Goal: Task Accomplishment & Management: Complete application form

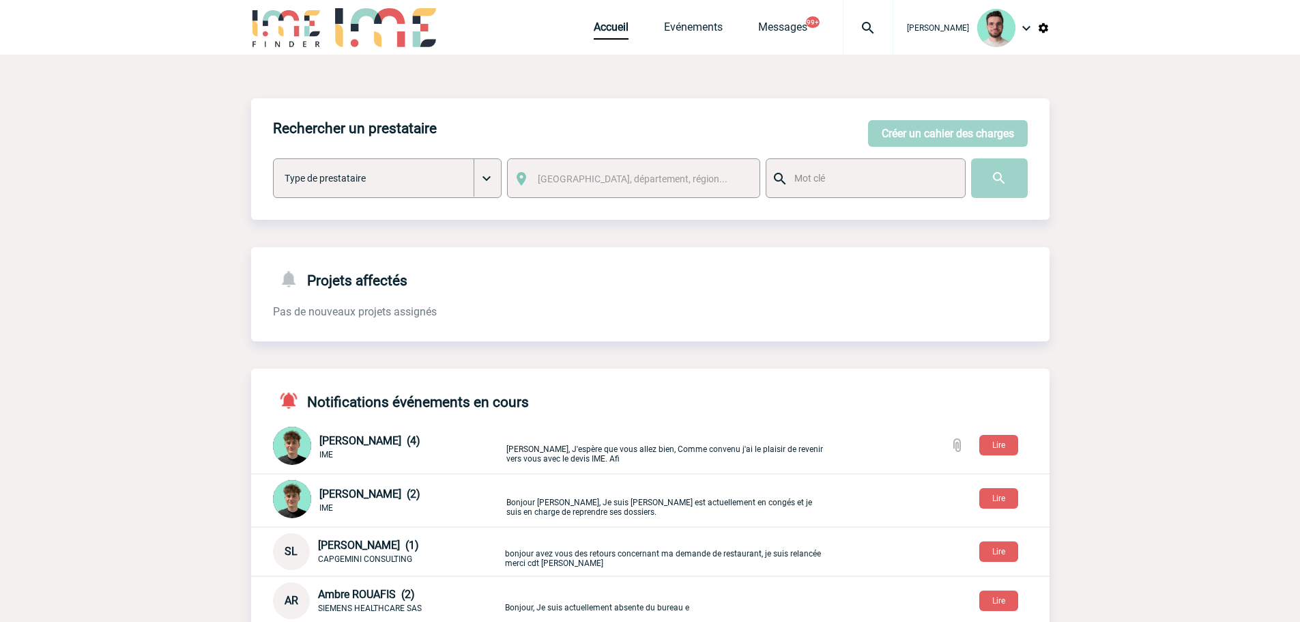
click at [704, 18] on div "Accueil Evénements Messages 99+ Projet, client Projet, client" at bounding box center [744, 27] width 300 height 55
click at [695, 20] on div "Accueil Evénements Messages 99+ Projet, client Projet, client" at bounding box center [744, 27] width 300 height 55
click at [701, 40] on div "Accueil Evénements Messages 99+ Projet, client Projet, client" at bounding box center [744, 27] width 300 height 55
click at [699, 33] on link "Evénements" at bounding box center [693, 29] width 59 height 19
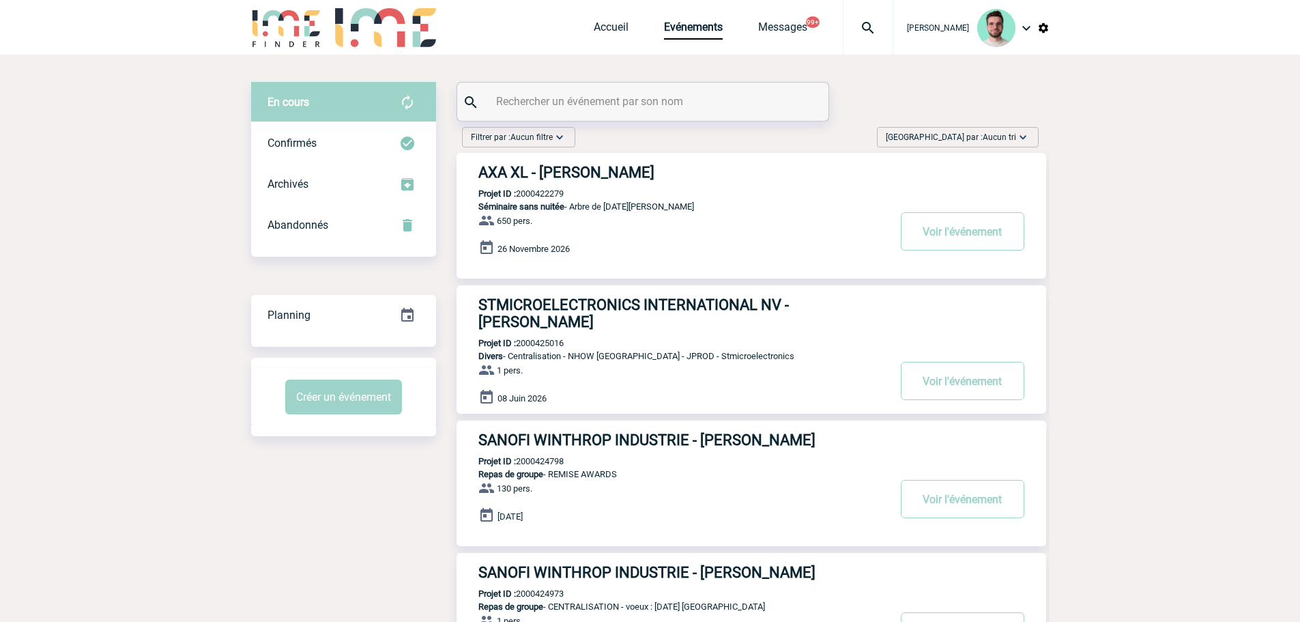
click at [599, 100] on input "text" at bounding box center [645, 101] width 304 height 20
click at [529, 97] on input "text" at bounding box center [645, 101] width 304 height 20
click at [592, 101] on input "text" at bounding box center [645, 101] width 304 height 20
click at [593, 100] on input "text" at bounding box center [645, 101] width 304 height 20
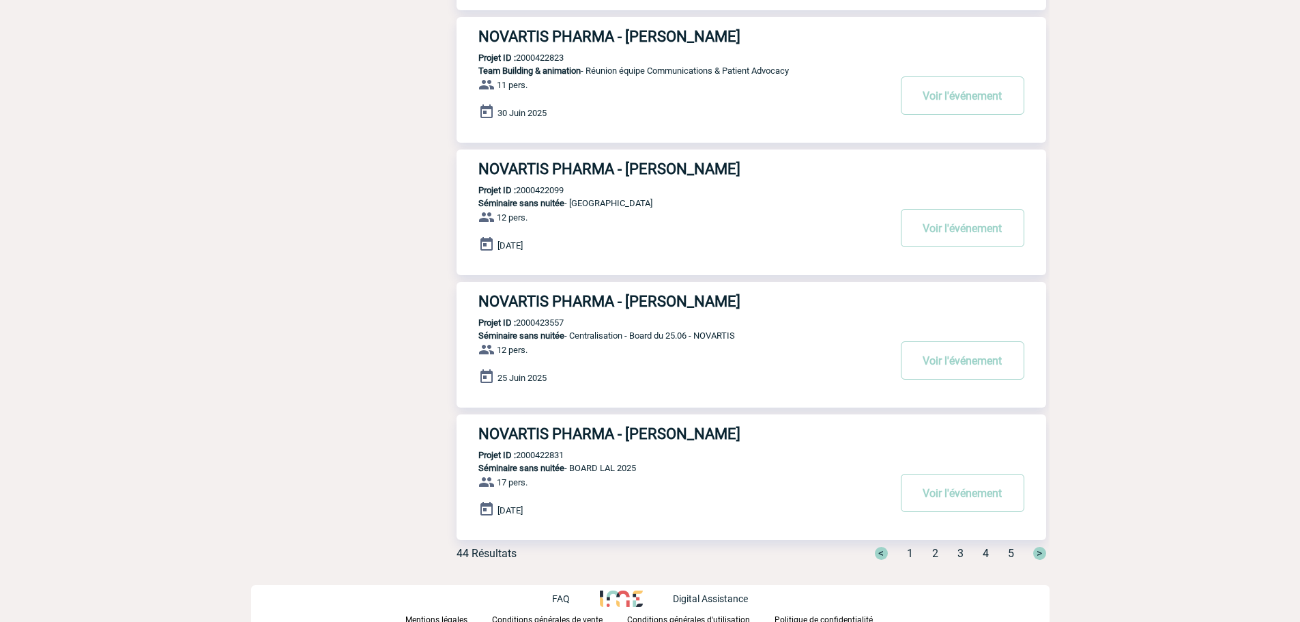
scroll to position [932, 0]
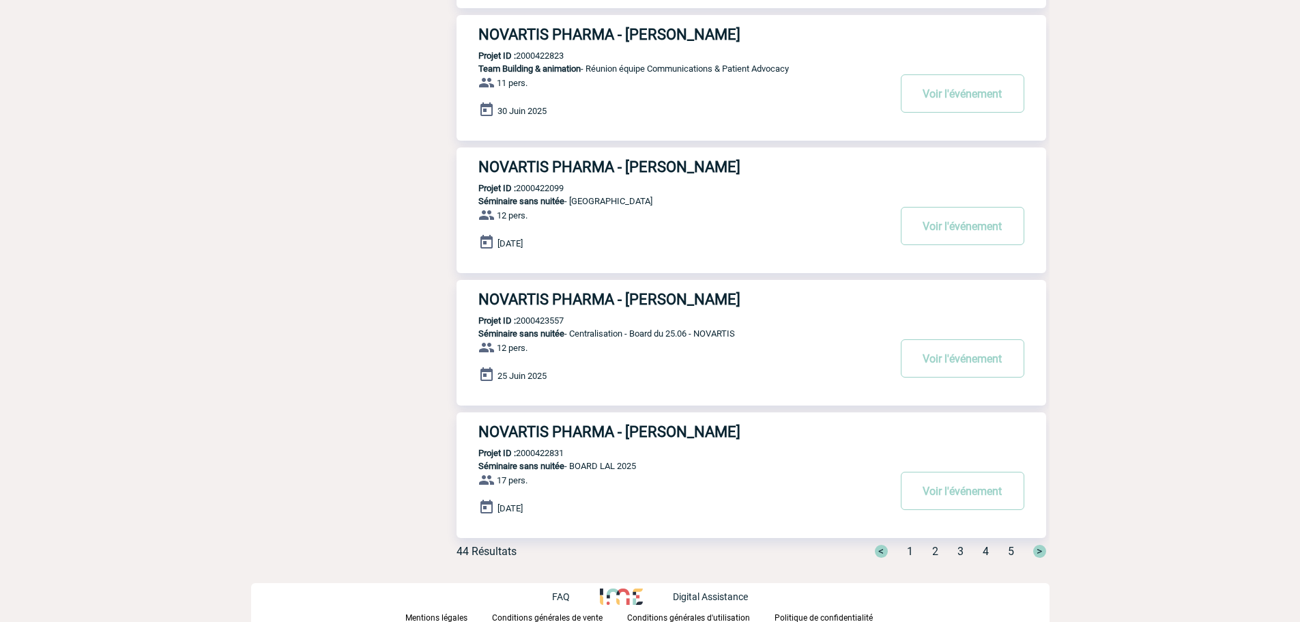
type input "novartis"
click at [934, 555] on span "2" at bounding box center [935, 551] width 6 height 13
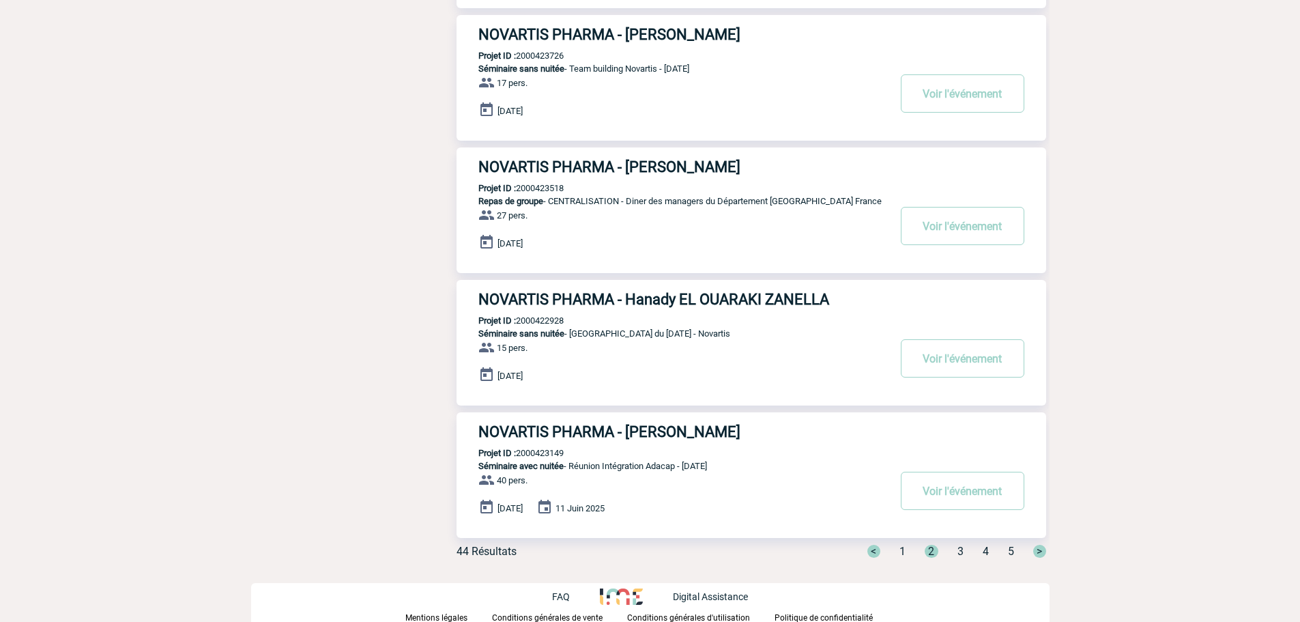
click at [961, 555] on span "3" at bounding box center [960, 551] width 6 height 13
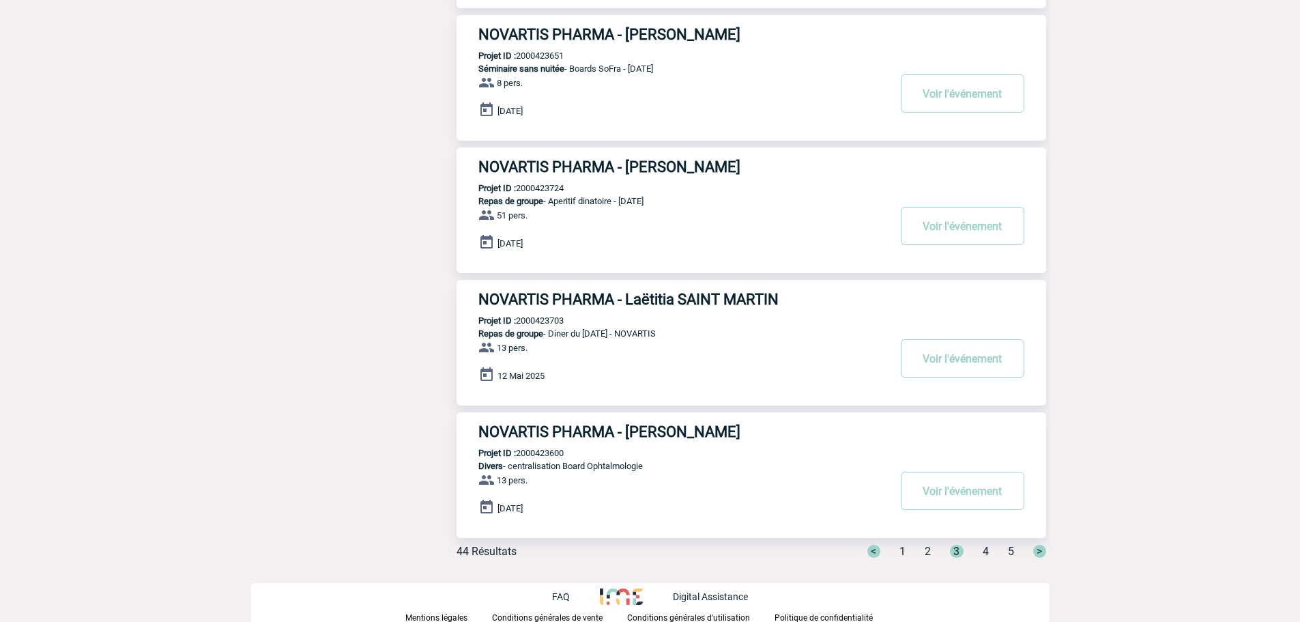
click at [540, 452] on p "Projet ID : 2000423600" at bounding box center [510, 453] width 107 height 10
copy p "2000423600"
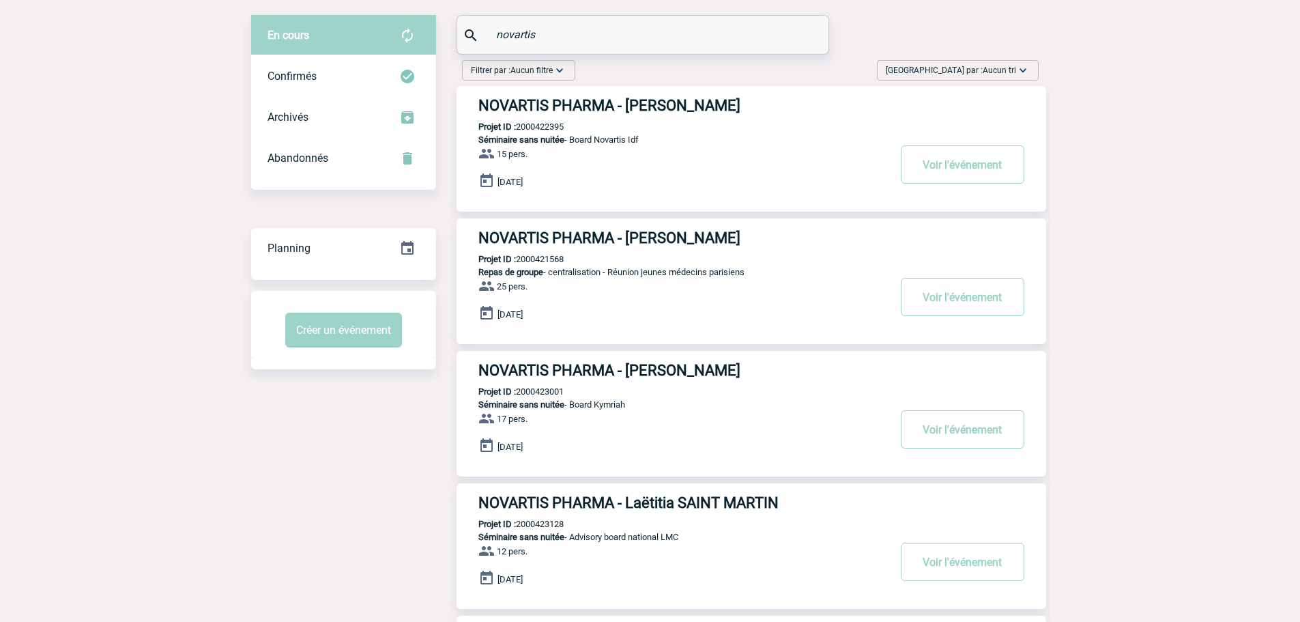
scroll to position [0, 0]
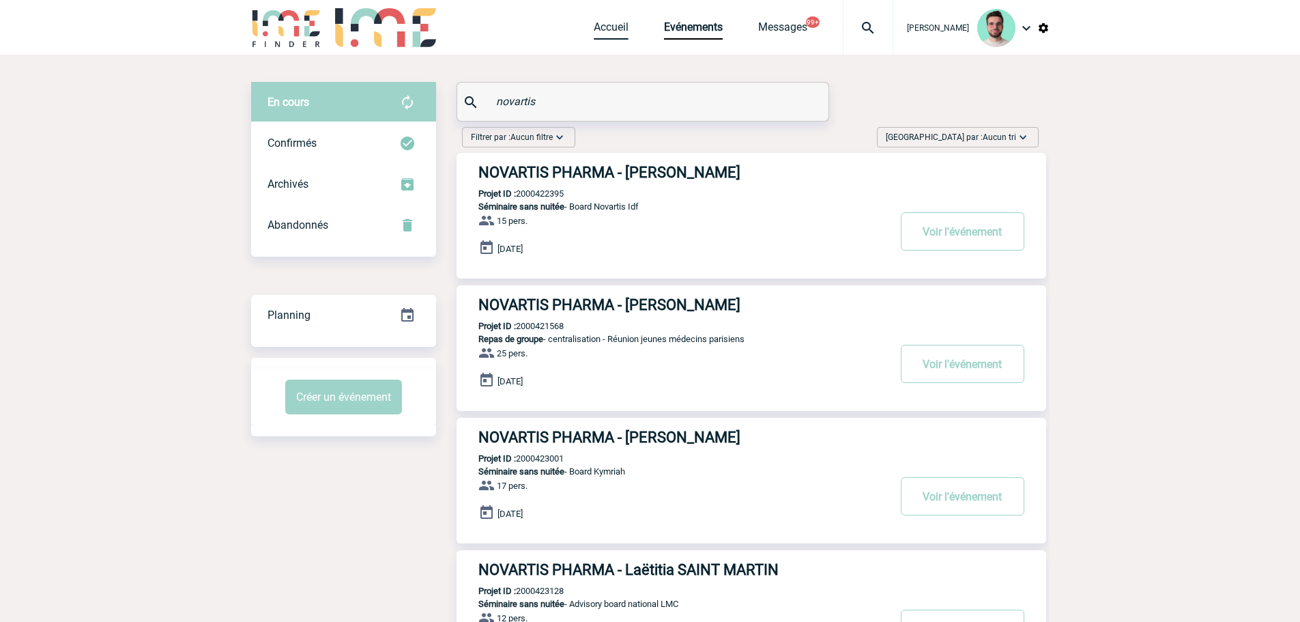
click at [600, 31] on link "Accueil" at bounding box center [611, 29] width 35 height 19
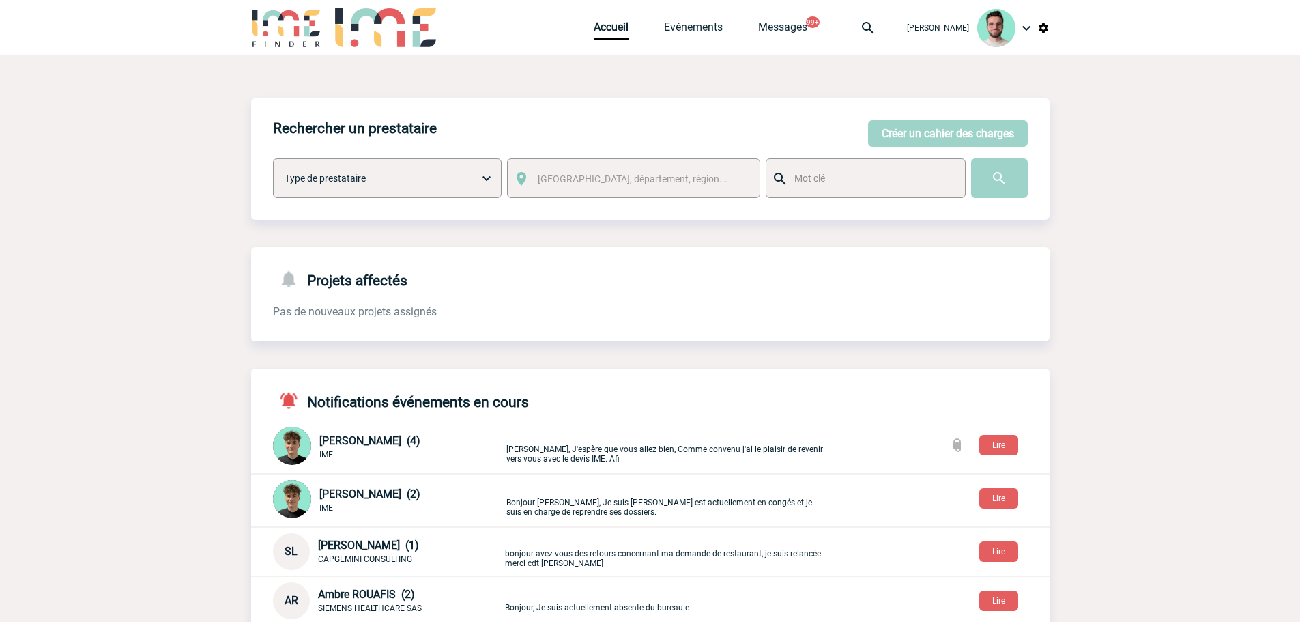
click at [390, 66] on div "Rechercher un prestataire Créer un cahier des charges Créer un cahier des charg…" at bounding box center [650, 525] width 798 height 940
click at [616, 232] on div "Rechercher un prestataire Créer un cahier des charges Créer un cahier des charg…" at bounding box center [650, 532] width 798 height 869
click at [639, 229] on div "Rechercher un prestataire Créer un cahier des charges Créer un cahier des charg…" at bounding box center [650, 532] width 798 height 869
drag, startPoint x: 617, startPoint y: 33, endPoint x: 603, endPoint y: 33, distance: 14.3
click at [617, 33] on link "Accueil" at bounding box center [611, 29] width 35 height 19
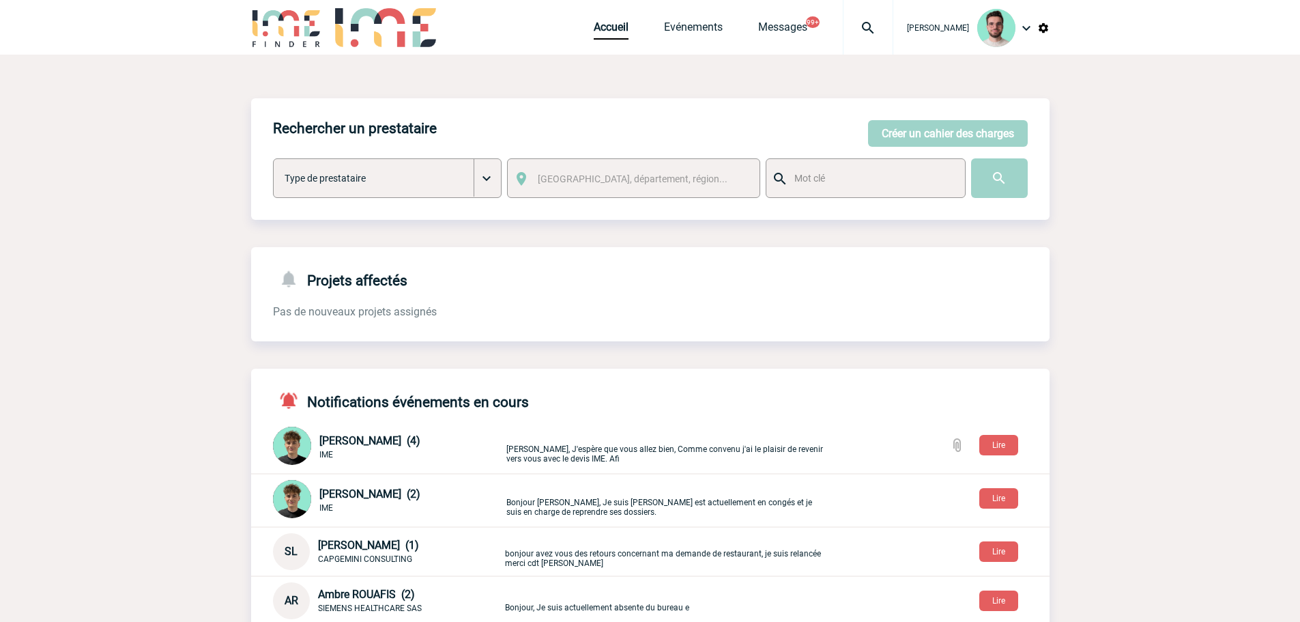
click at [860, 38] on div at bounding box center [868, 27] width 50 height 55
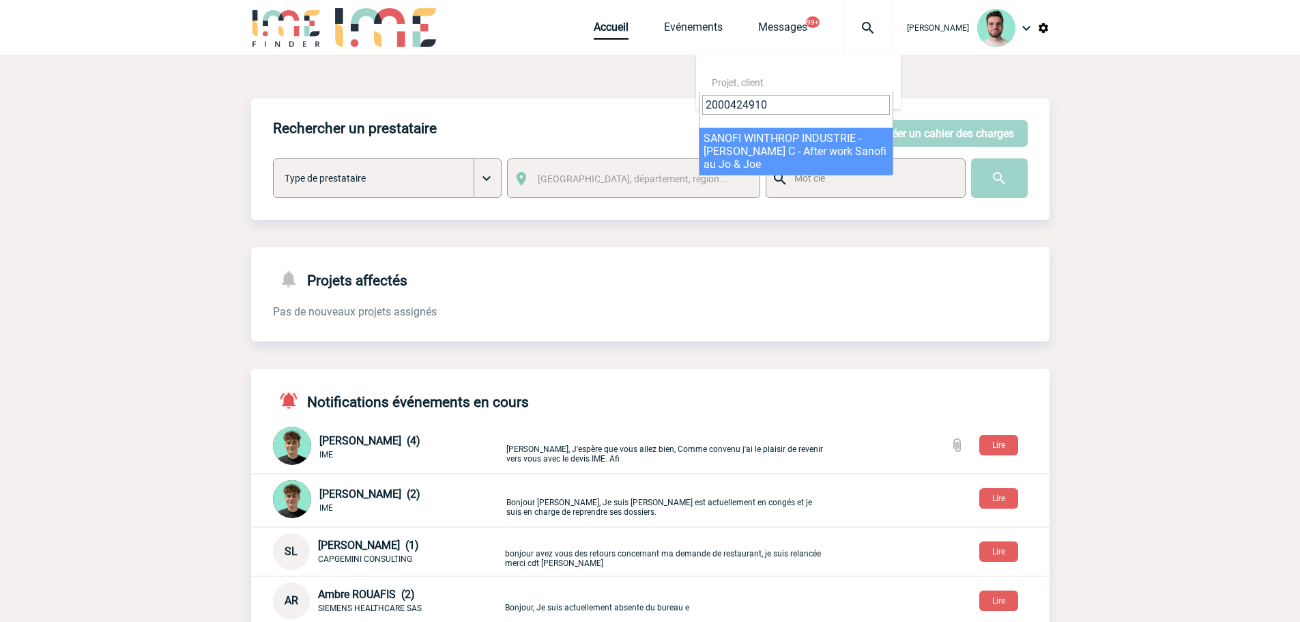
type input "2000424910"
select select "24411"
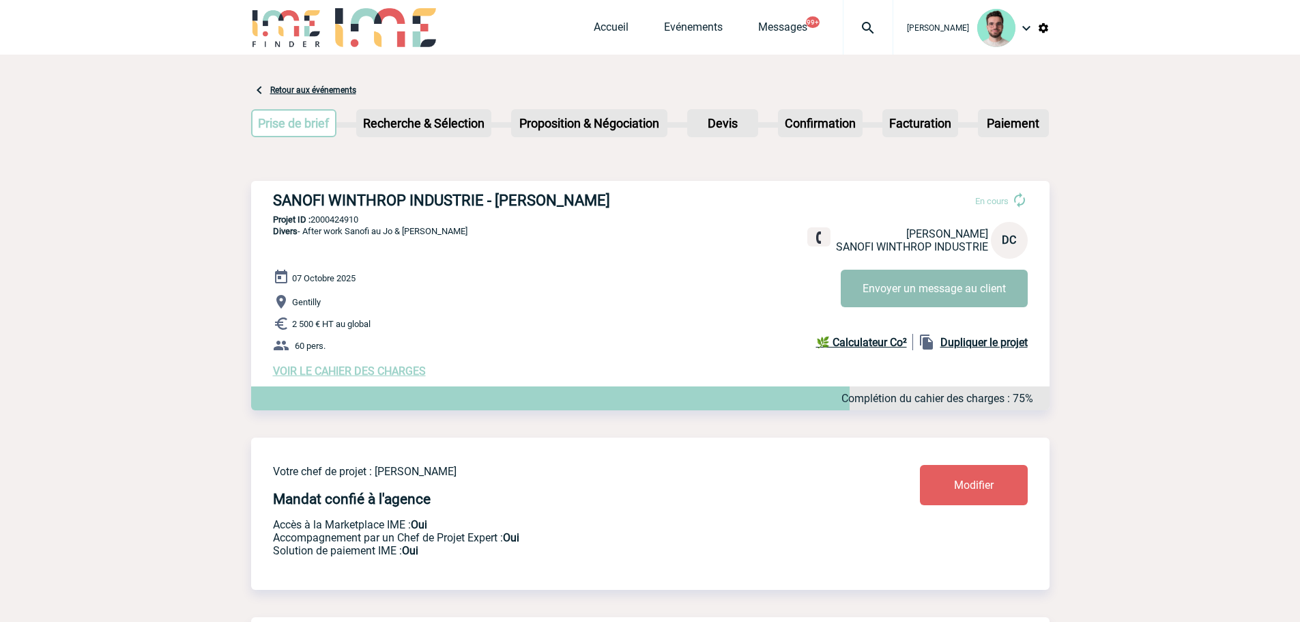
click at [901, 296] on button "Envoyer un message au client" at bounding box center [934, 289] width 187 height 38
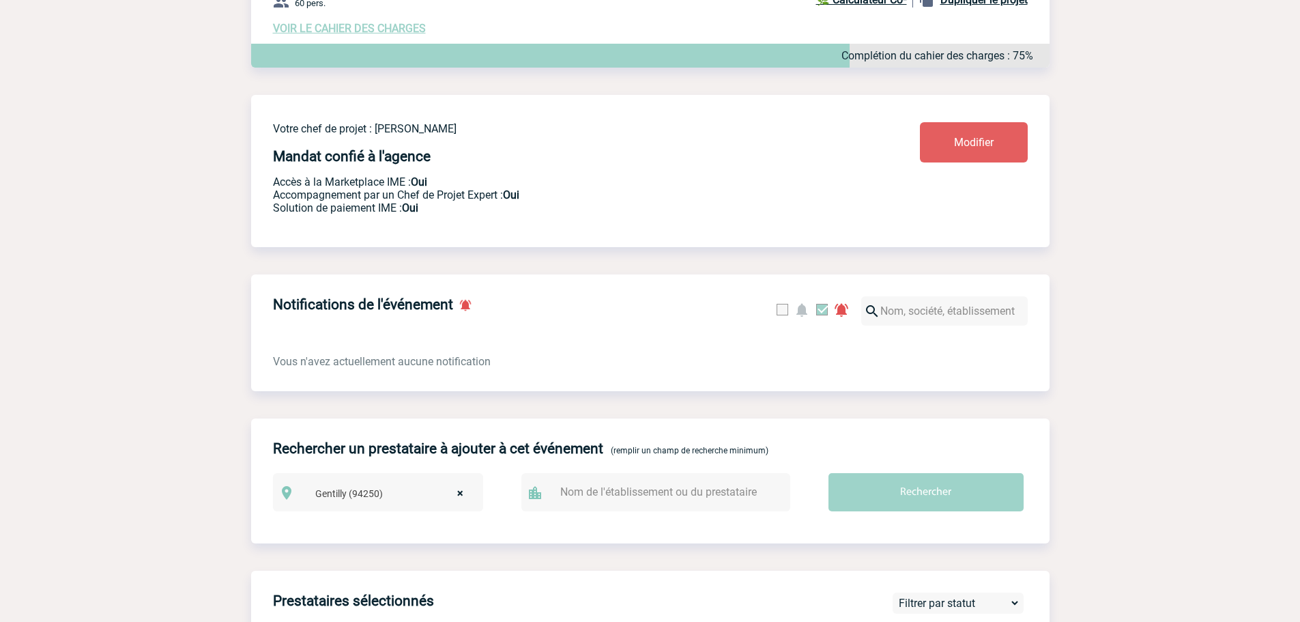
scroll to position [289, 0]
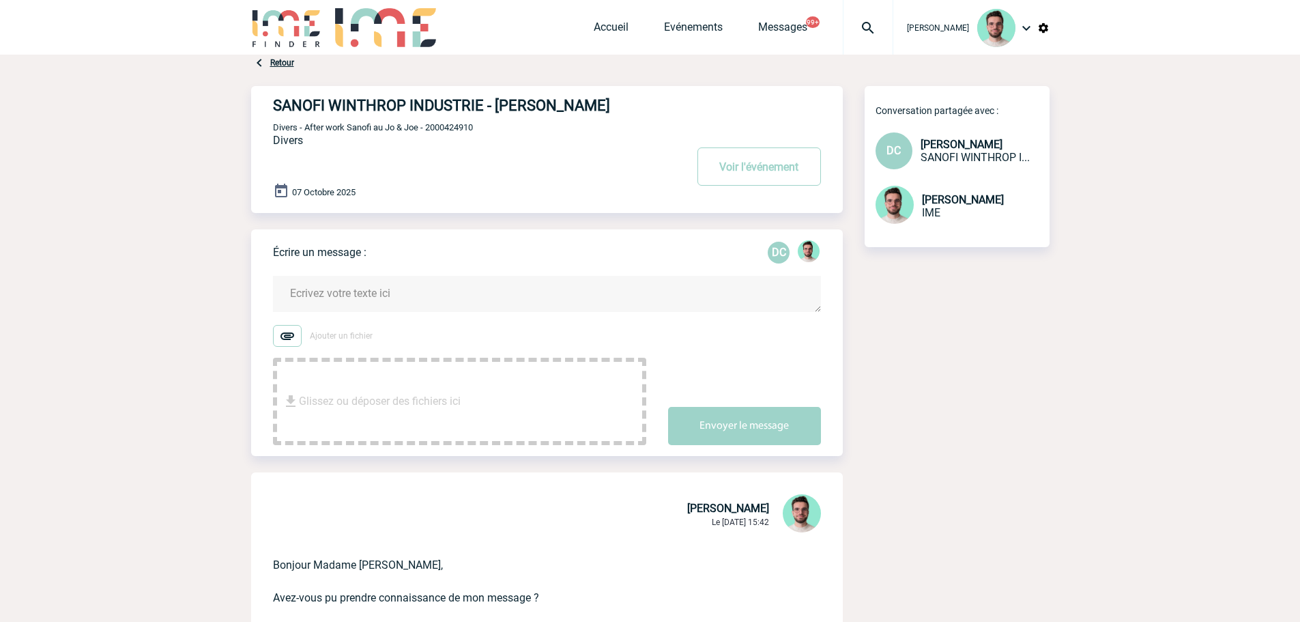
click at [416, 290] on textarea at bounding box center [547, 294] width 548 height 36
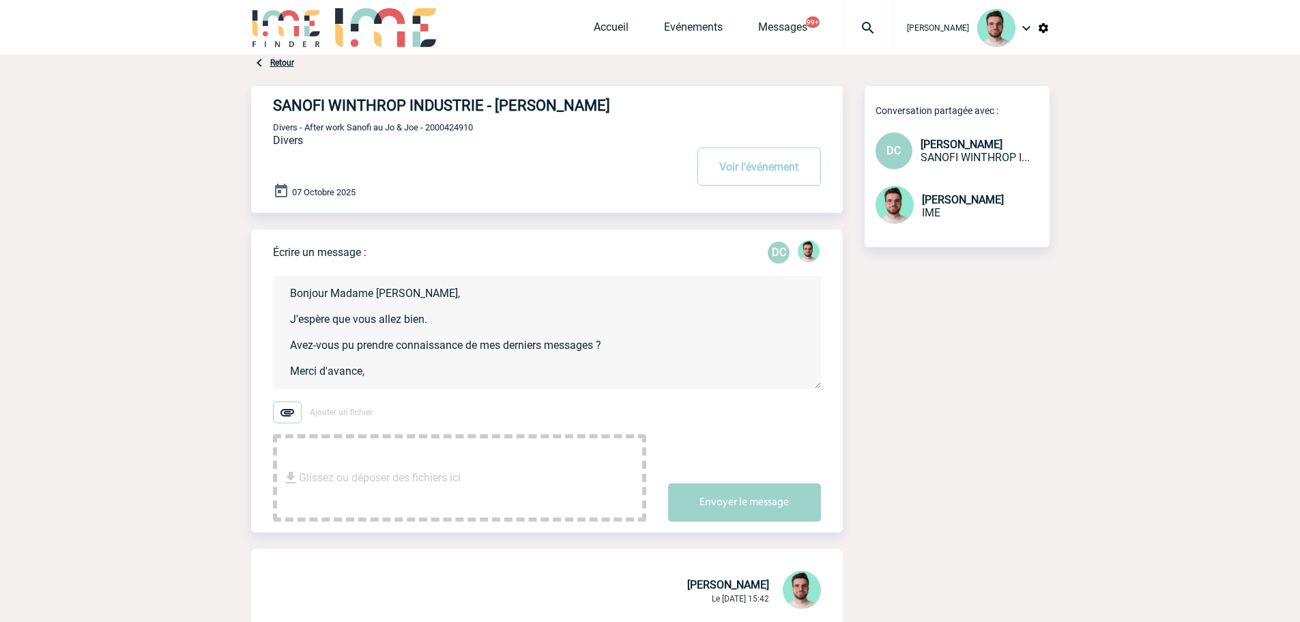
scroll to position [3, 0]
type textarea "Bonjour Madame Casal, J'espère que vous allez bien. Avez-vous pu prendre connai…"
click at [757, 507] on button "Envoyer le message" at bounding box center [744, 502] width 153 height 38
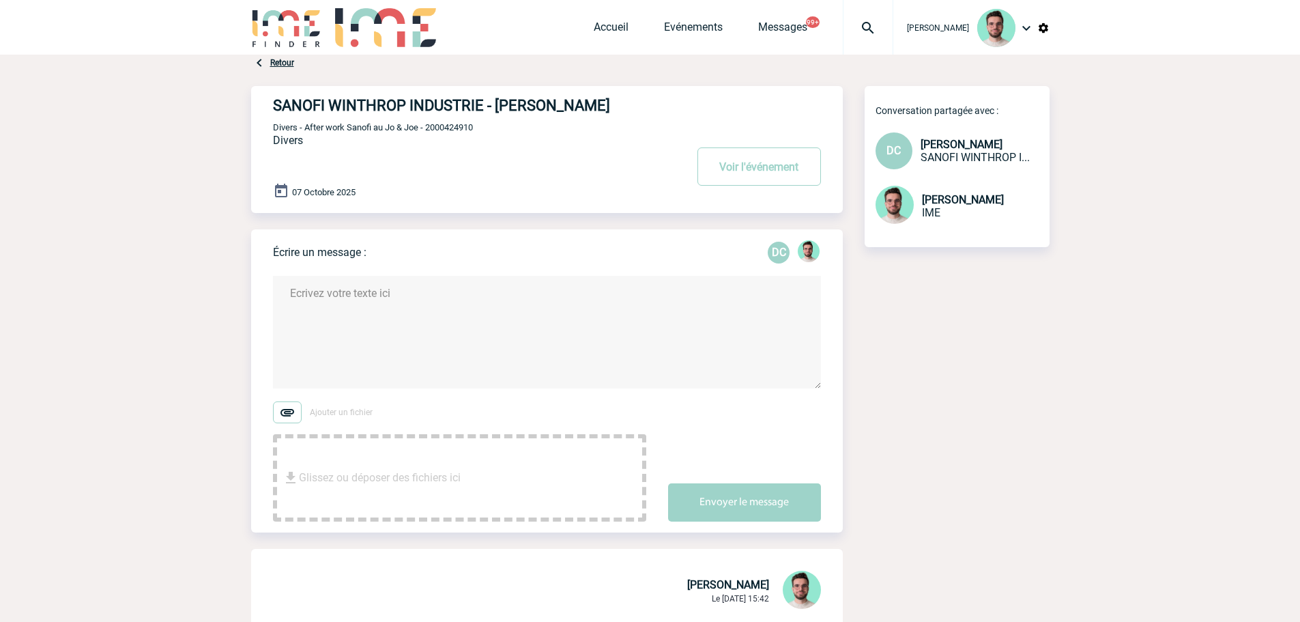
scroll to position [0, 0]
click at [594, 28] on link "Accueil" at bounding box center [611, 29] width 35 height 19
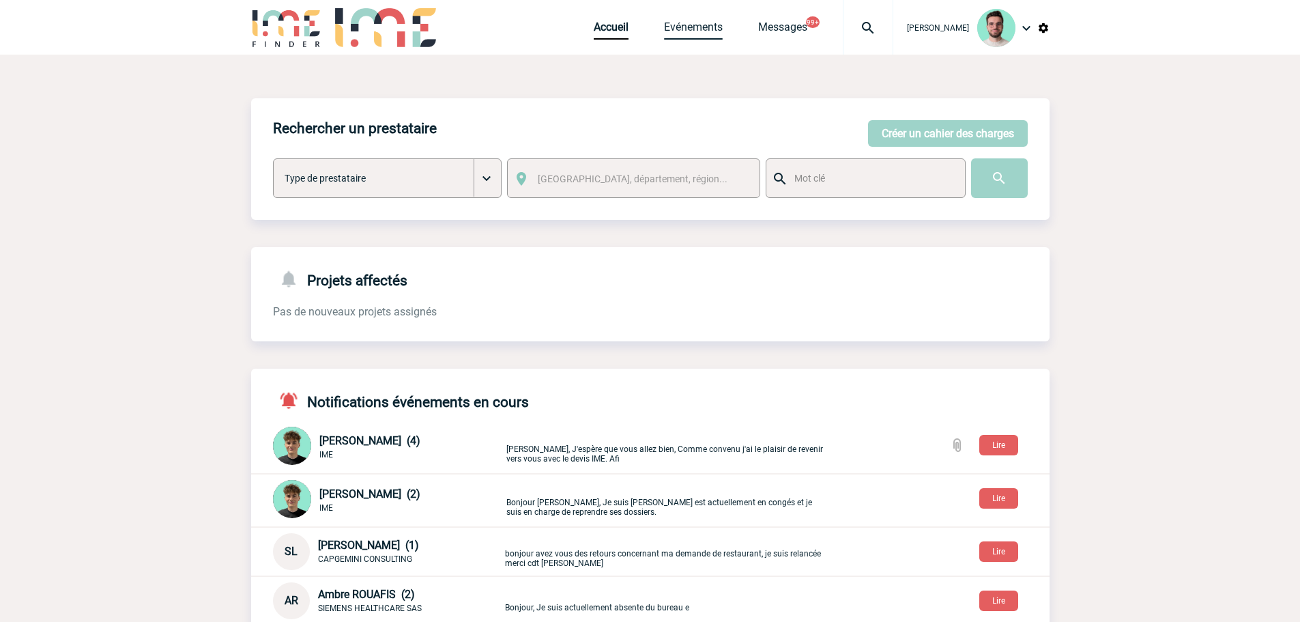
click at [680, 23] on link "Evénements" at bounding box center [693, 29] width 59 height 19
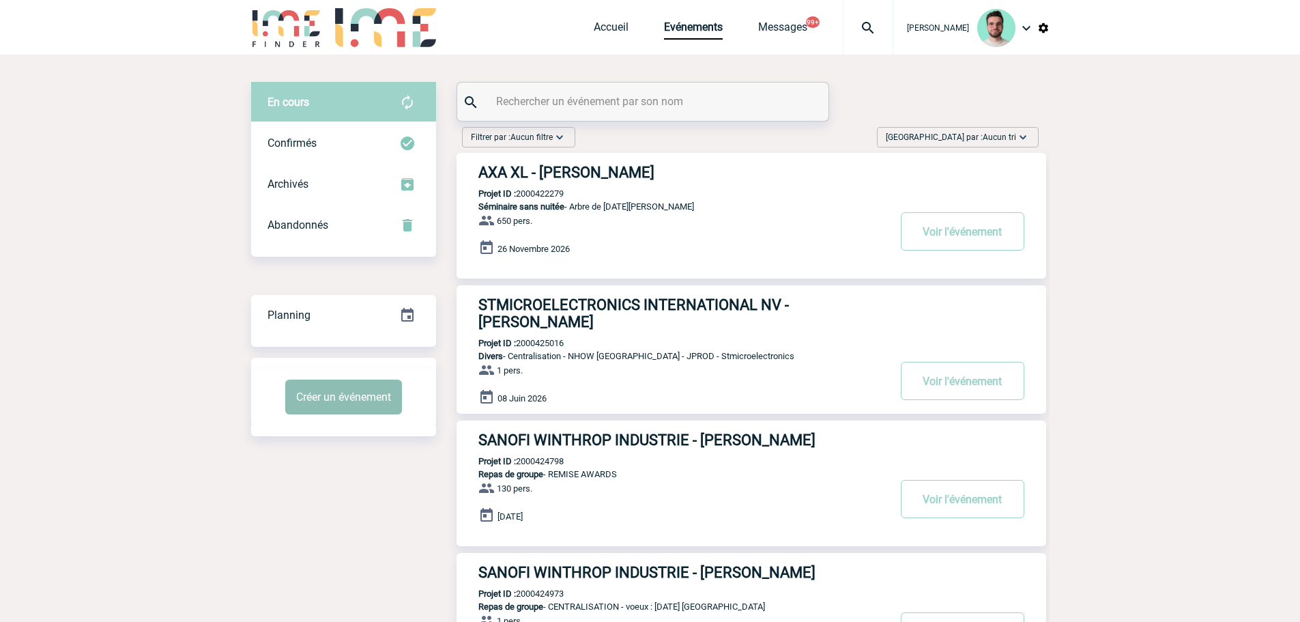
click at [308, 389] on button "Créer un événement" at bounding box center [343, 396] width 117 height 35
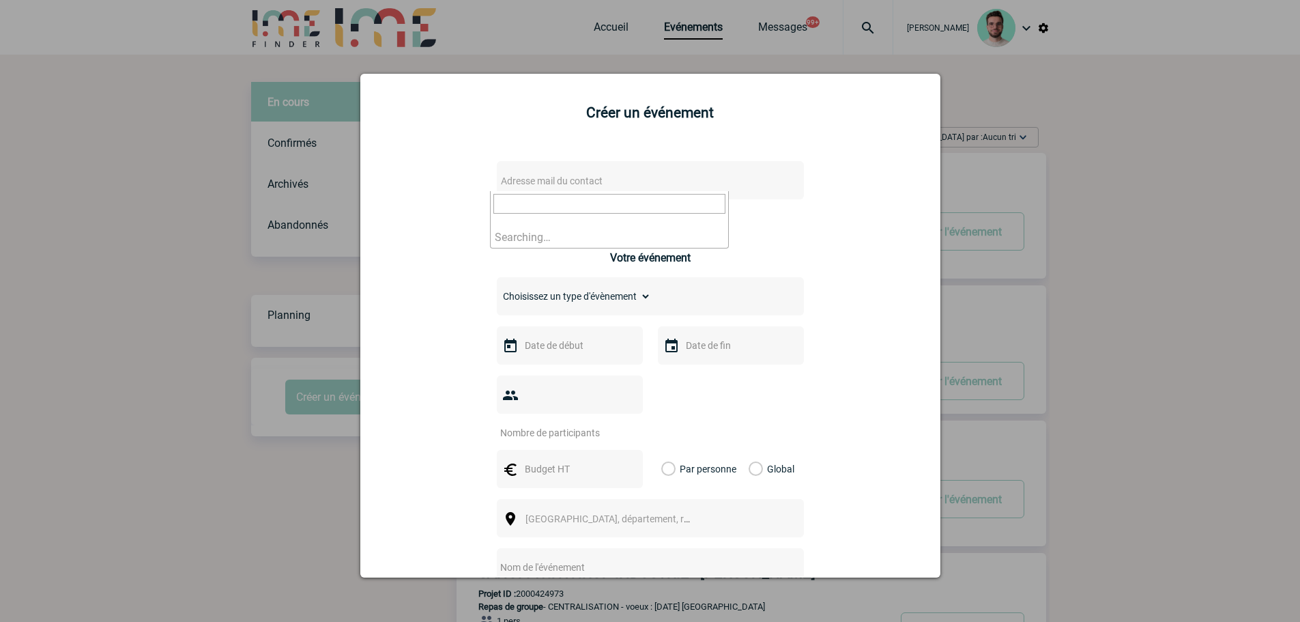
click at [541, 182] on span "Adresse mail du contact" at bounding box center [552, 180] width 102 height 11
type input "[PERSON_NAME][EMAIL_ADDRESS][DOMAIN_NAME]"
click at [313, 227] on div at bounding box center [650, 311] width 1300 height 622
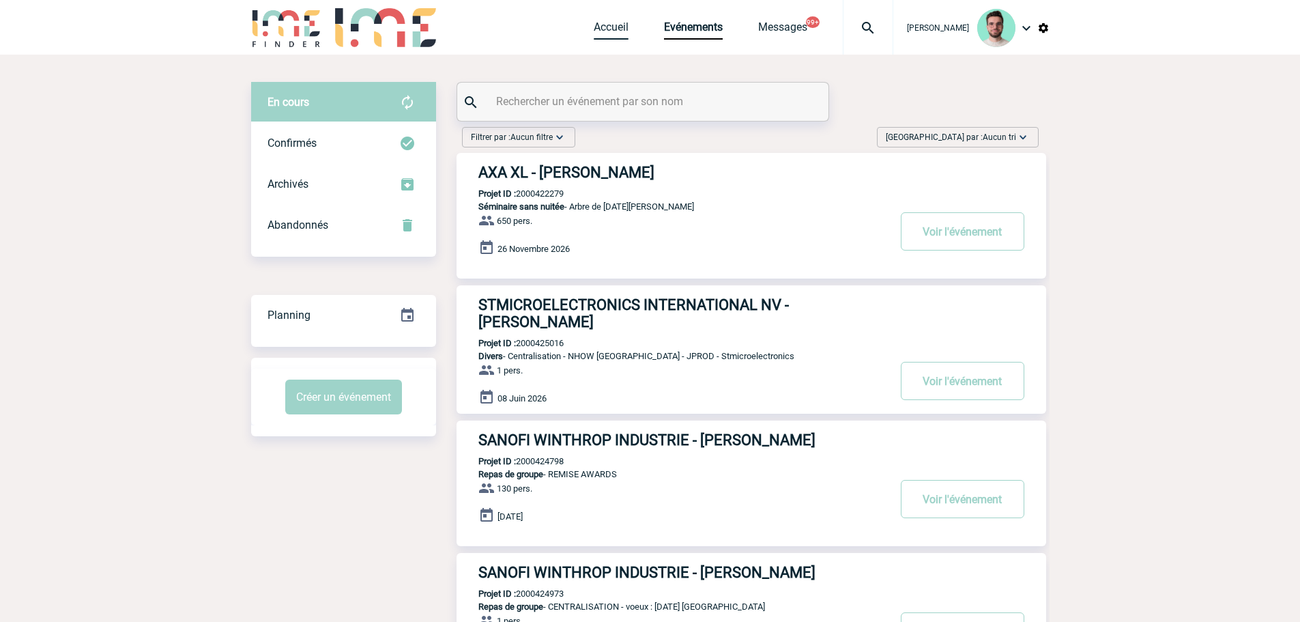
click at [607, 29] on link "Accueil" at bounding box center [611, 29] width 35 height 19
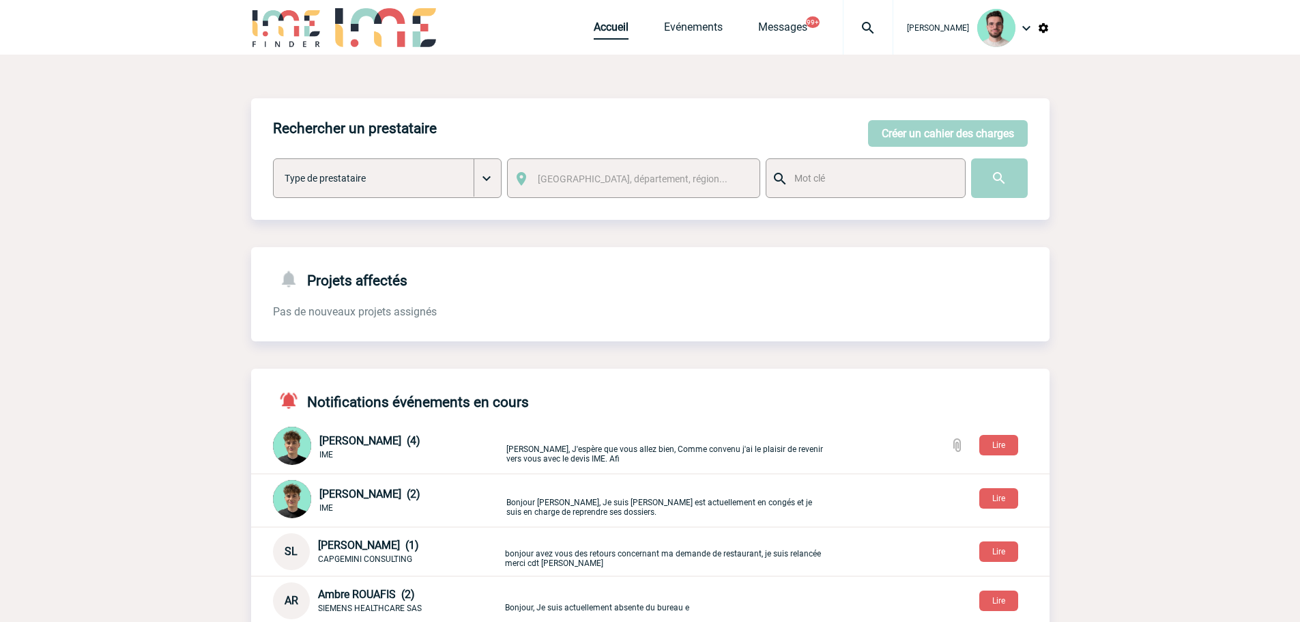
click at [607, 27] on link "Accueil" at bounding box center [611, 29] width 35 height 19
click at [699, 27] on link "Evénements" at bounding box center [693, 29] width 59 height 19
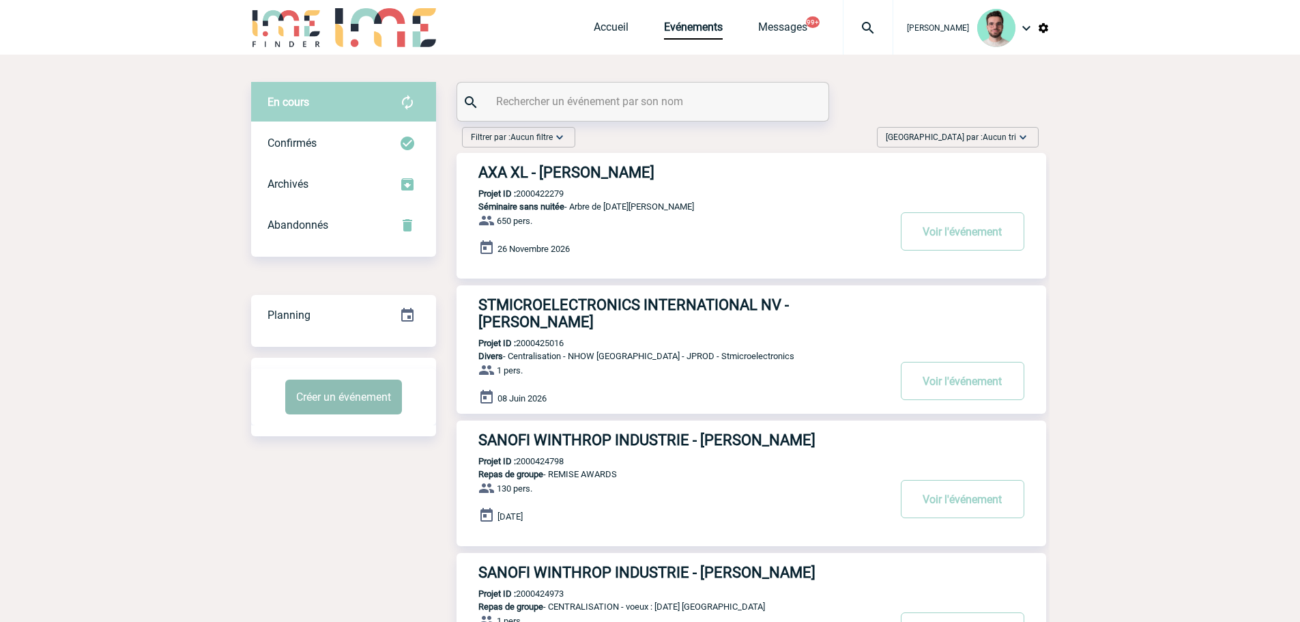
click at [336, 411] on button "Créer un événement" at bounding box center [343, 396] width 117 height 35
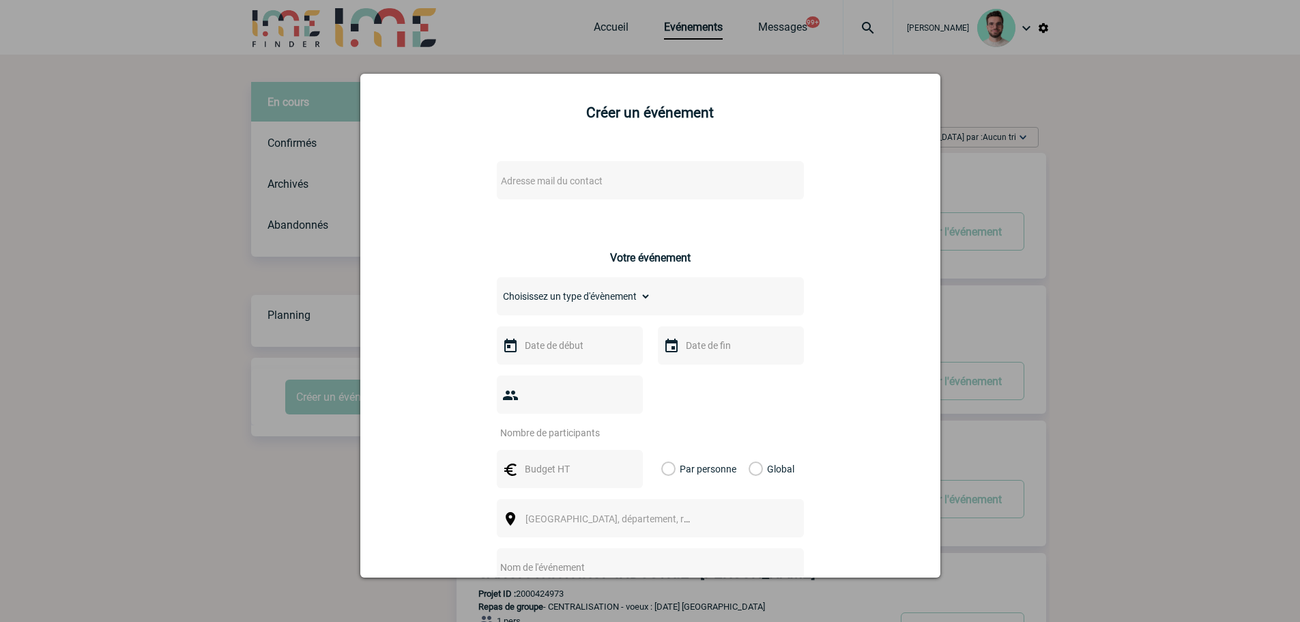
click at [527, 188] on span "Adresse mail du contact" at bounding box center [614, 180] width 239 height 19
click at [143, 230] on div at bounding box center [650, 311] width 1300 height 622
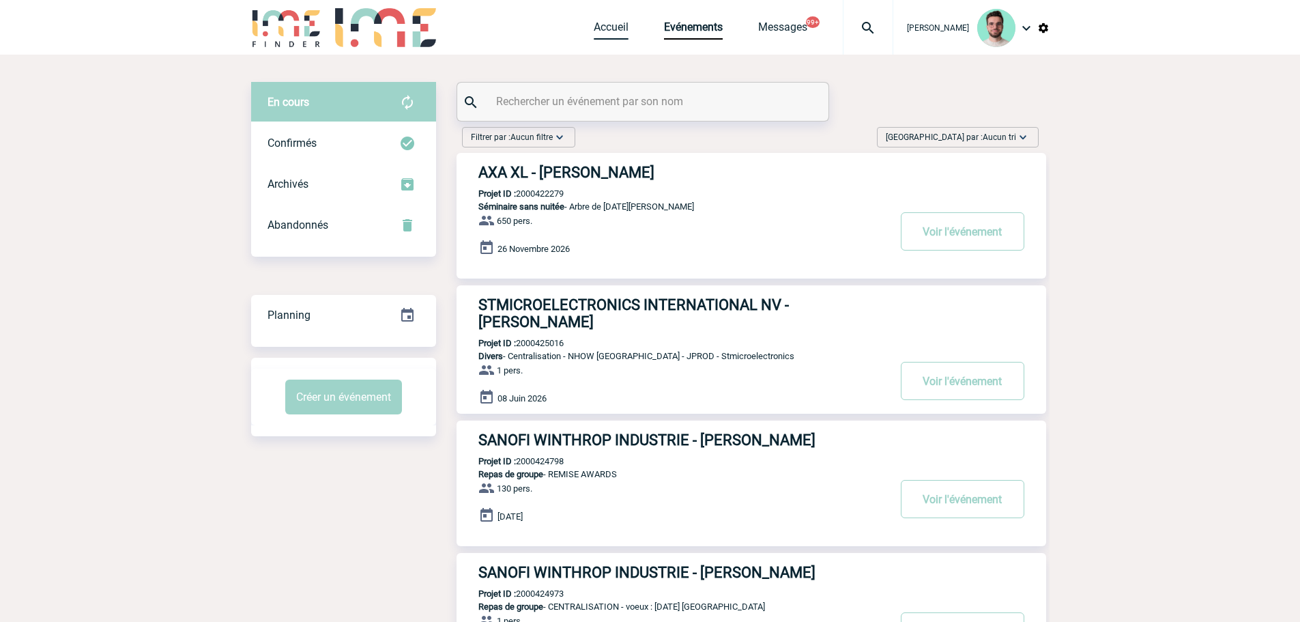
drag, startPoint x: 624, startPoint y: 24, endPoint x: 614, endPoint y: 24, distance: 10.2
click at [624, 24] on span "Accueil" at bounding box center [629, 26] width 70 height 13
click at [614, 24] on link "Accueil" at bounding box center [611, 29] width 35 height 19
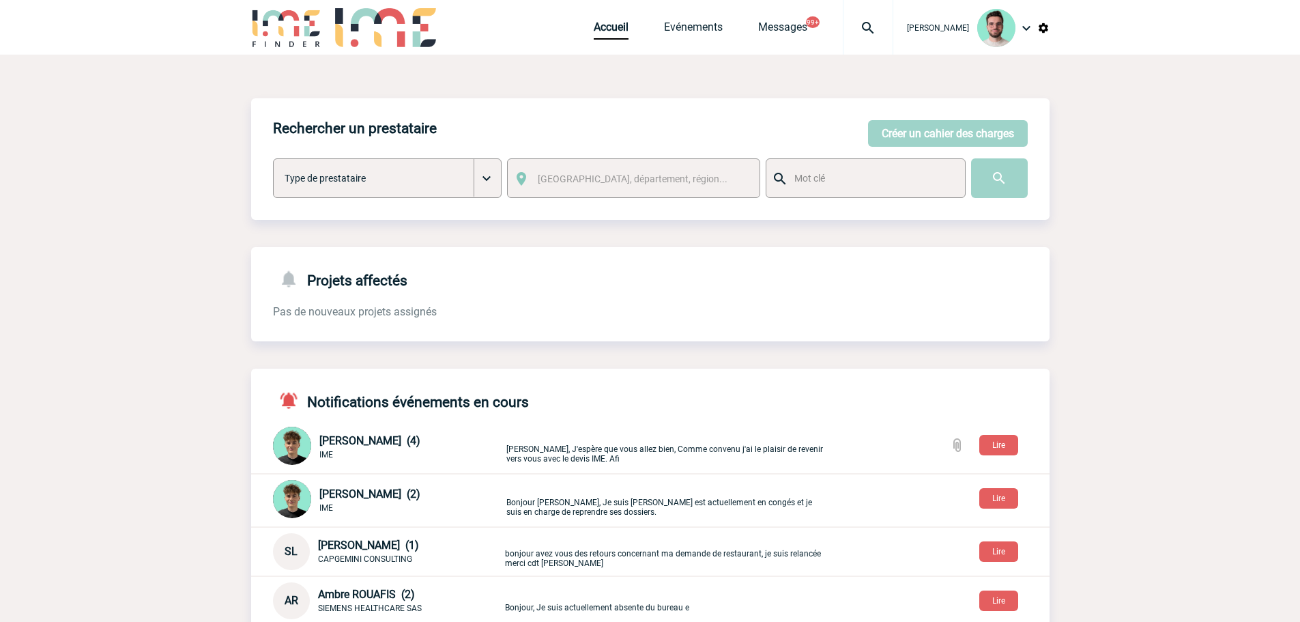
click at [844, 28] on img at bounding box center [867, 28] width 49 height 16
type input "2000425041"
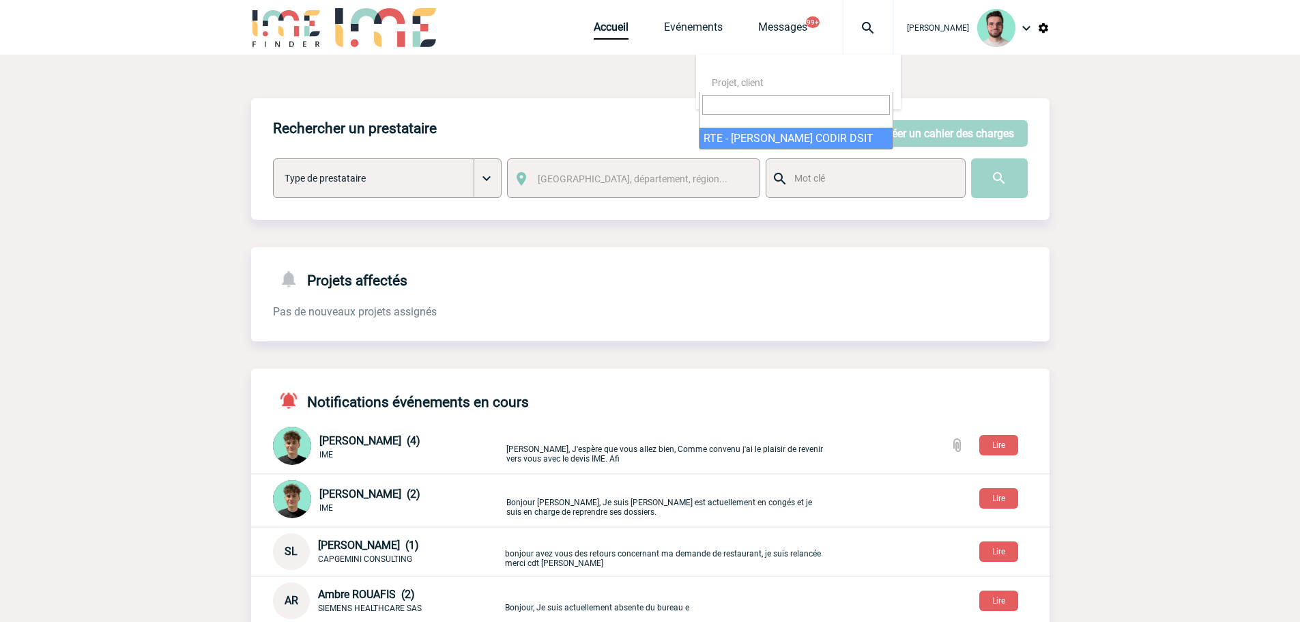
select select "24542"
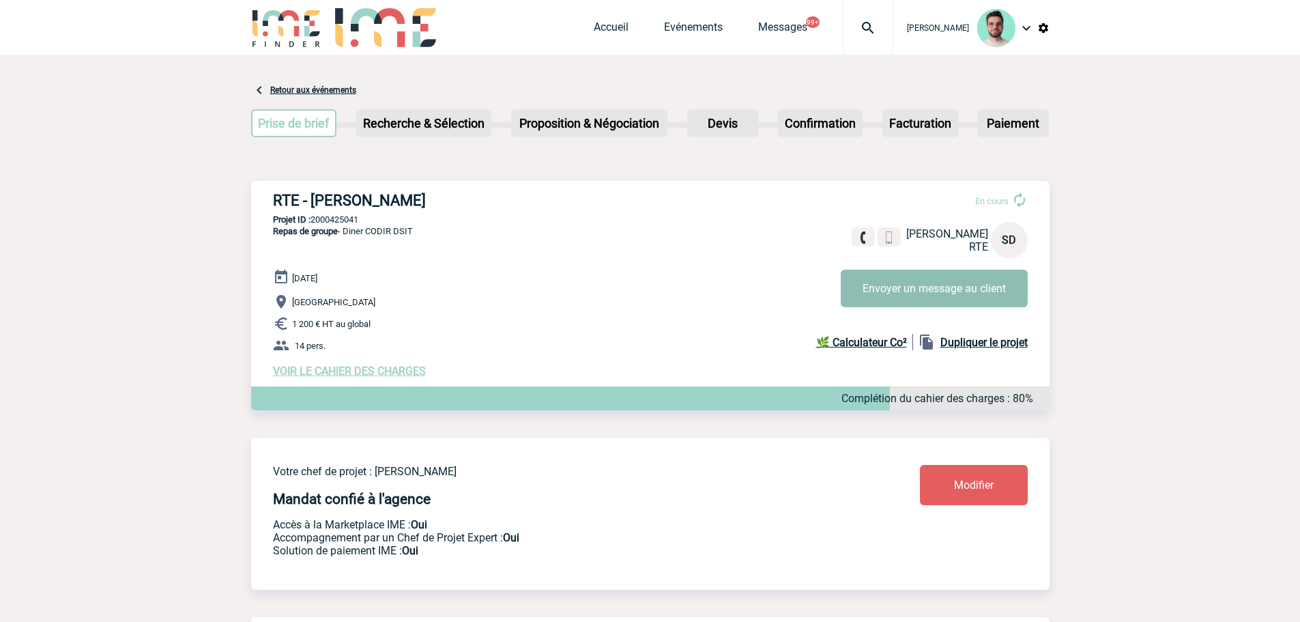
click at [909, 293] on button "Envoyer un message au client" at bounding box center [934, 289] width 187 height 38
click at [322, 216] on div "RTE - Stéphanie DANTAS En cours Stéphanie DANTAS RTE SD Envoyer un message au c…" at bounding box center [650, 284] width 798 height 207
copy p "2000425041"
click at [610, 37] on link "Accueil" at bounding box center [611, 29] width 35 height 19
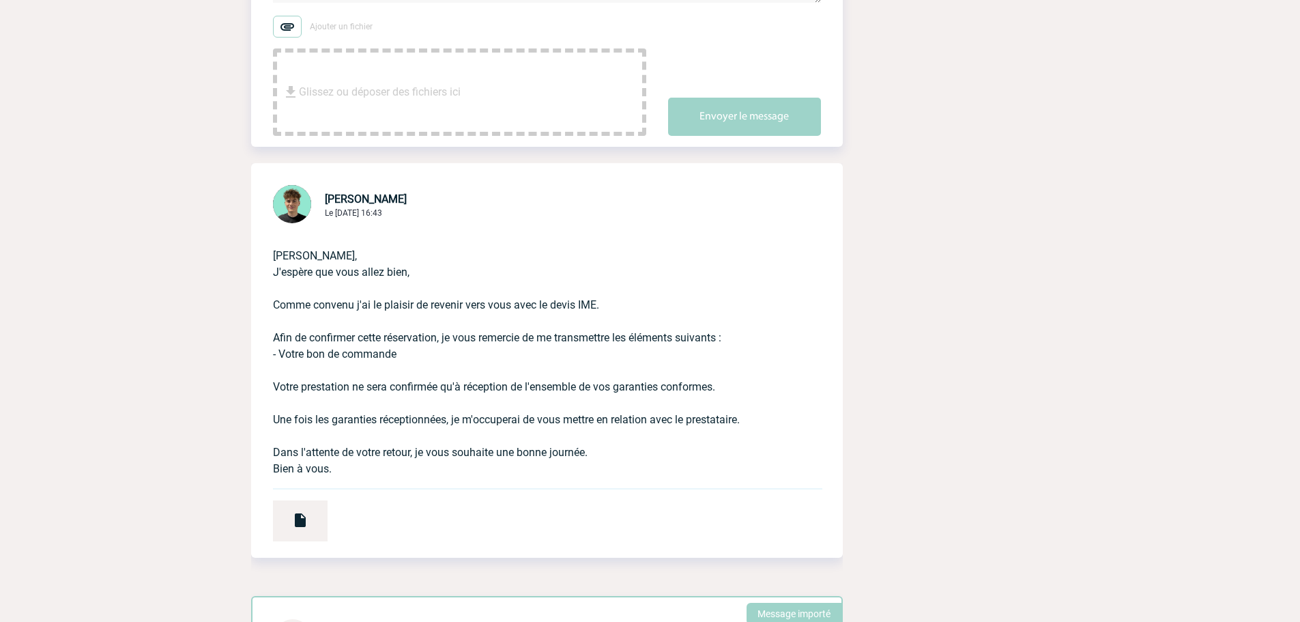
scroll to position [68, 0]
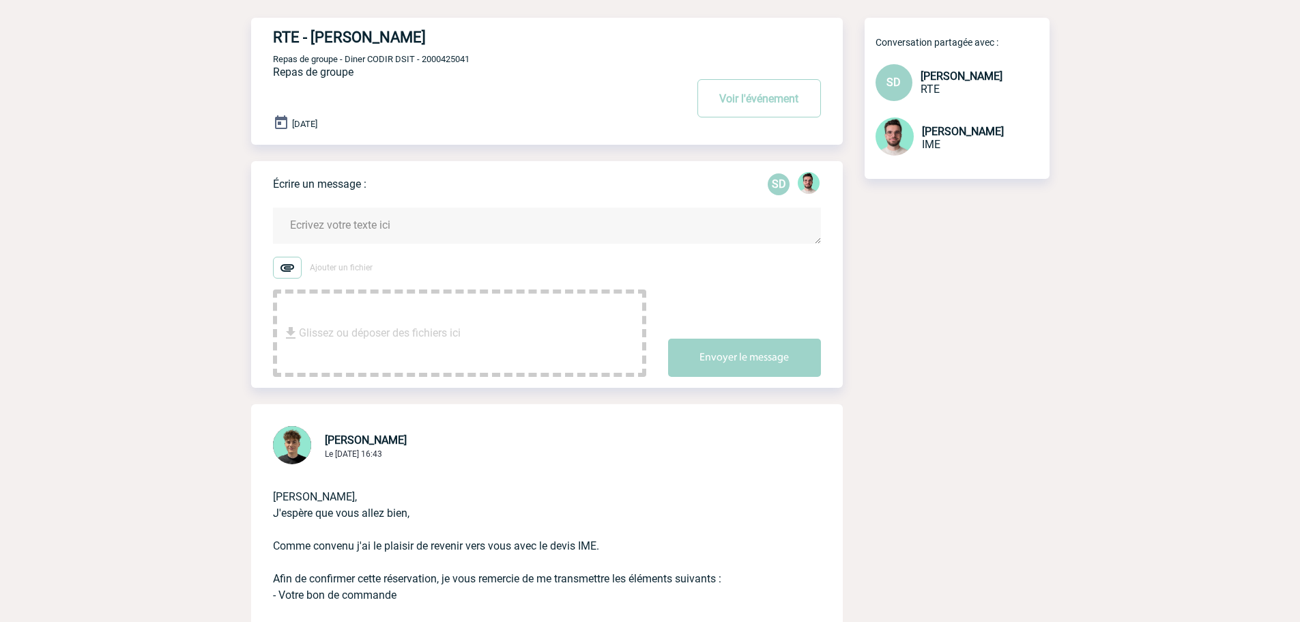
click at [346, 237] on textarea at bounding box center [547, 225] width 548 height 36
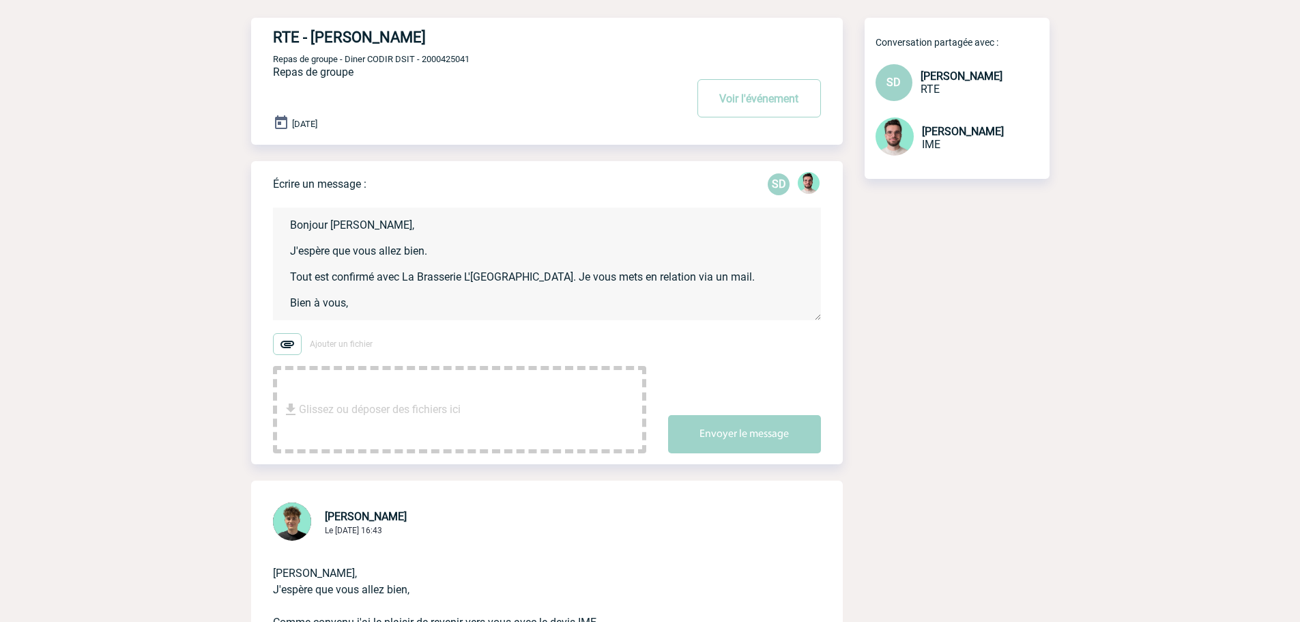
scroll to position [3, 0]
type textarea "Bonjour [PERSON_NAME], J'espère que vous allez bien. Tout est confirmé avec La …"
click at [755, 421] on button "Envoyer le message" at bounding box center [744, 434] width 153 height 38
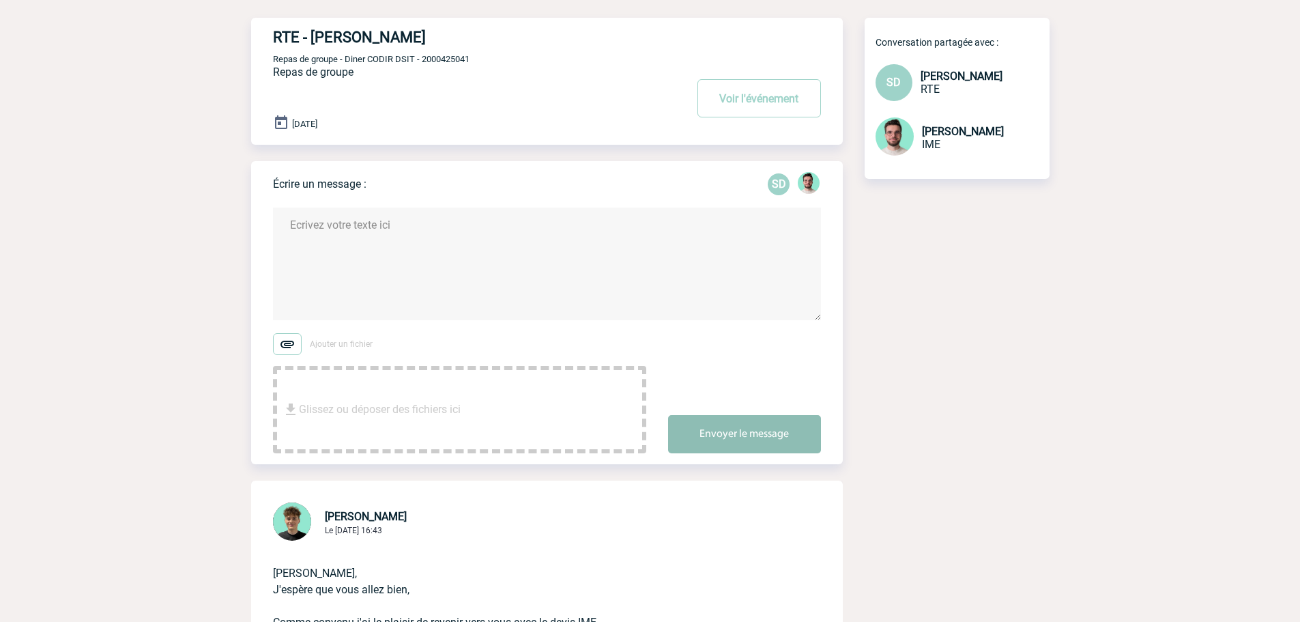
scroll to position [0, 0]
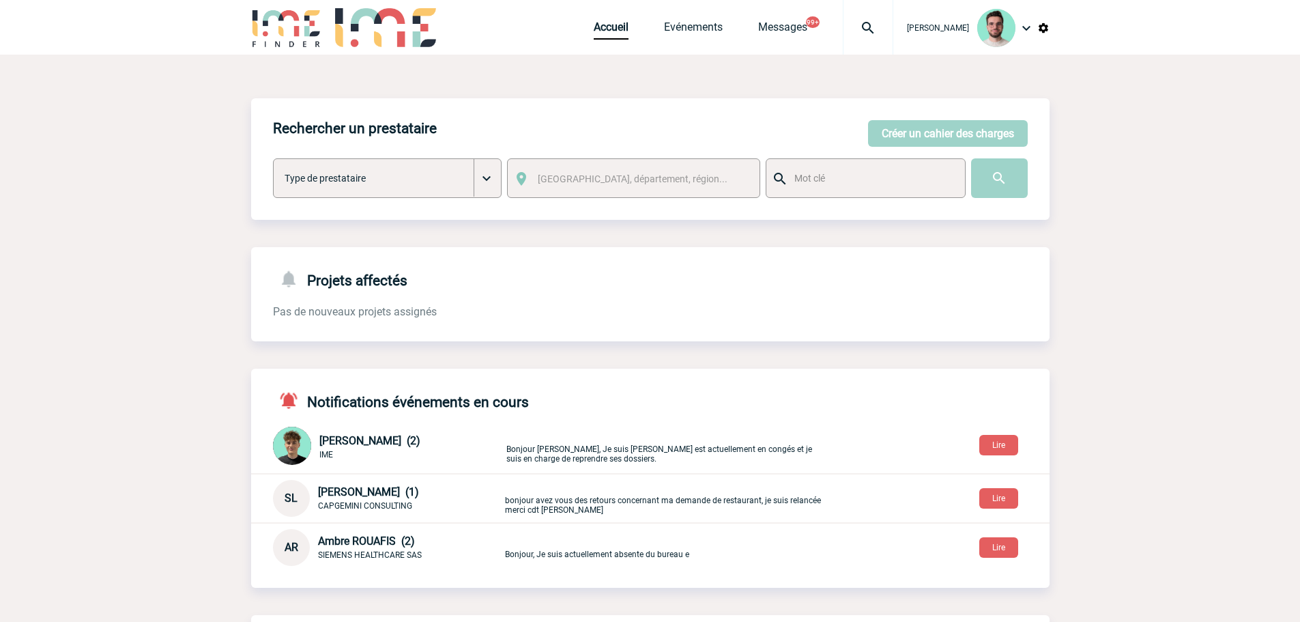
click at [893, 23] on div "[PERSON_NAME]" at bounding box center [971, 27] width 156 height 55
click at [871, 27] on img at bounding box center [867, 28] width 49 height 16
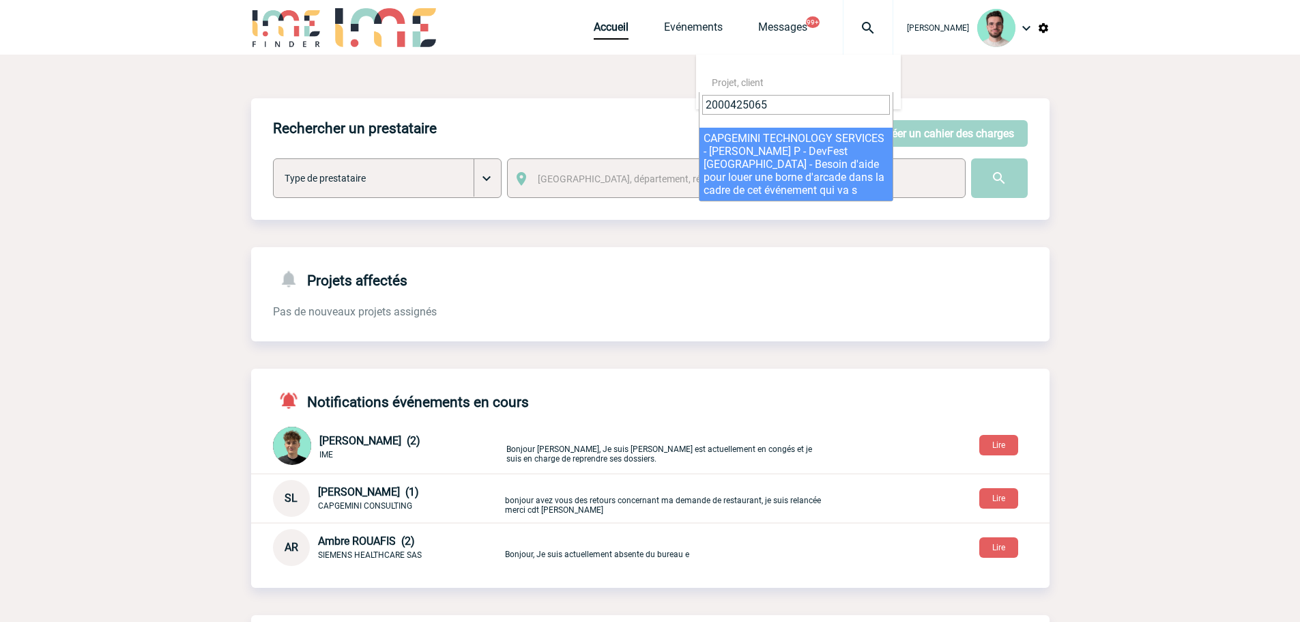
type input "2000425065"
select select "24566"
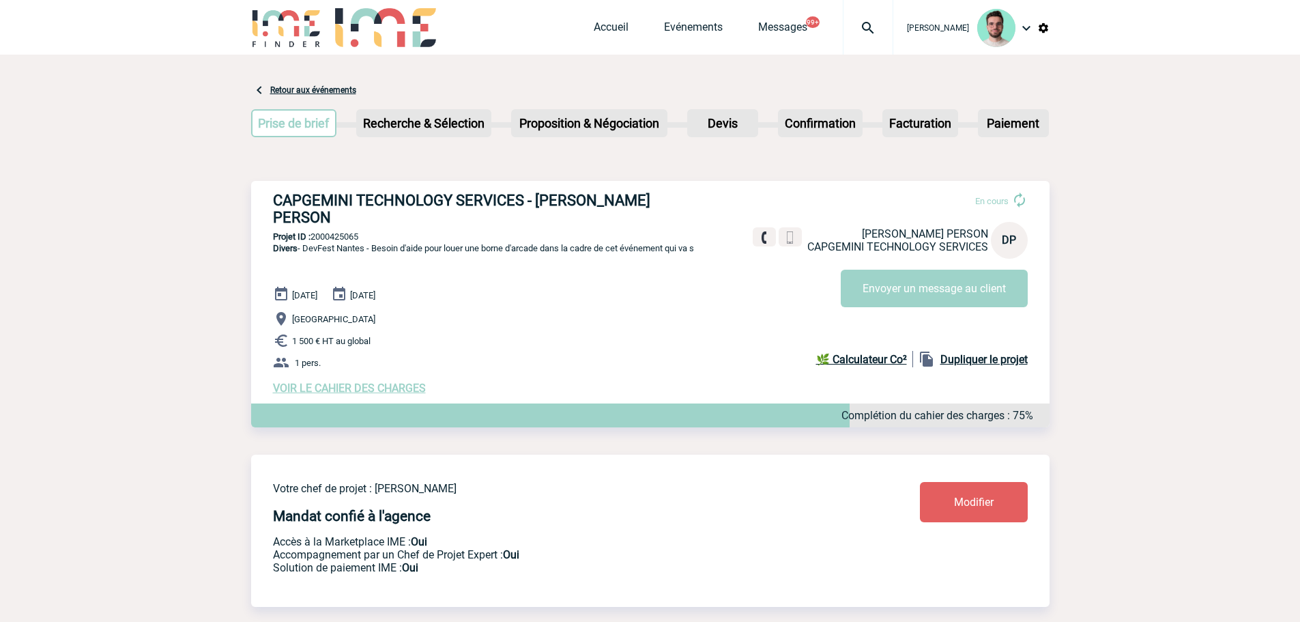
click at [987, 311] on p "[GEOGRAPHIC_DATA]" at bounding box center [661, 319] width 777 height 16
click at [977, 301] on button "Envoyer un message au client" at bounding box center [934, 289] width 187 height 38
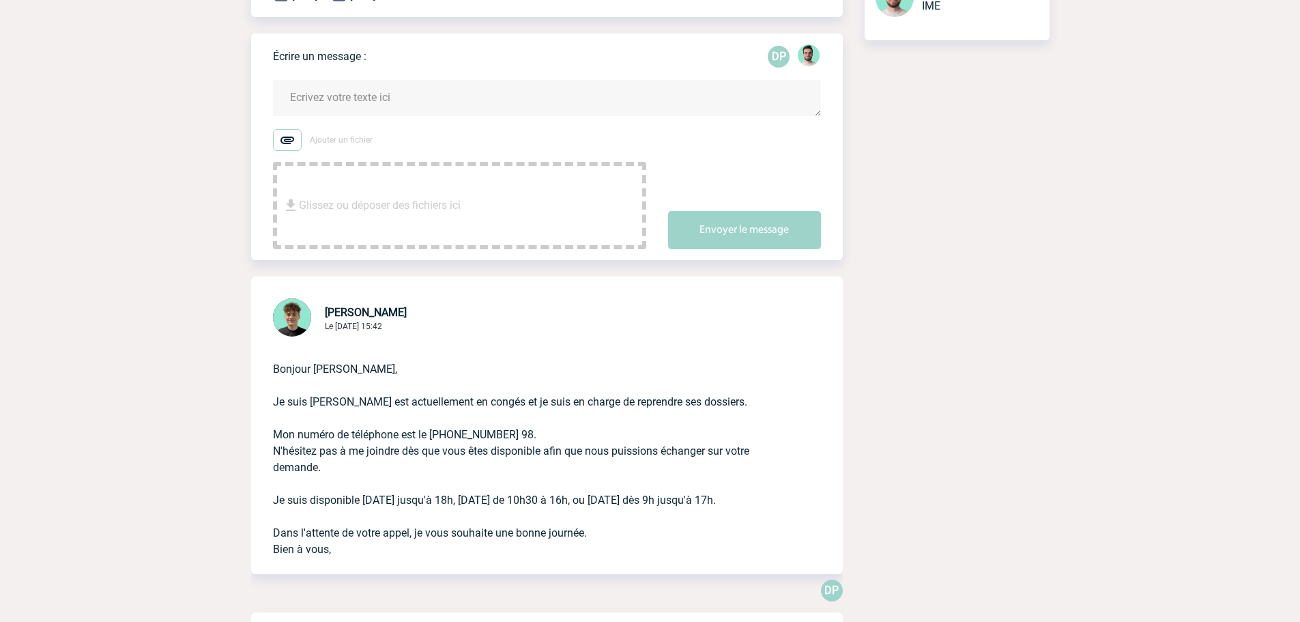
scroll to position [205, 0]
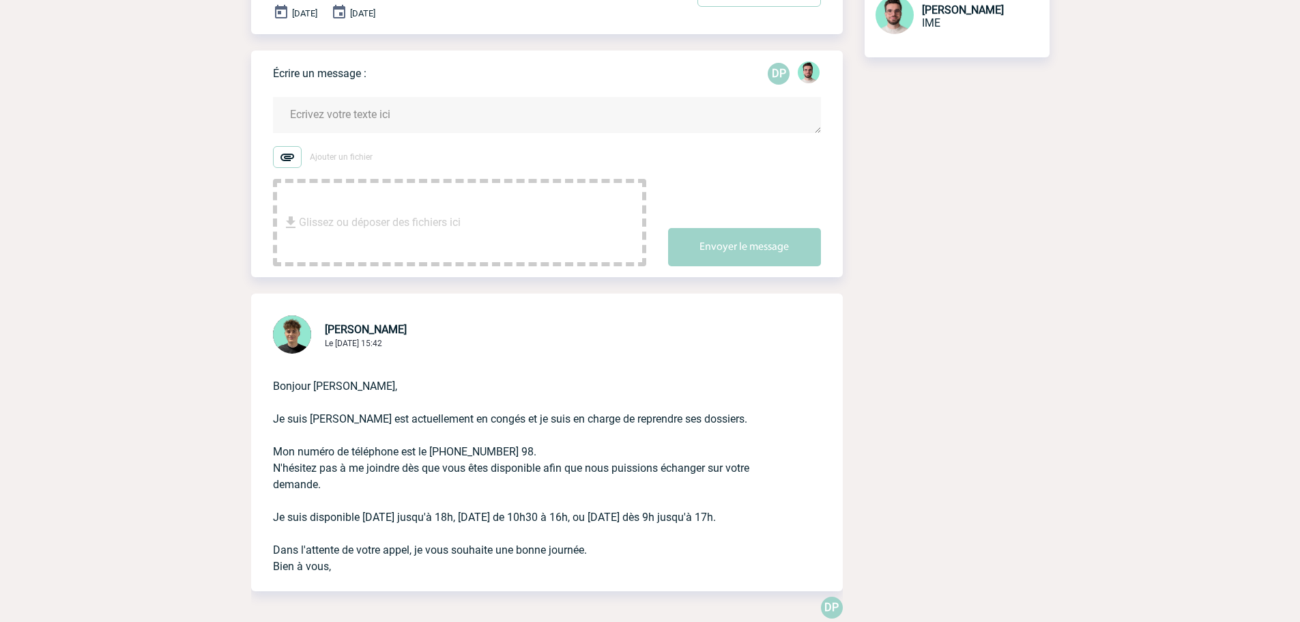
click at [315, 128] on textarea at bounding box center [547, 115] width 548 height 36
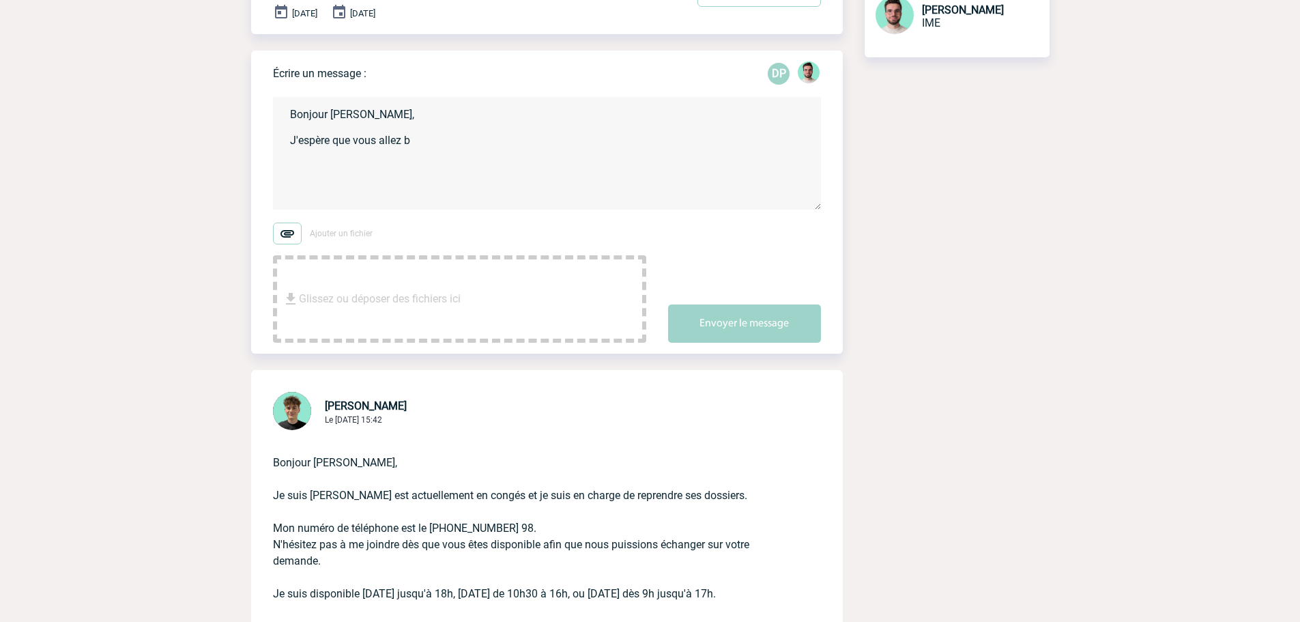
type textarea "Bonjour Delphine, J'espère que vous allez bi"
drag, startPoint x: 412, startPoint y: 137, endPoint x: 141, endPoint y: 98, distance: 273.8
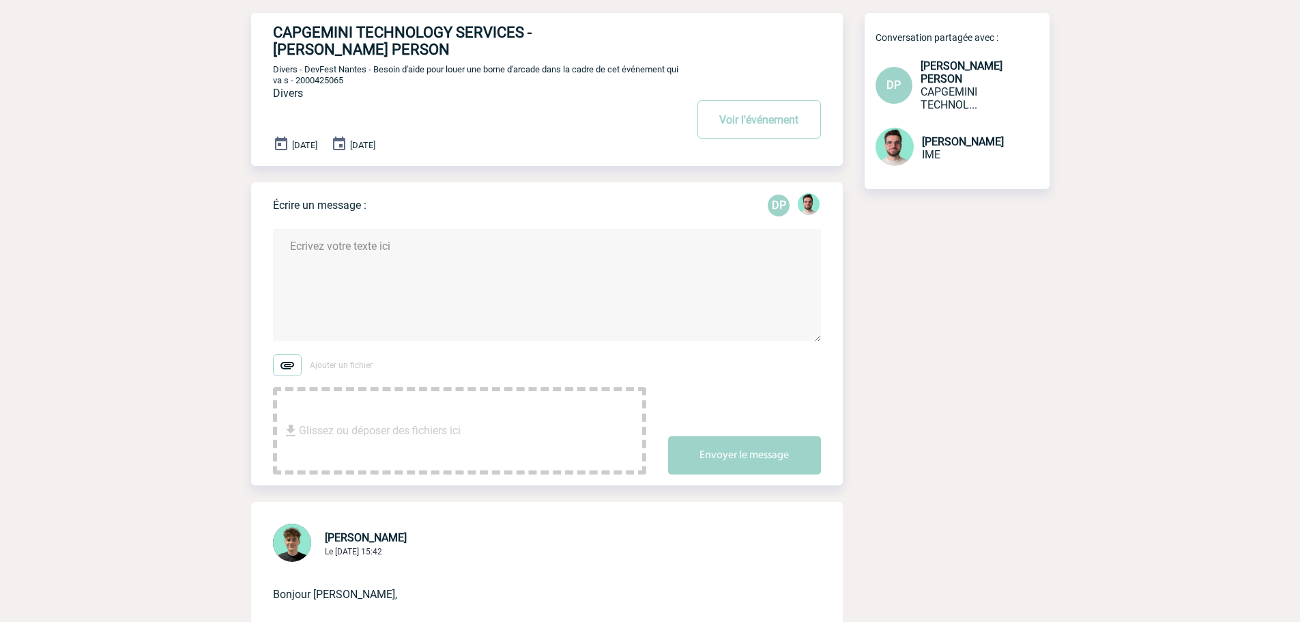
scroll to position [0, 0]
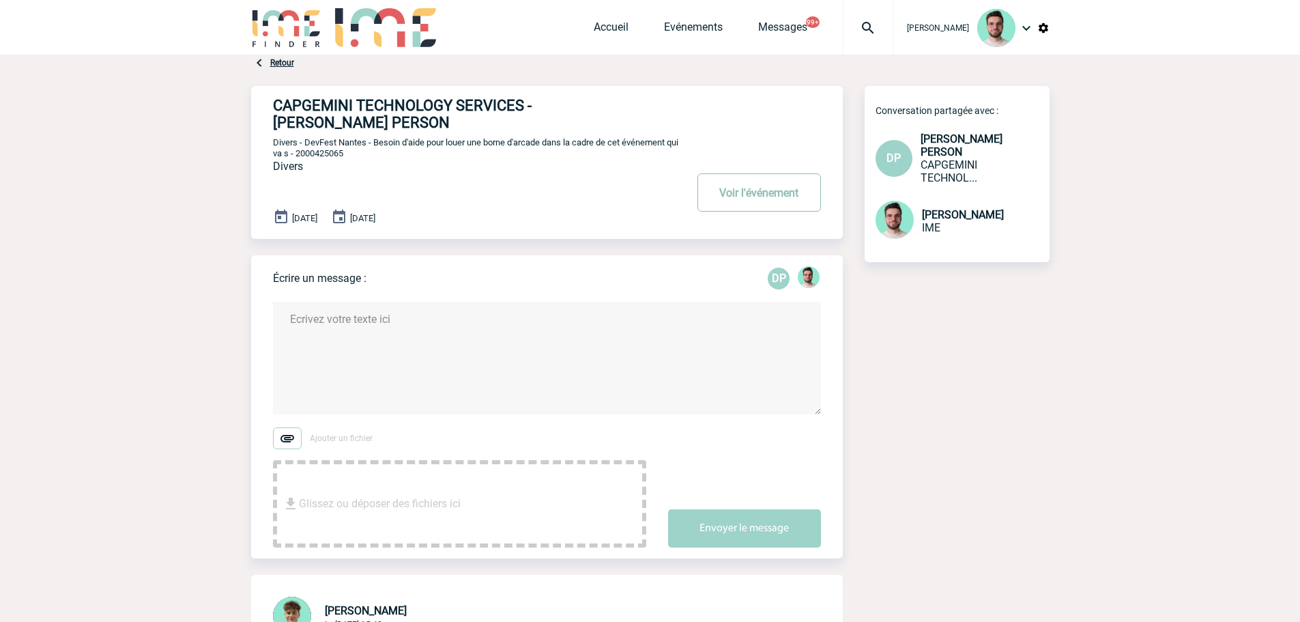
click at [749, 212] on button "Voir l'événement" at bounding box center [759, 192] width 124 height 38
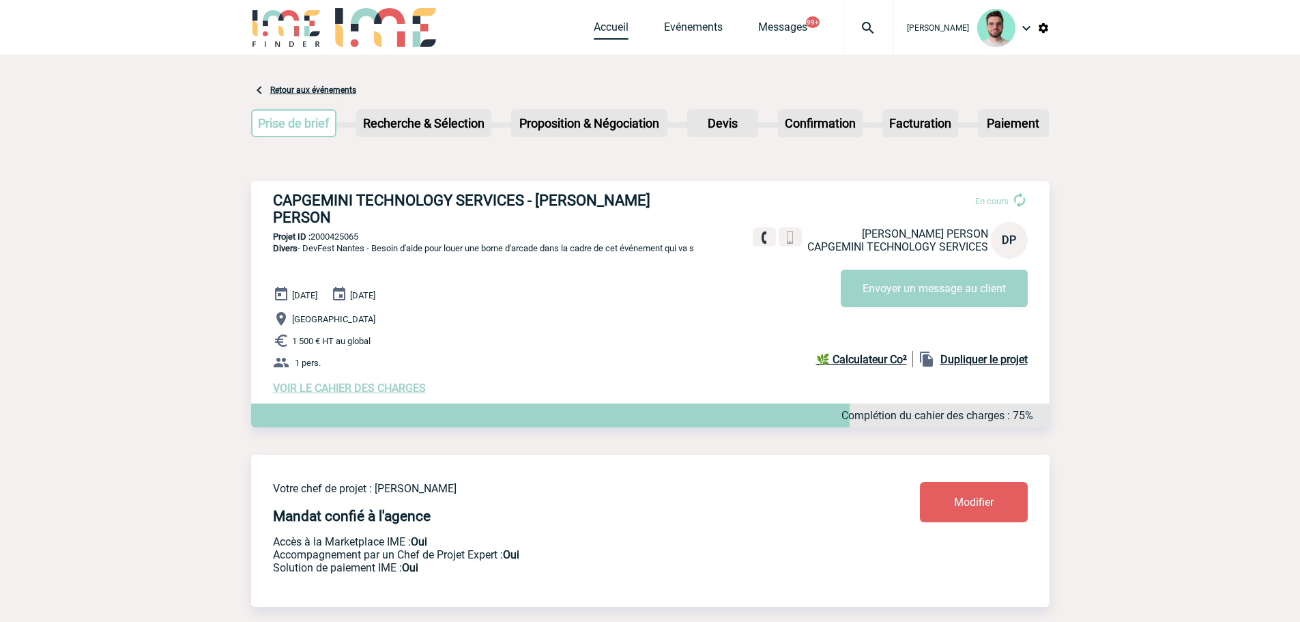
click at [605, 23] on link "Accueil" at bounding box center [611, 29] width 35 height 19
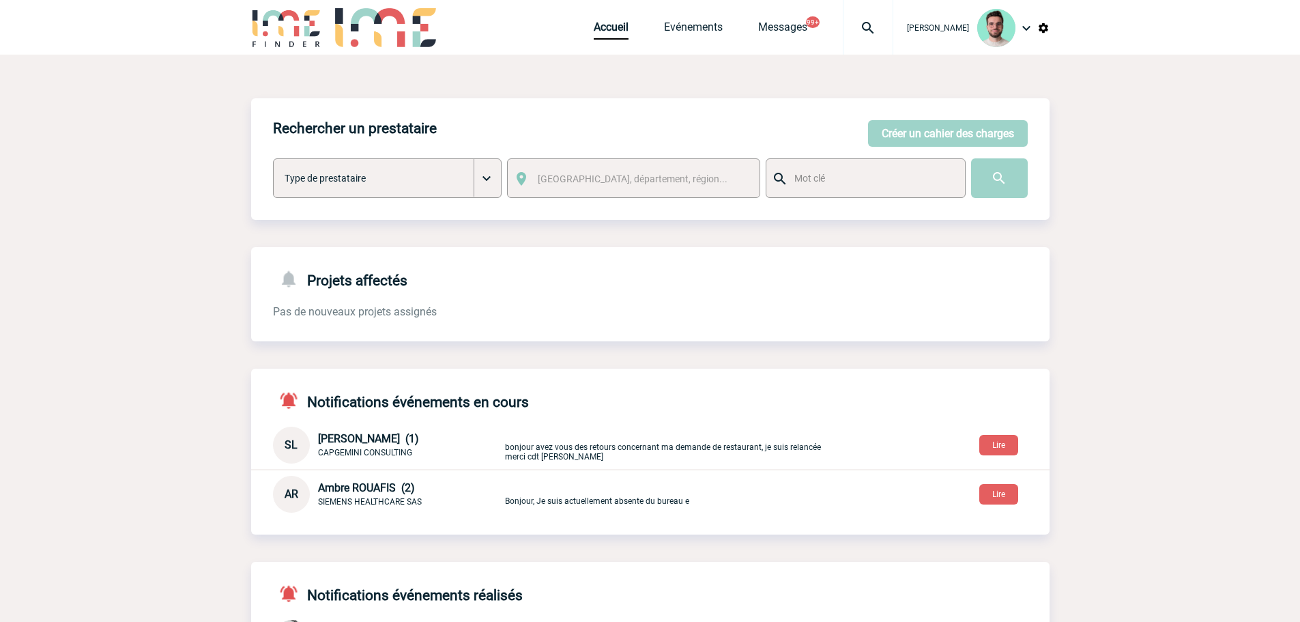
click at [513, 66] on div "Rechercher un prestataire Créer un cahier des charges Créer un cahier des charg…" at bounding box center [650, 472] width 798 height 834
click at [534, 52] on div "Benjamin ROLAND Accueil Evénements" at bounding box center [650, 29] width 798 height 58
click at [617, 29] on link "Accueil" at bounding box center [611, 29] width 35 height 19
click at [684, 42] on div "Accueil Evénements Messages 99+ Projet, client Projet, client" at bounding box center [744, 27] width 300 height 55
click at [689, 36] on link "Evénements" at bounding box center [693, 29] width 59 height 19
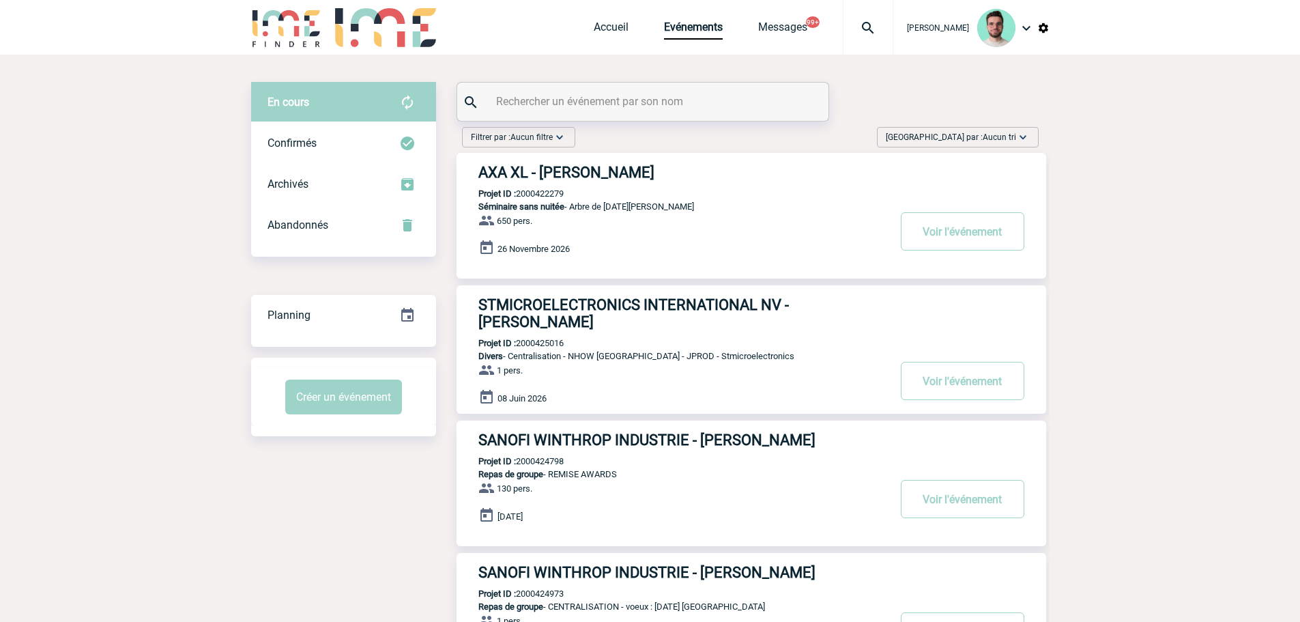
click at [637, 117] on div at bounding box center [642, 102] width 371 height 38
drag, startPoint x: 639, startPoint y: 111, endPoint x: 644, endPoint y: 104, distance: 9.3
click at [642, 106] on div at bounding box center [642, 102] width 371 height 38
click at [644, 103] on input "text" at bounding box center [645, 101] width 304 height 20
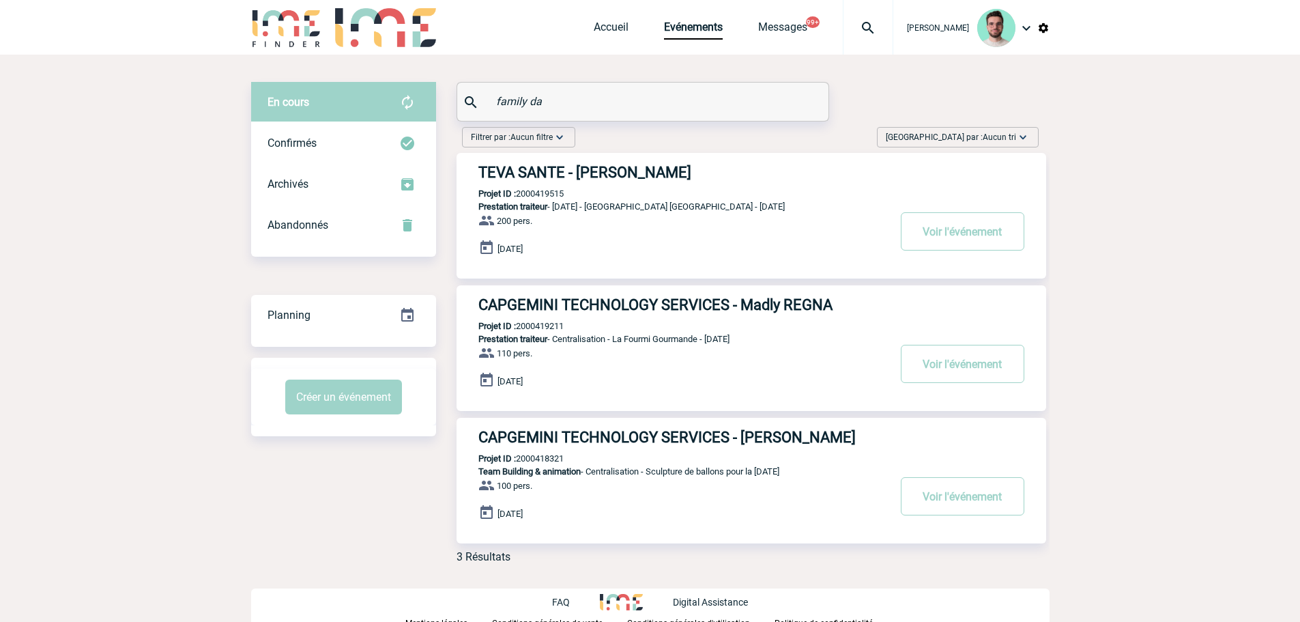
type input "family da"
click at [542, 192] on p "Projet ID : 2000419515" at bounding box center [510, 193] width 107 height 10
copy p "2000419515"
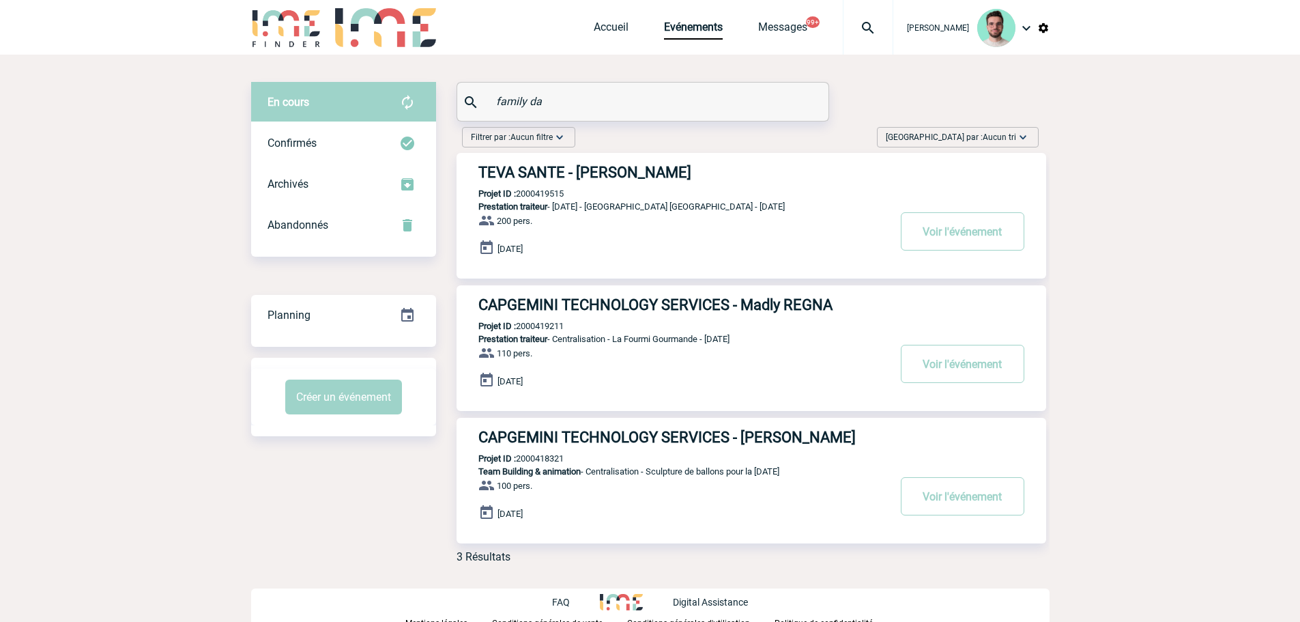
copy p "2000419515"
click at [609, 26] on link "Accueil" at bounding box center [611, 29] width 35 height 19
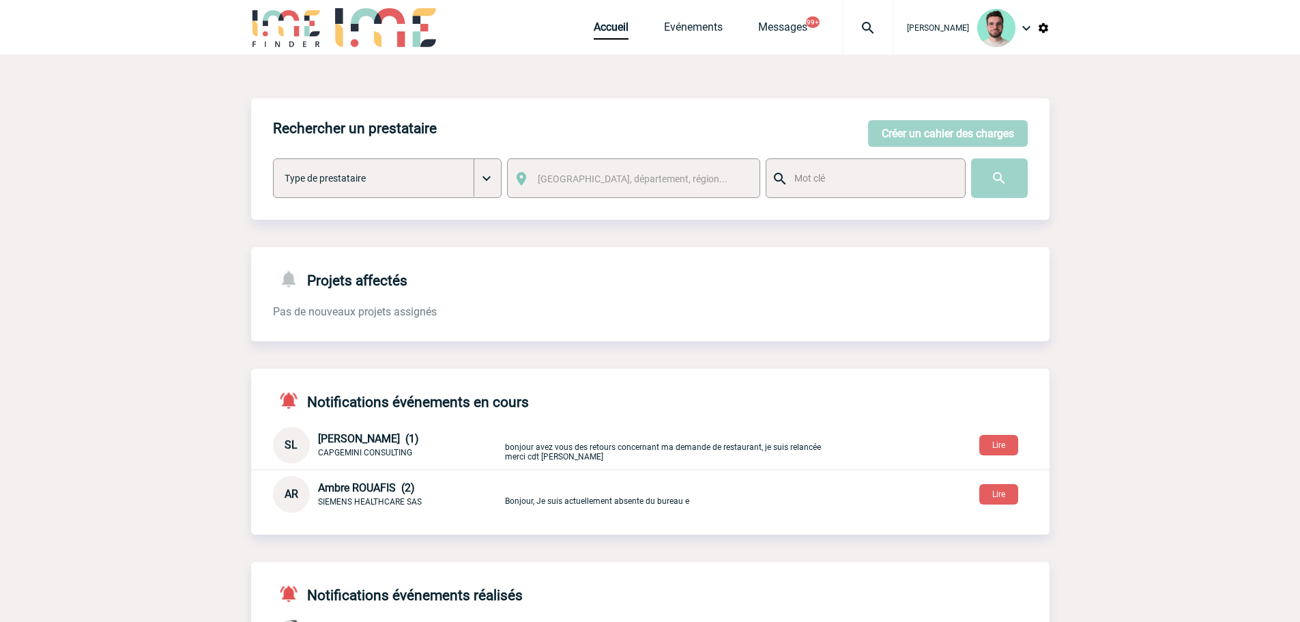
click at [719, 34] on div "Accueil Evénements Messages 99+ Projet, client Projet, client" at bounding box center [744, 27] width 300 height 55
click at [704, 30] on link "Evénements" at bounding box center [693, 29] width 59 height 19
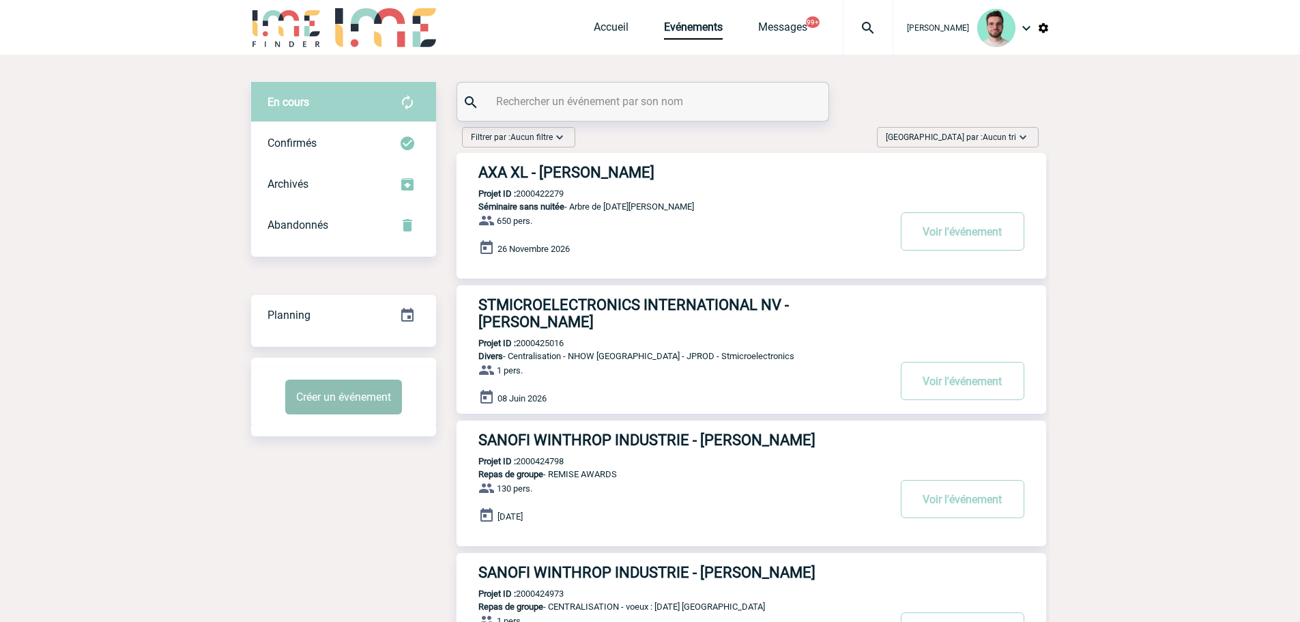
click at [358, 403] on button "Créer un événement" at bounding box center [343, 396] width 117 height 35
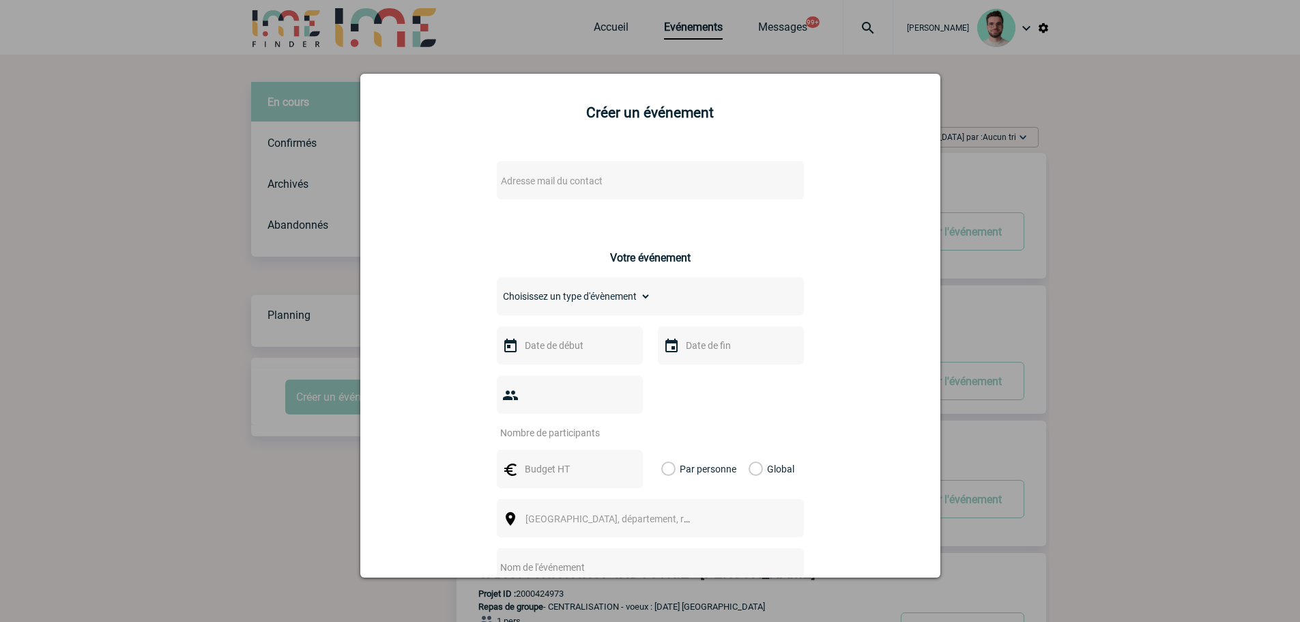
type input "[PERSON_NAME][EMAIL_ADDRESS][DOMAIN_NAME]"
click at [229, 241] on div at bounding box center [650, 311] width 1300 height 622
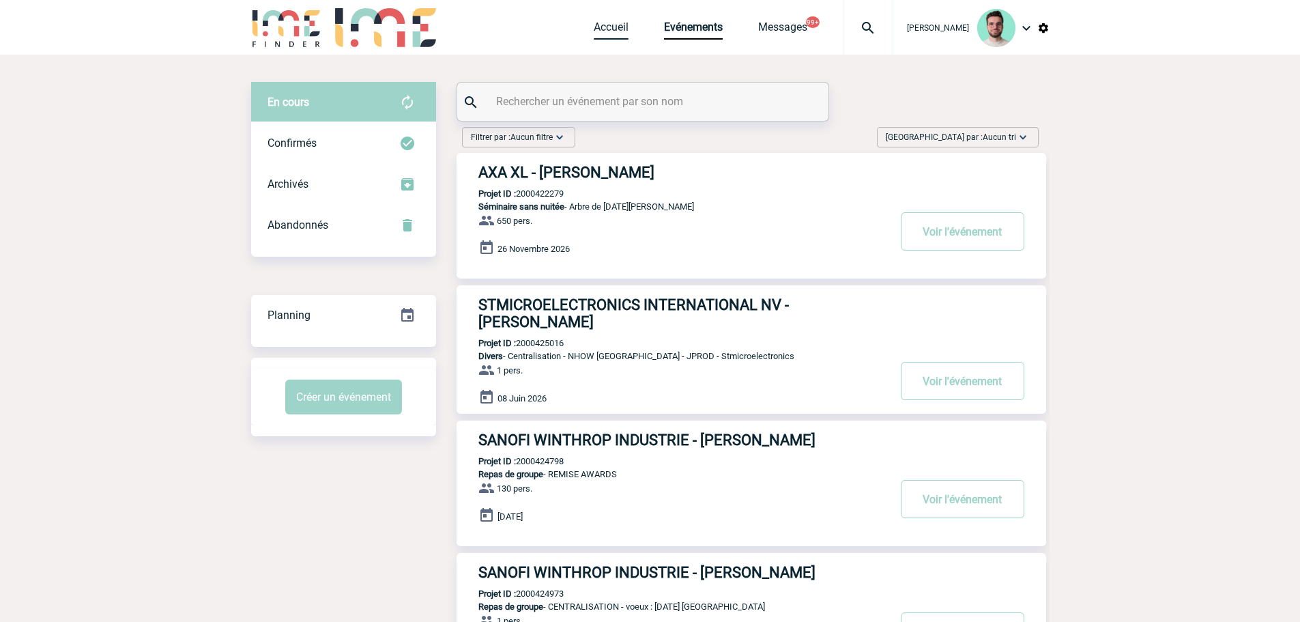
click at [604, 29] on link "Accueil" at bounding box center [611, 29] width 35 height 19
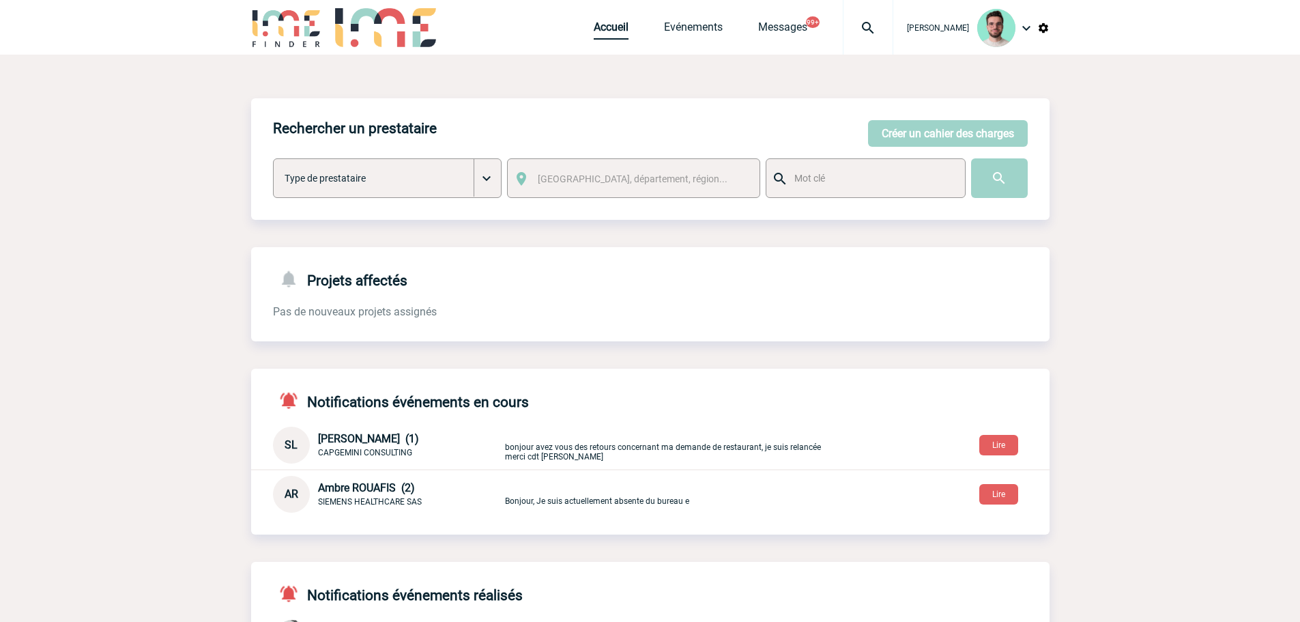
click at [594, 31] on link "Accueil" at bounding box center [611, 29] width 35 height 19
click at [704, 31] on link "Evénements" at bounding box center [693, 29] width 59 height 19
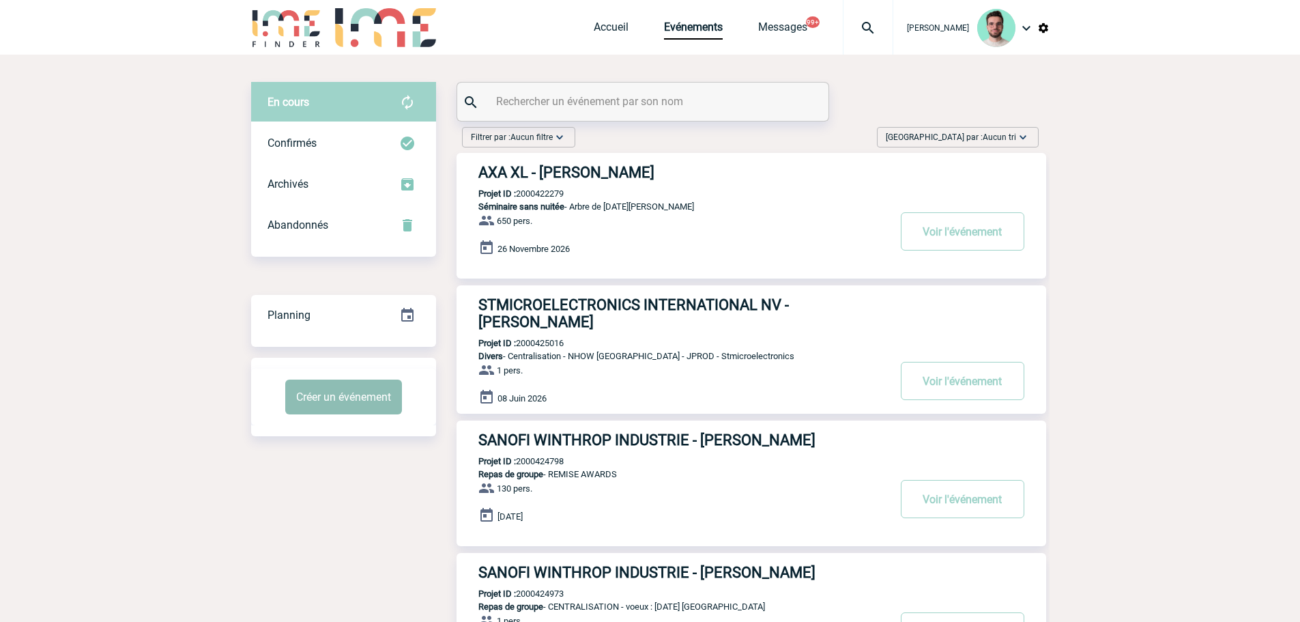
click at [373, 388] on button "Créer un événement" at bounding box center [343, 396] width 117 height 35
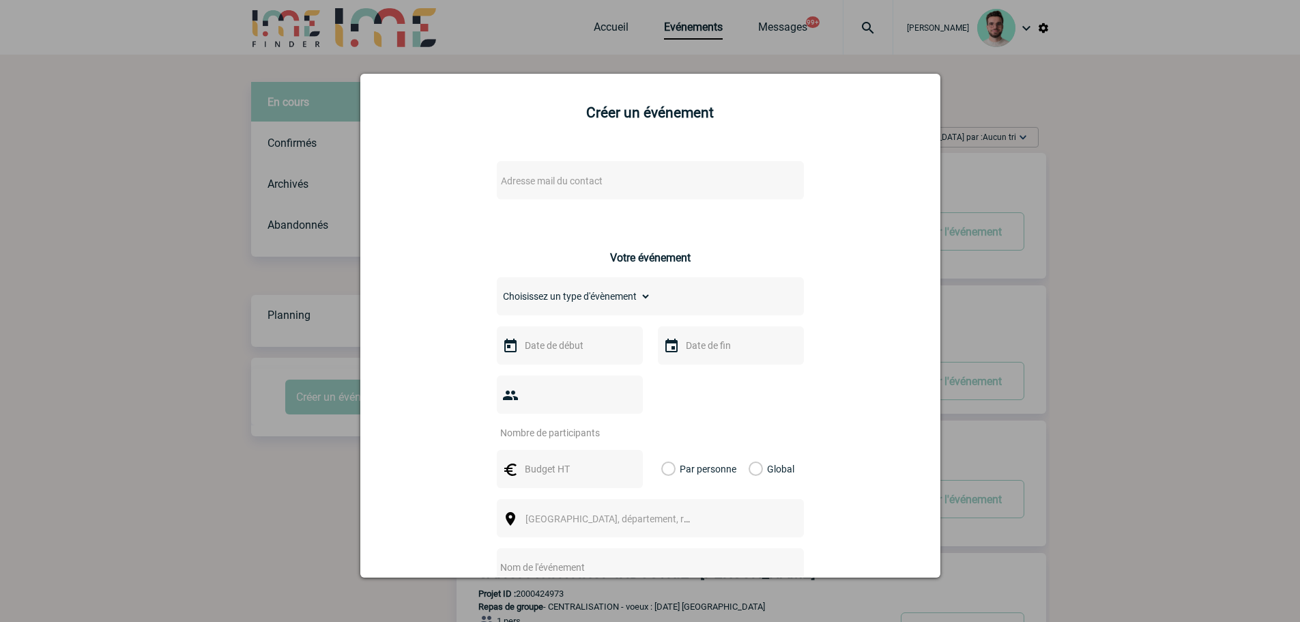
click at [539, 178] on span "Adresse mail du contact" at bounding box center [552, 180] width 102 height 11
type input "[PERSON_NAME][EMAIL_ADDRESS][DOMAIN_NAME]"
click at [341, 257] on div at bounding box center [650, 311] width 1300 height 622
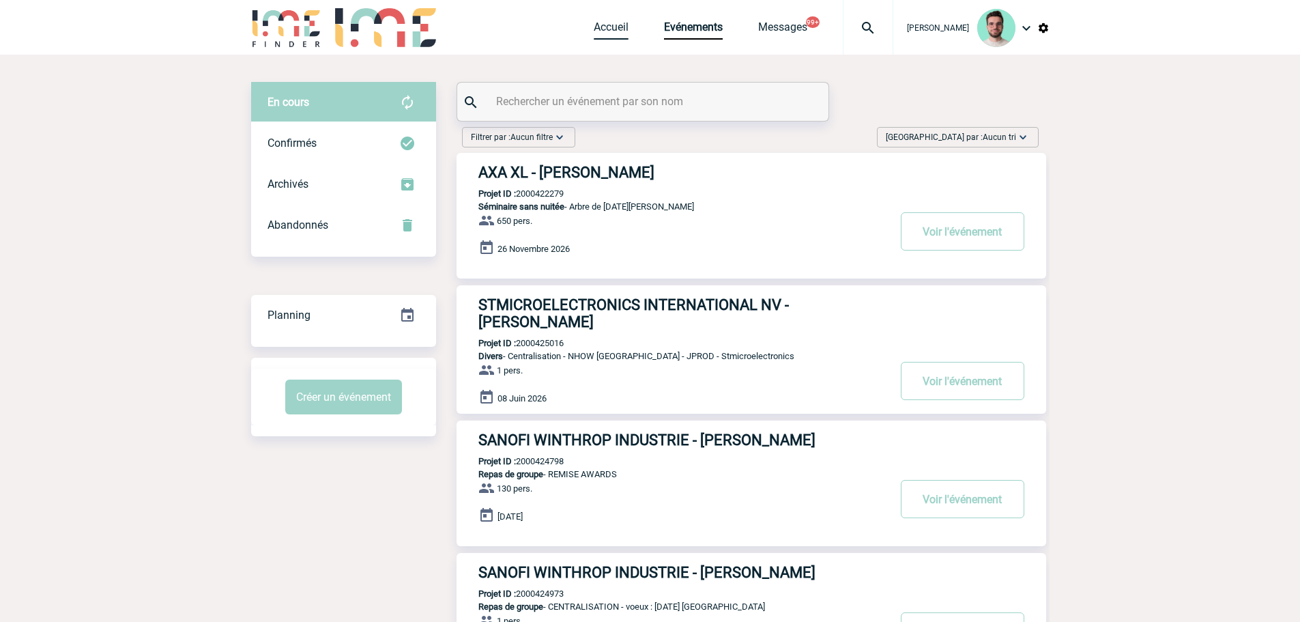
click at [594, 20] on link "Accueil" at bounding box center [611, 29] width 35 height 19
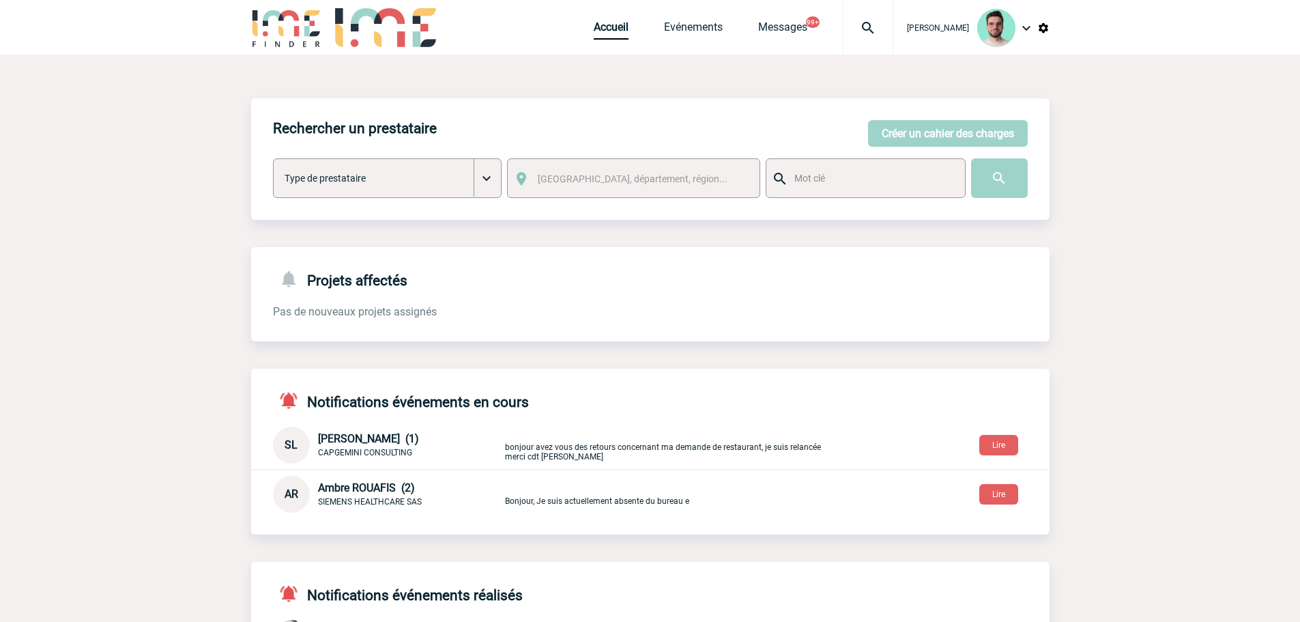
click at [680, 16] on div "Accueil Evénements Messages 99+ Projet, client Projet, client" at bounding box center [744, 27] width 300 height 55
click at [681, 29] on link "Evénements" at bounding box center [693, 29] width 59 height 19
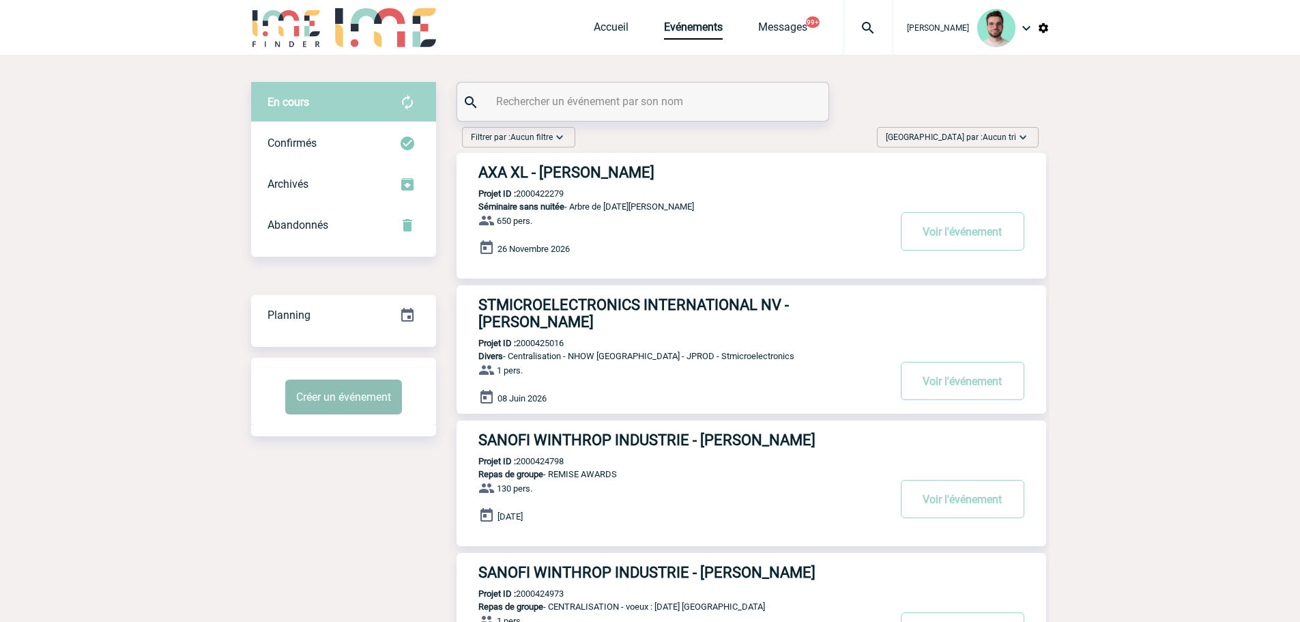
click at [329, 393] on button "Créer un événement" at bounding box center [343, 396] width 117 height 35
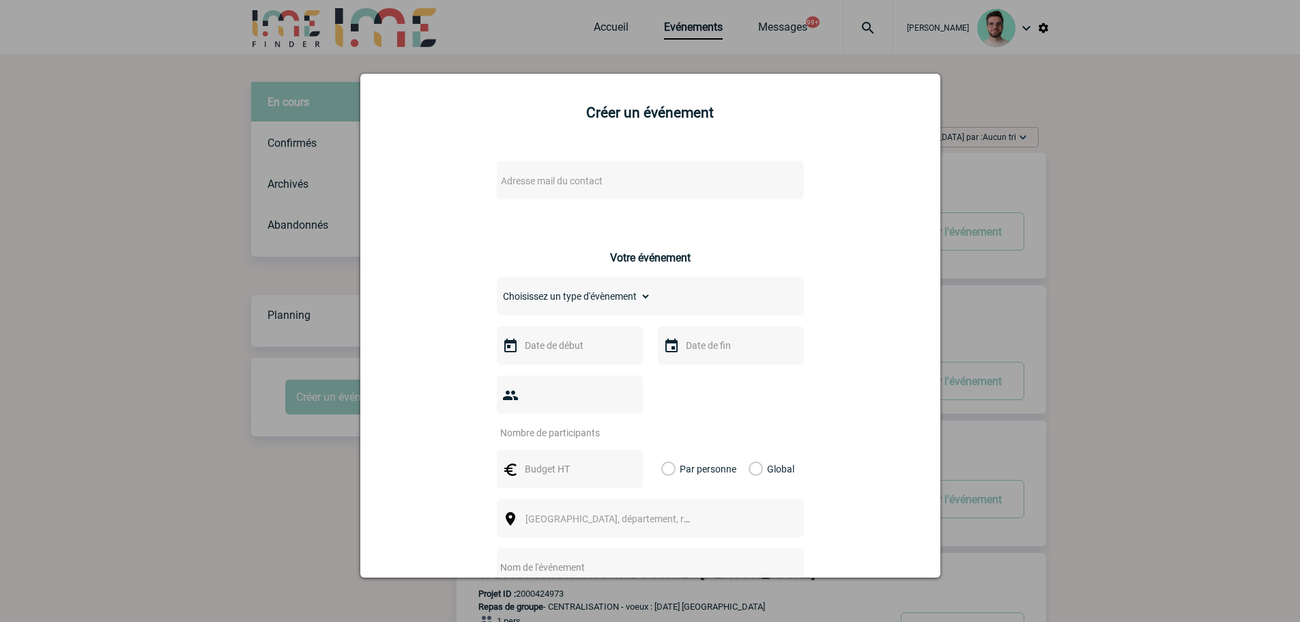
click at [517, 191] on div "Adresse mail du contact" at bounding box center [650, 180] width 307 height 38
click at [528, 181] on span "Adresse mail du contact" at bounding box center [552, 180] width 102 height 11
type input "[PERSON_NAME][EMAIL_ADDRESS][DOMAIN_NAME]"
click at [214, 260] on div at bounding box center [650, 311] width 1300 height 622
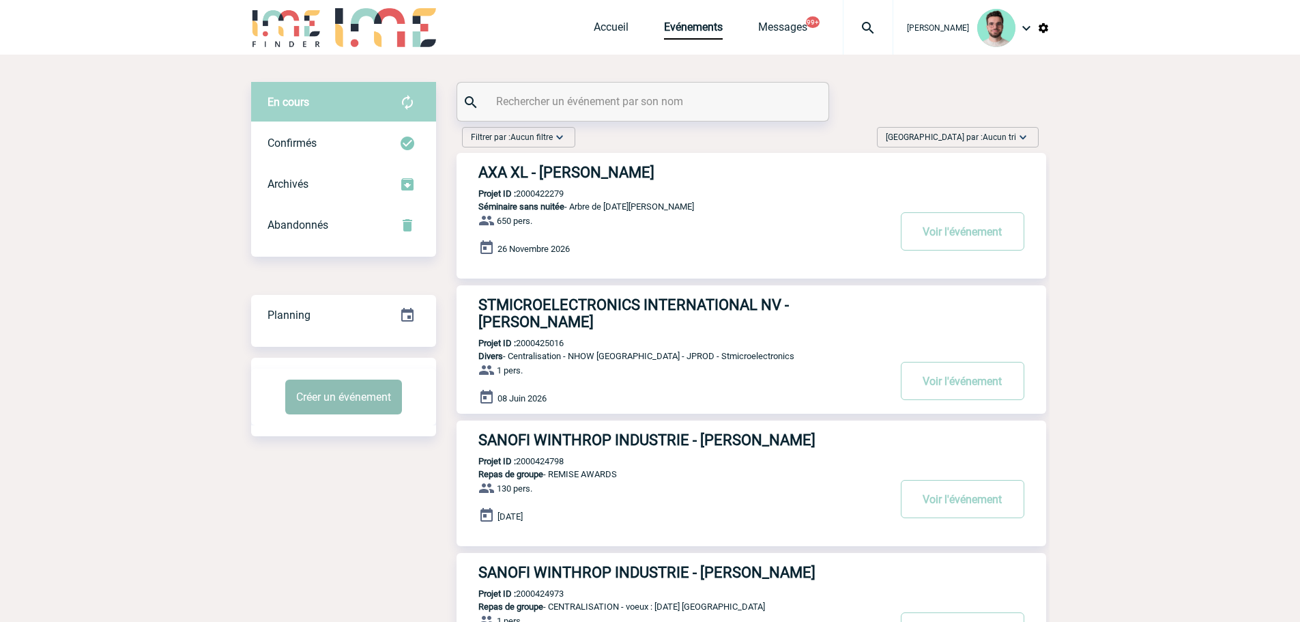
click at [357, 396] on button "Créer un événement" at bounding box center [343, 396] width 117 height 35
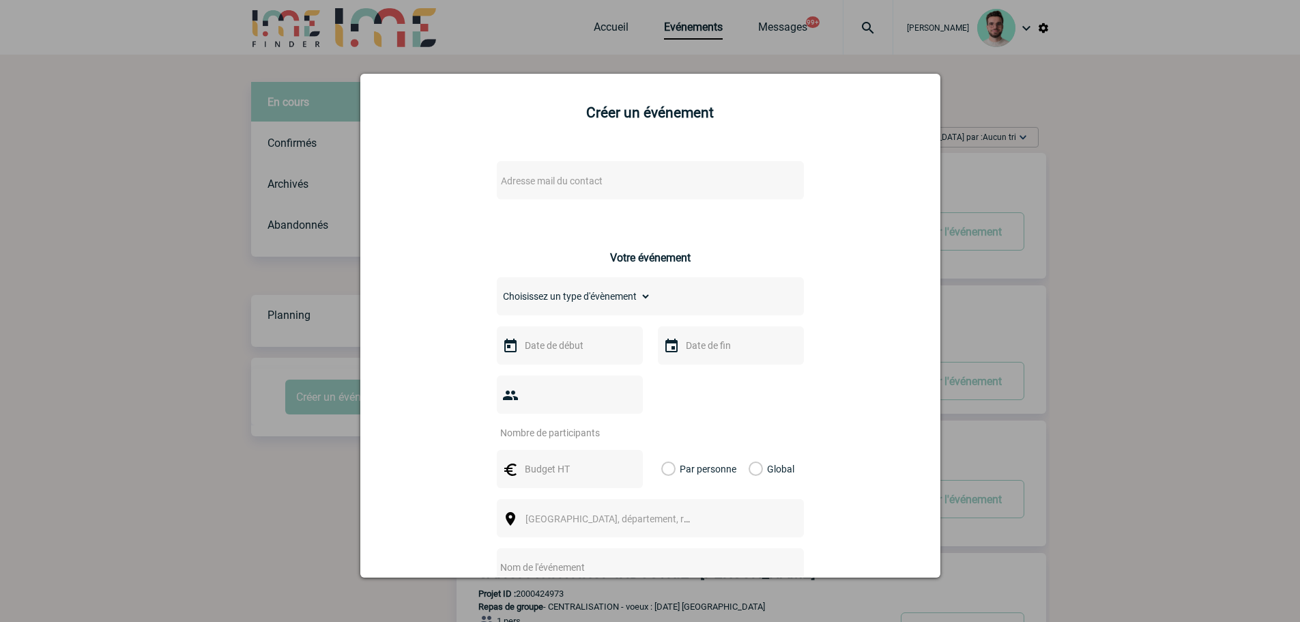
click at [577, 179] on span "Adresse mail du contact" at bounding box center [552, 180] width 102 height 11
type input "[PERSON_NAME][EMAIL_ADDRESS][DOMAIN_NAME]"
click at [257, 261] on div at bounding box center [650, 311] width 1300 height 622
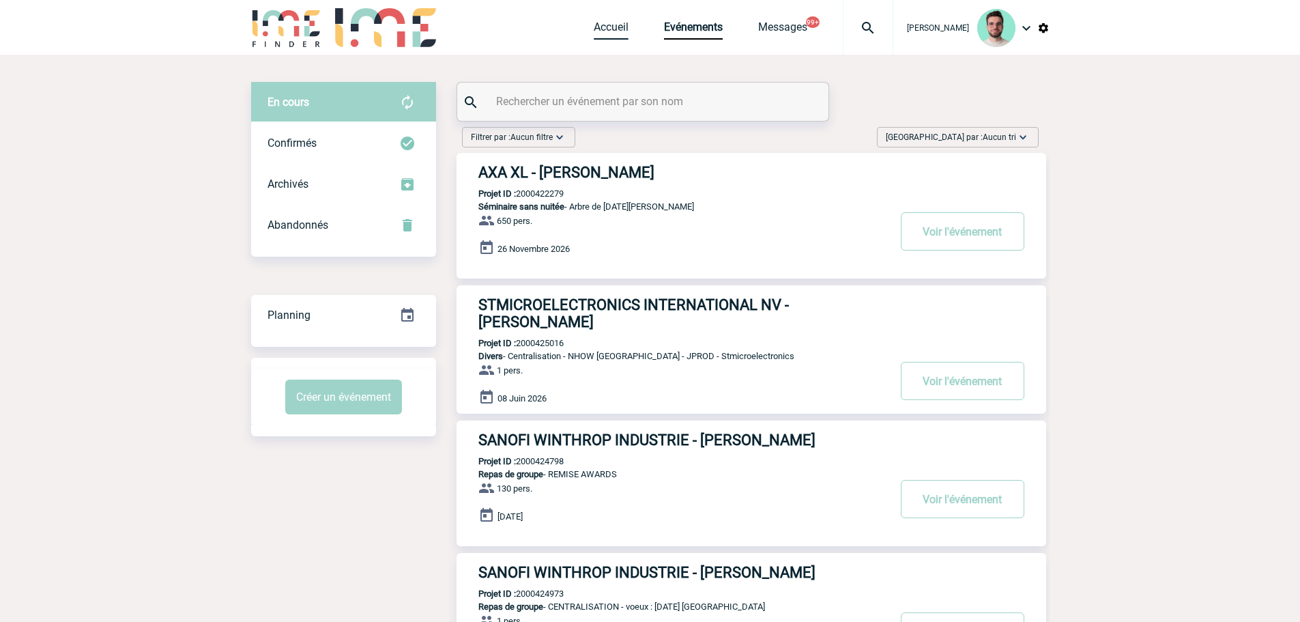
click at [606, 33] on link "Accueil" at bounding box center [611, 29] width 35 height 19
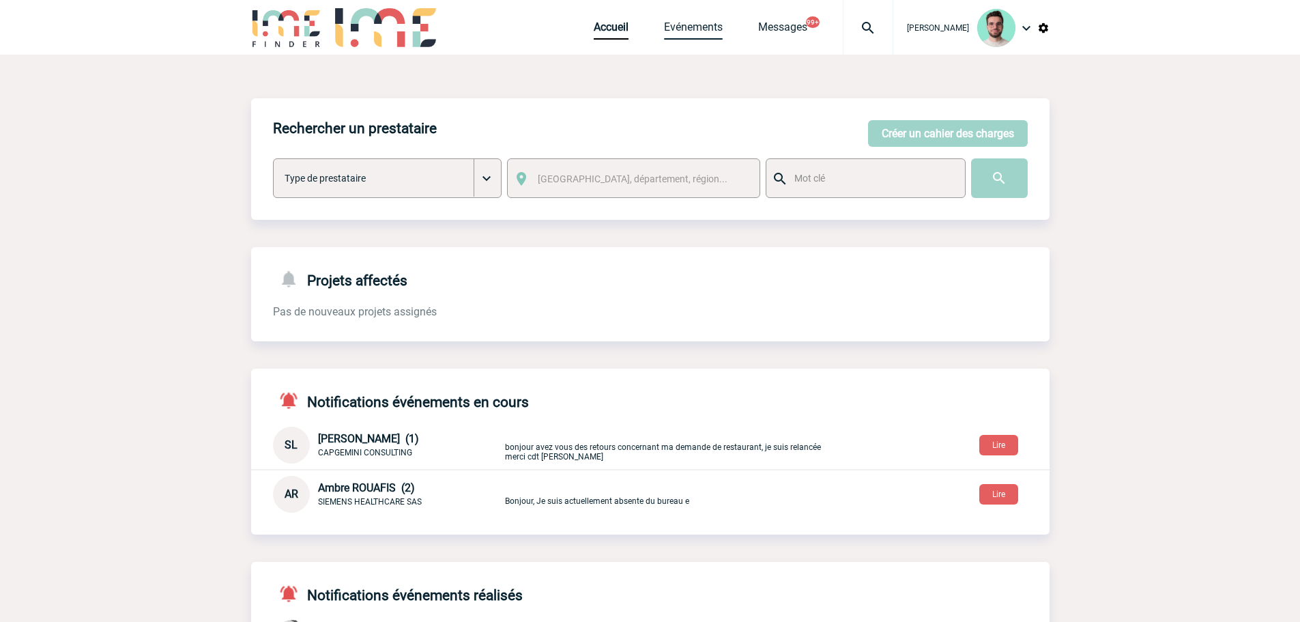
click at [716, 23] on link "Evénements" at bounding box center [693, 29] width 59 height 19
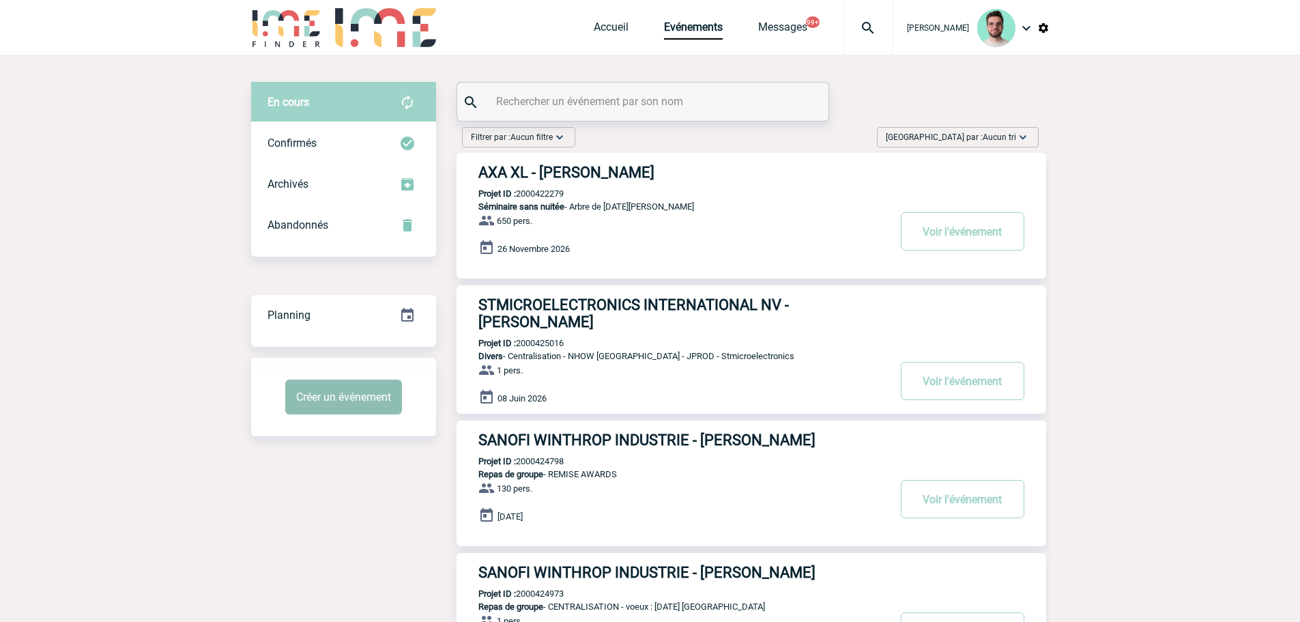
click at [363, 419] on div "Créer un événement" at bounding box center [343, 397] width 185 height 57
click at [363, 407] on button "Créer un événement" at bounding box center [343, 396] width 117 height 35
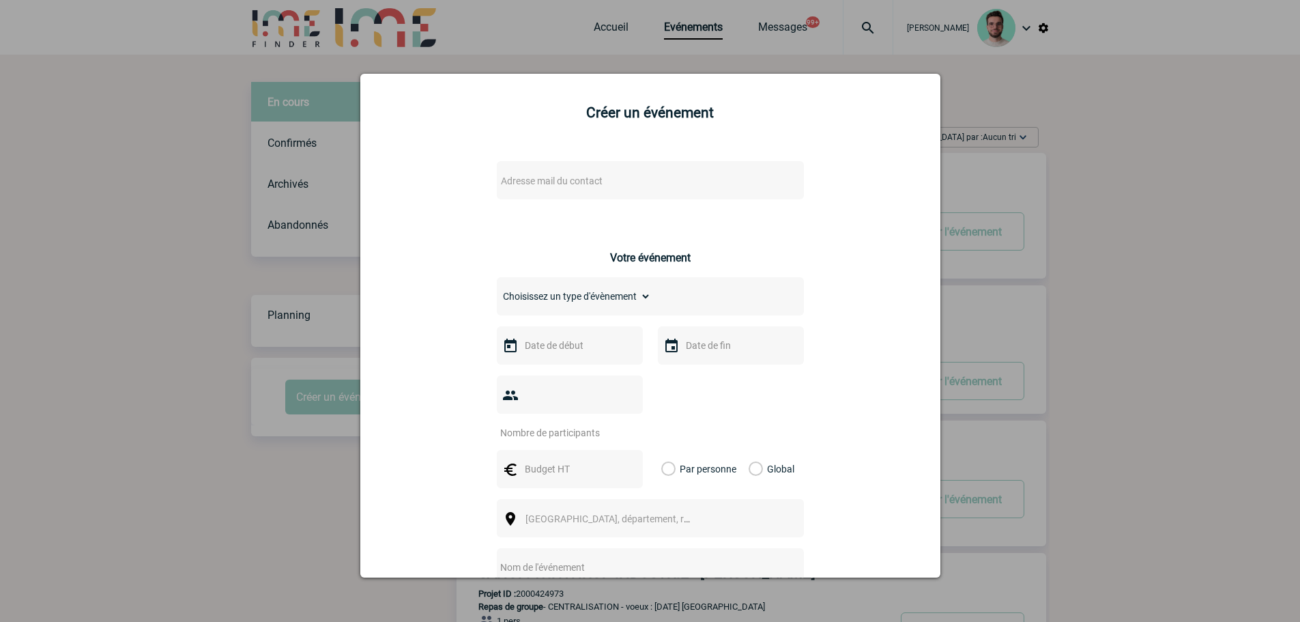
click at [563, 186] on span "Adresse mail du contact" at bounding box center [552, 180] width 102 height 11
type input "R.Henquinet@cnr.tm.fr"
click at [182, 252] on div at bounding box center [650, 311] width 1300 height 622
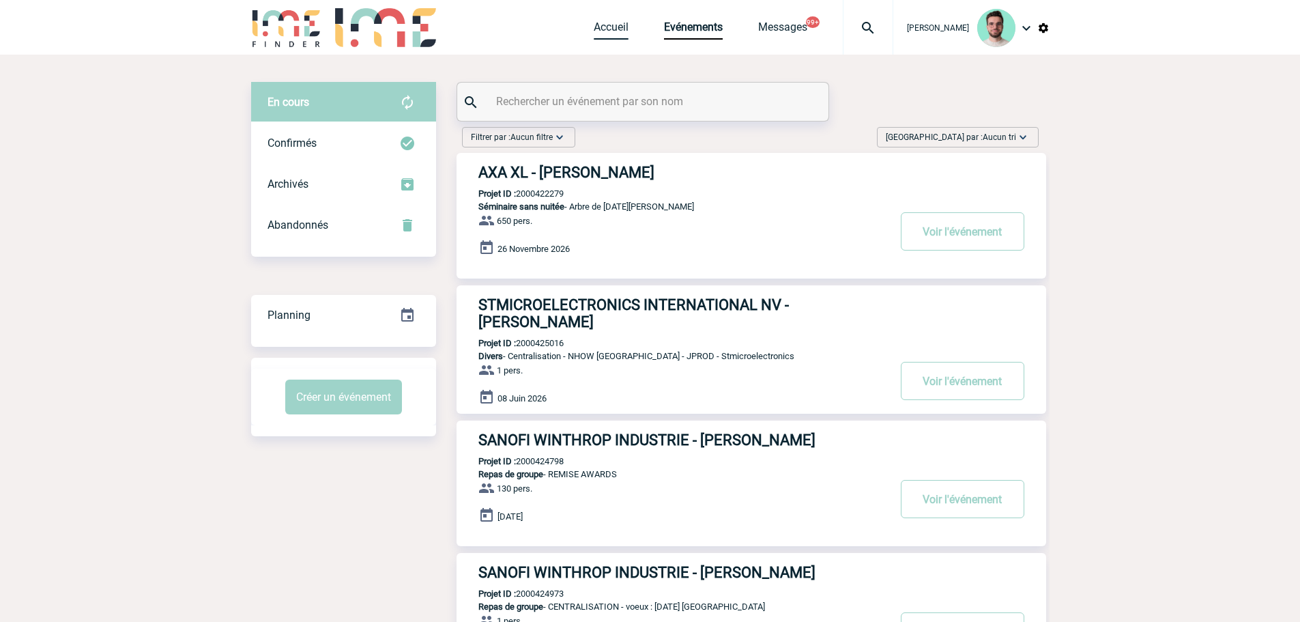
click at [594, 30] on link "Accueil" at bounding box center [611, 29] width 35 height 19
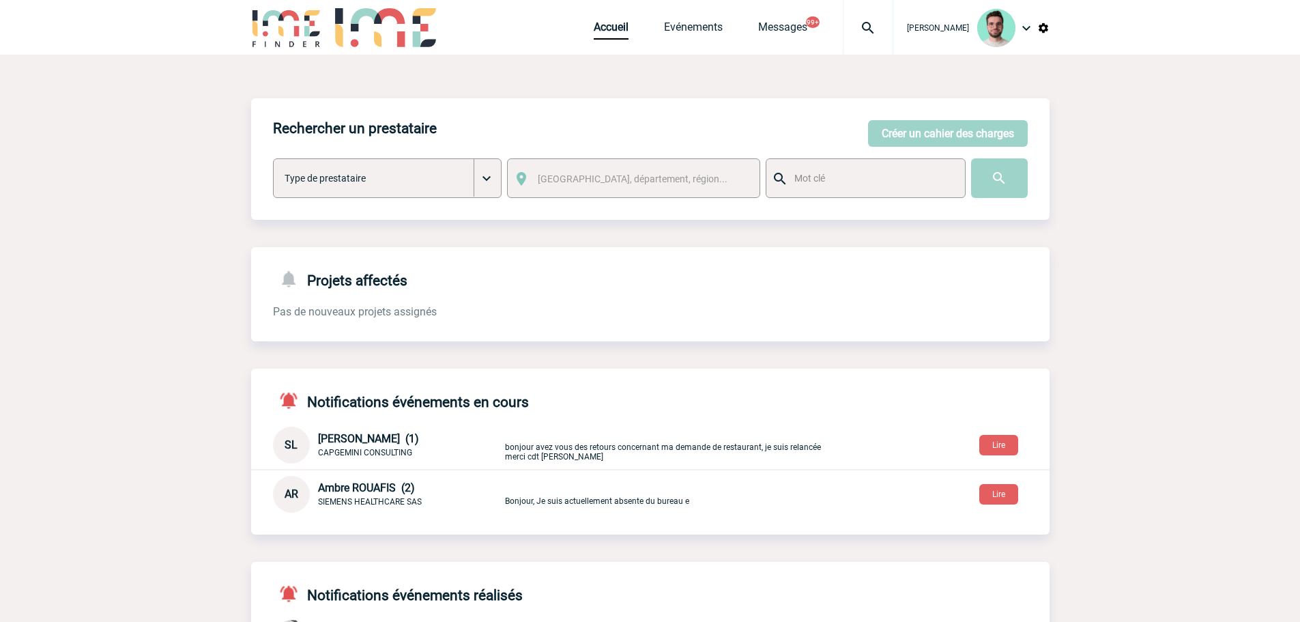
click at [676, 14] on div "Accueil Evénements Messages 99+ Projet, client Projet, client" at bounding box center [744, 27] width 300 height 55
click at [671, 32] on link "Evénements" at bounding box center [693, 29] width 59 height 19
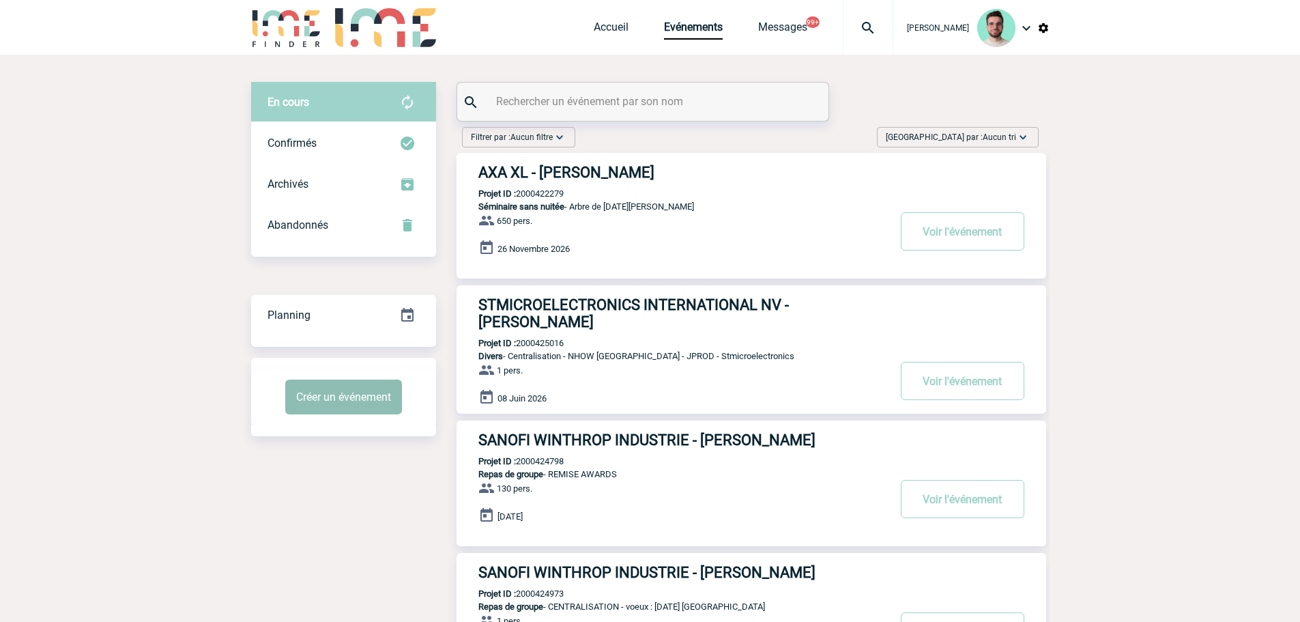
click at [351, 392] on button "Créer un événement" at bounding box center [343, 396] width 117 height 35
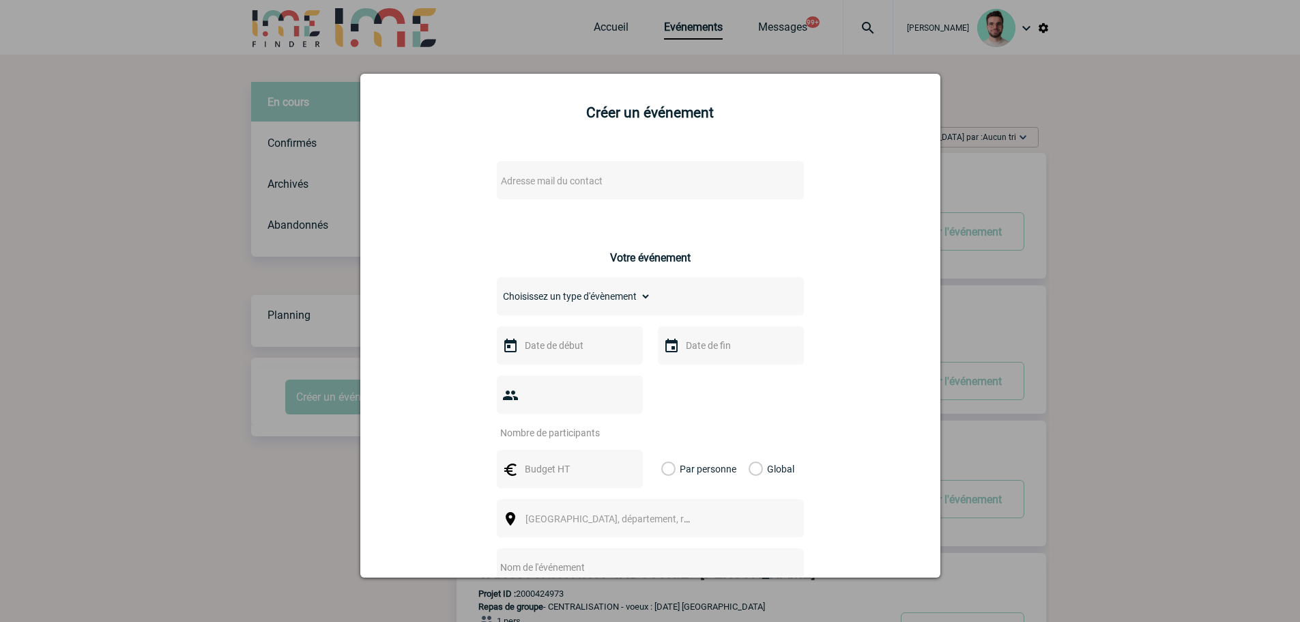
click at [540, 188] on span "Adresse mail du contact" at bounding box center [614, 180] width 239 height 19
type input "[PERSON_NAME][EMAIL_ADDRESS][DOMAIN_NAME]"
click at [130, 294] on div at bounding box center [650, 311] width 1300 height 622
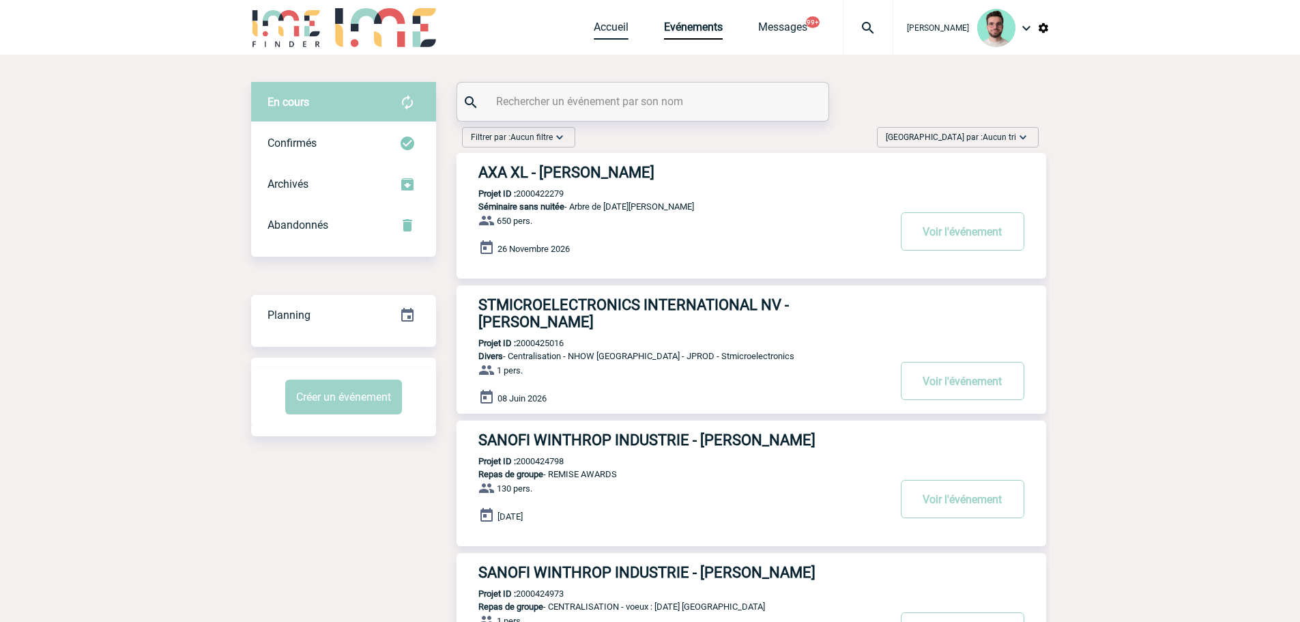
click at [607, 33] on link "Accueil" at bounding box center [611, 29] width 35 height 19
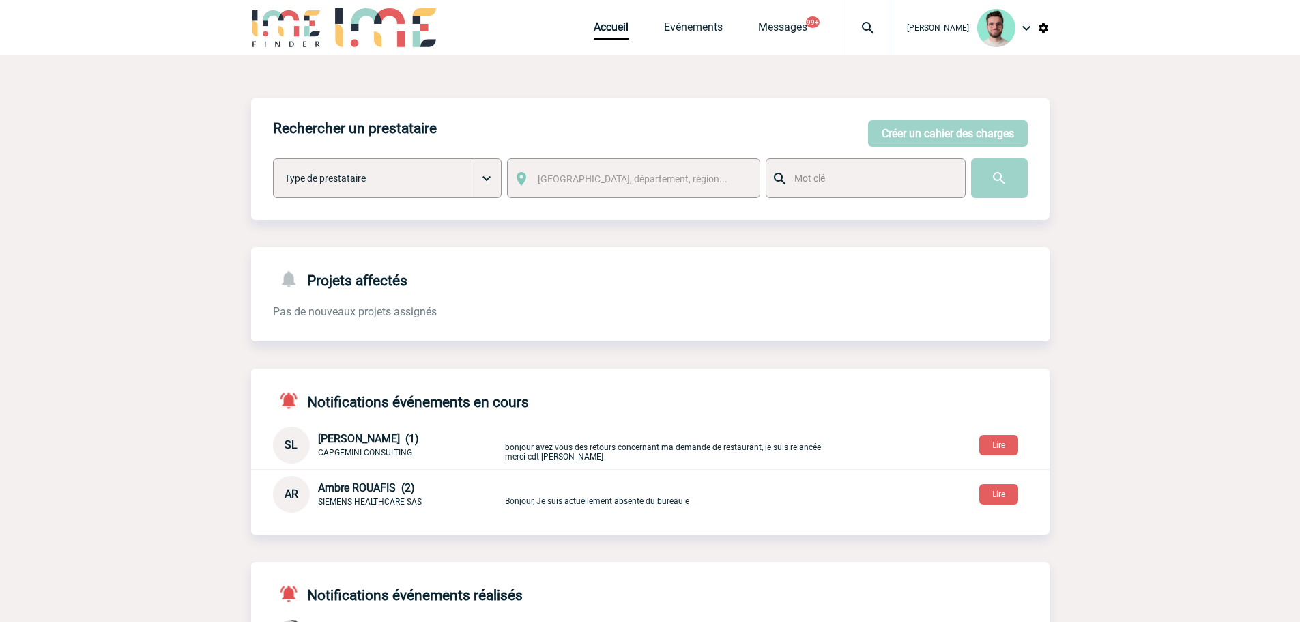
click at [843, 42] on div at bounding box center [868, 27] width 50 height 55
type input "2000425039"
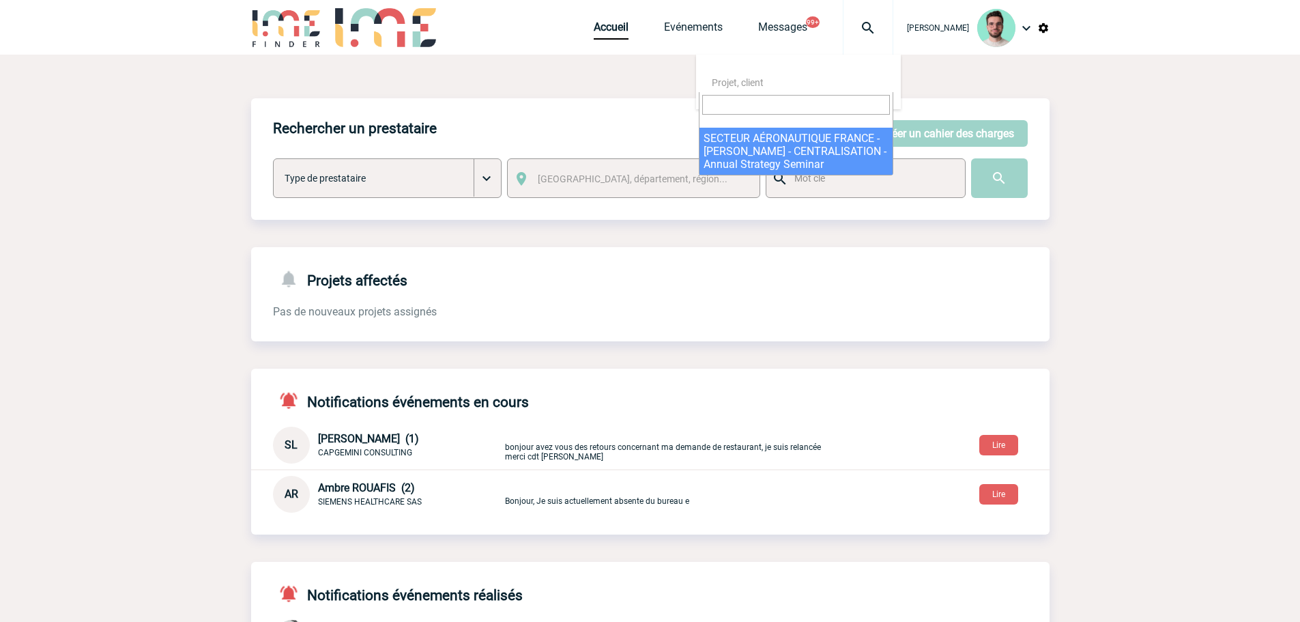
select select "24540"
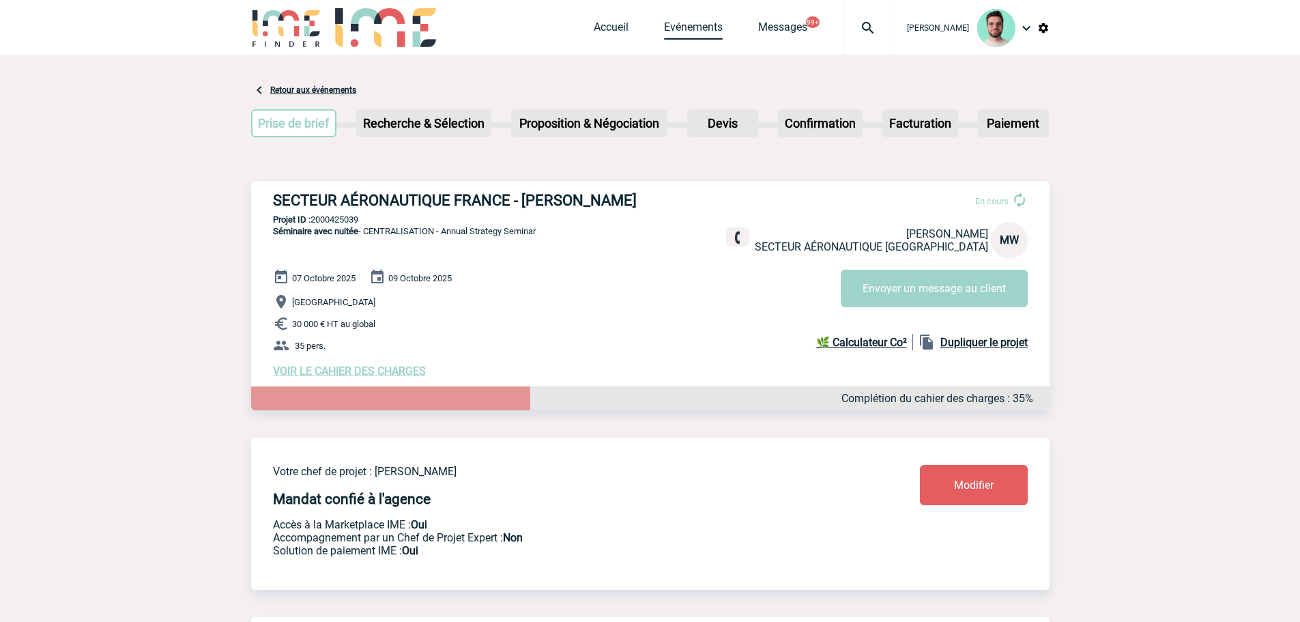
click at [697, 25] on link "Evénements" at bounding box center [693, 29] width 59 height 19
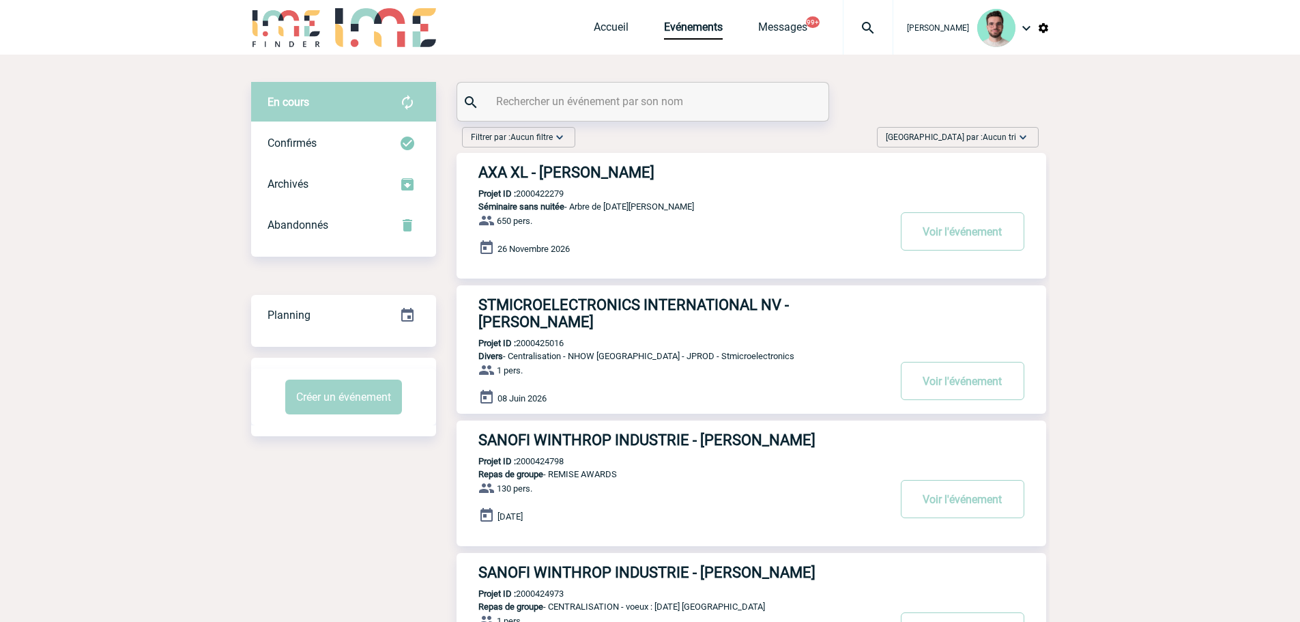
click at [330, 423] on div "Créer un événement" at bounding box center [343, 397] width 185 height 57
click at [344, 395] on button "Créer un événement" at bounding box center [343, 396] width 117 height 35
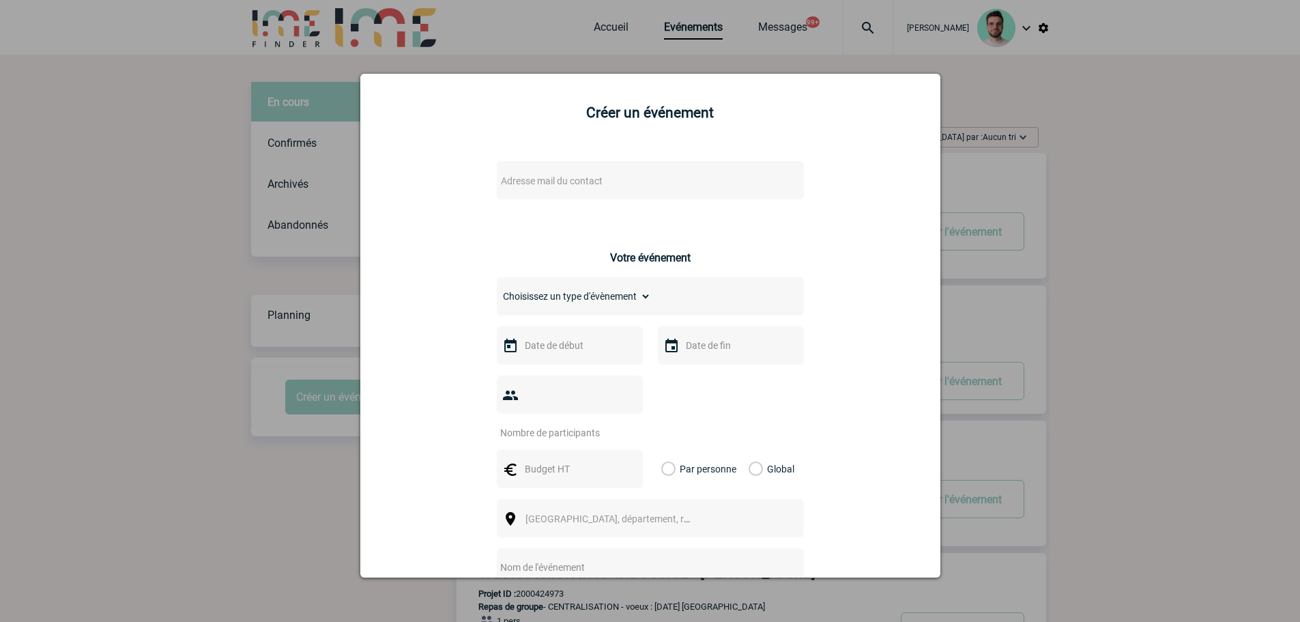
click at [566, 181] on span "Adresse mail du contact" at bounding box center [552, 180] width 102 height 11
type input "[PERSON_NAME][EMAIL_ADDRESS][DOMAIN_NAME]"
click at [170, 281] on div at bounding box center [650, 311] width 1300 height 622
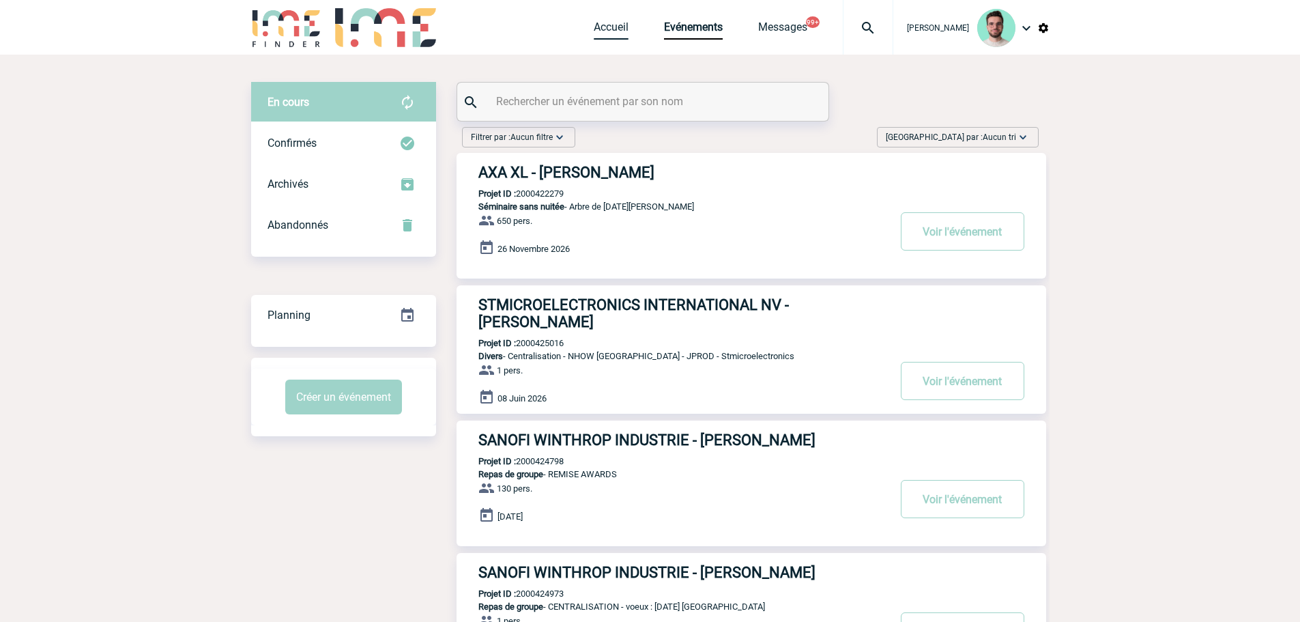
click at [605, 23] on link "Accueil" at bounding box center [611, 29] width 35 height 19
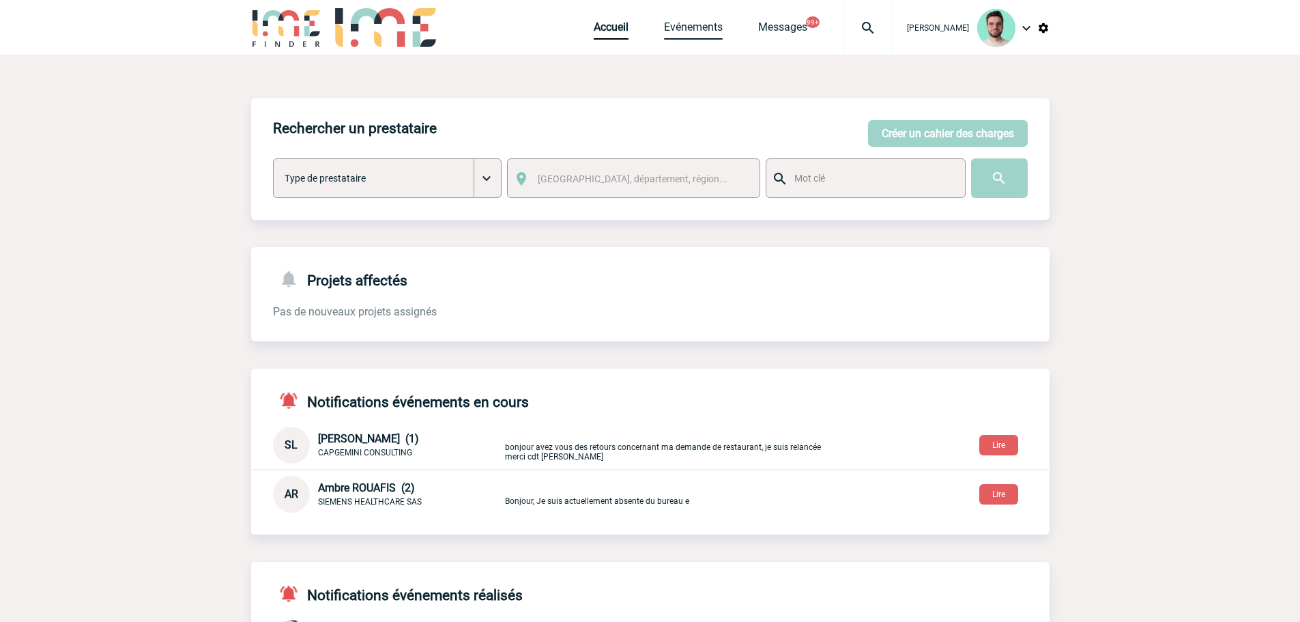
click at [701, 40] on div "Accueil Evénements Messages 99+ Projet, client Projet, client" at bounding box center [744, 27] width 300 height 55
click at [688, 32] on link "Evénements" at bounding box center [693, 29] width 59 height 19
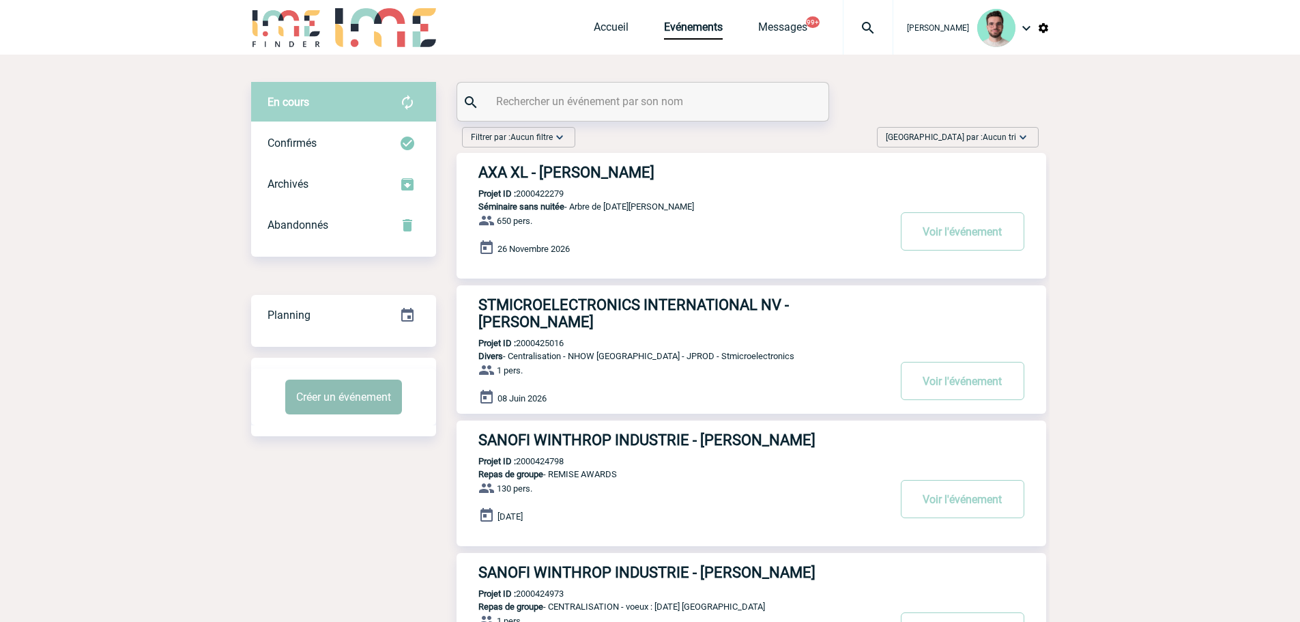
click at [346, 407] on button "Créer un événement" at bounding box center [343, 396] width 117 height 35
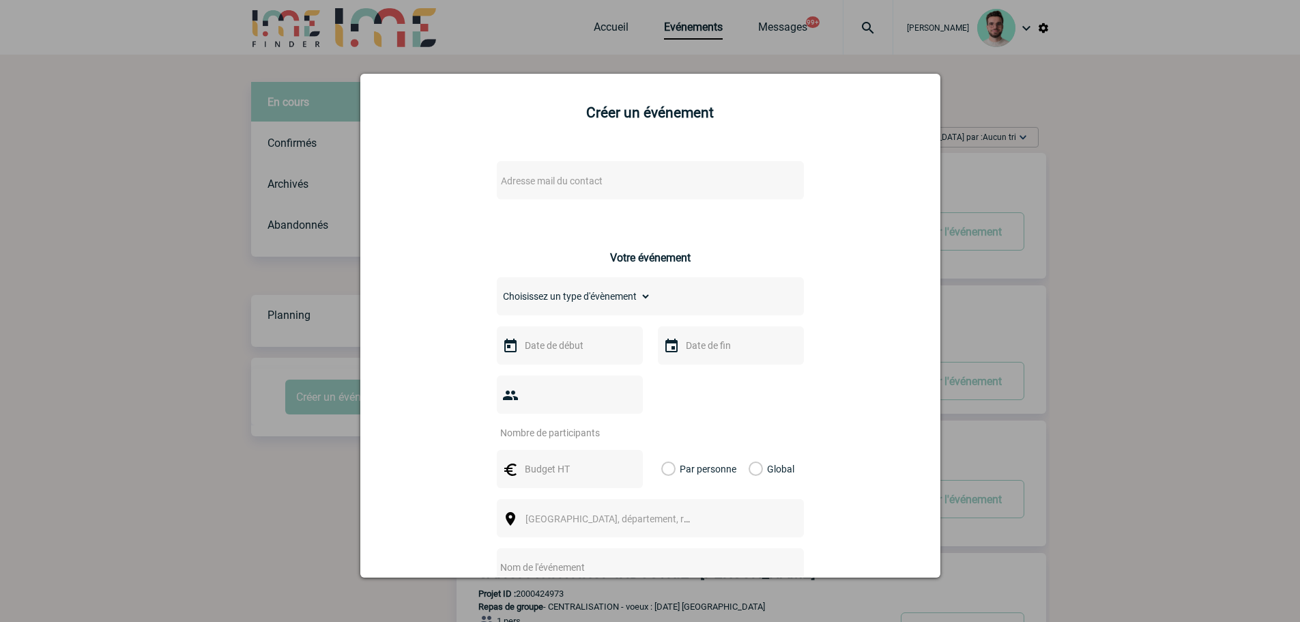
click at [547, 205] on div "Adresse mail du contact Ce contact n'a pas d’entité active dans la plateforme" at bounding box center [650, 193] width 307 height 64
click at [549, 198] on div "Adresse mail du contact" at bounding box center [650, 180] width 307 height 38
click at [560, 178] on span "Adresse mail du contact" at bounding box center [552, 180] width 102 height 11
type input "R.Henquinet@cnr.tm.fr"
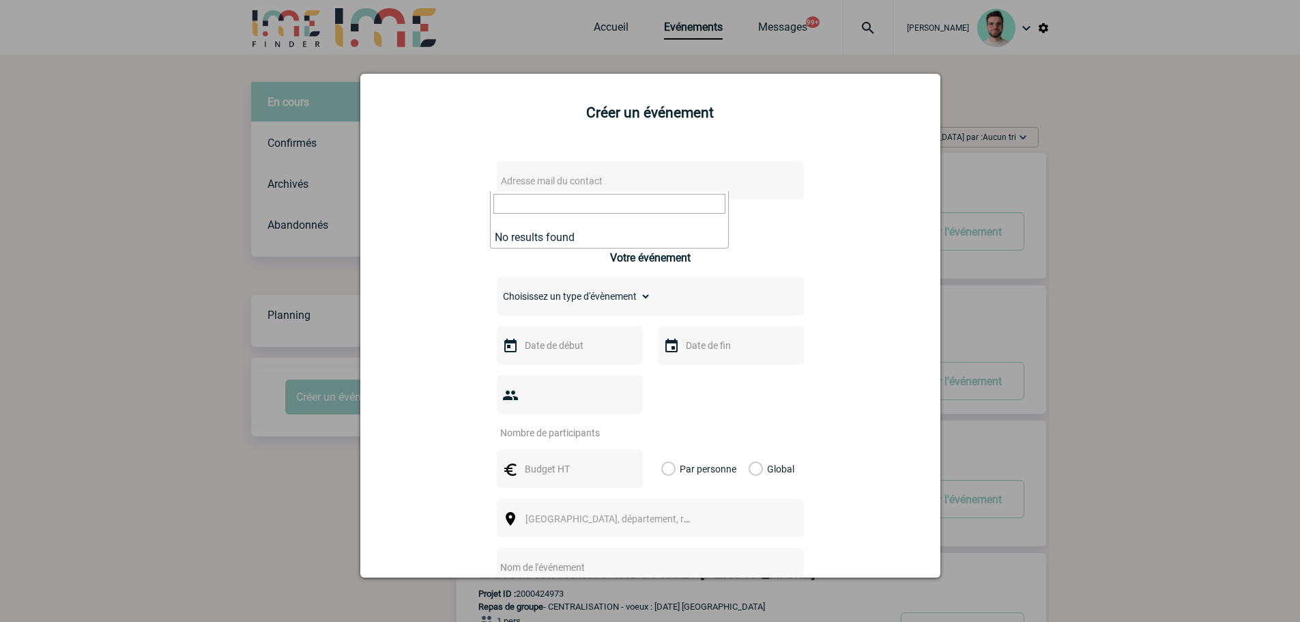
click at [190, 276] on div at bounding box center [650, 311] width 1300 height 622
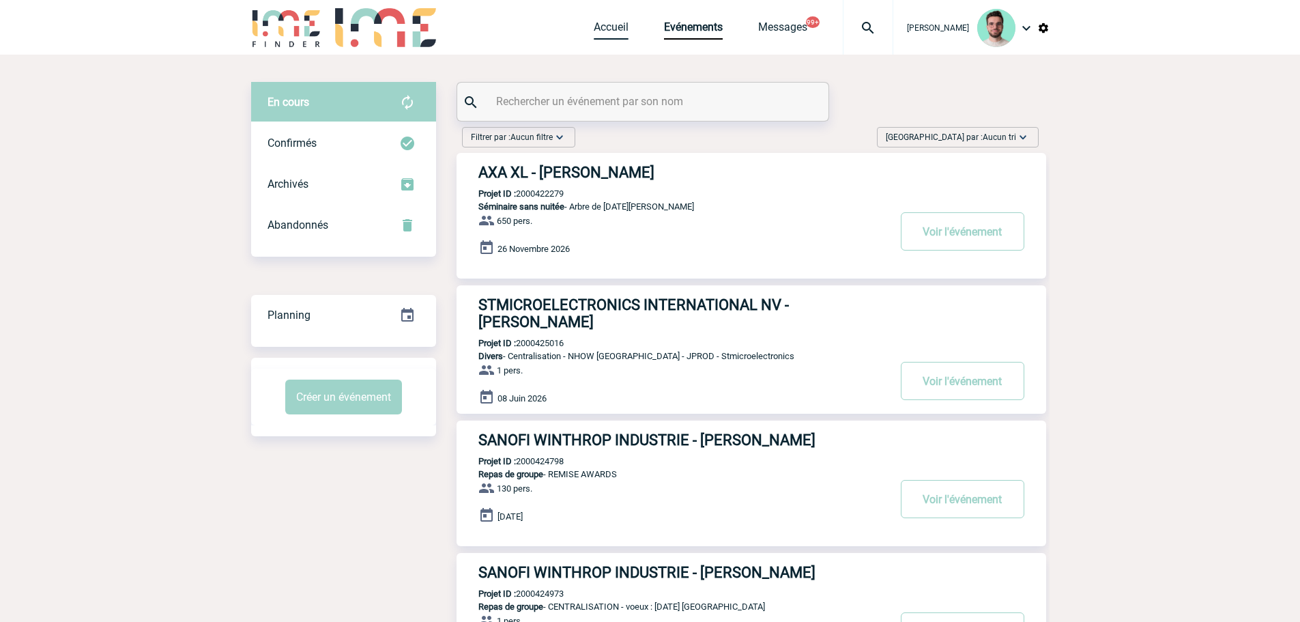
click at [611, 25] on link "Accueil" at bounding box center [611, 29] width 35 height 19
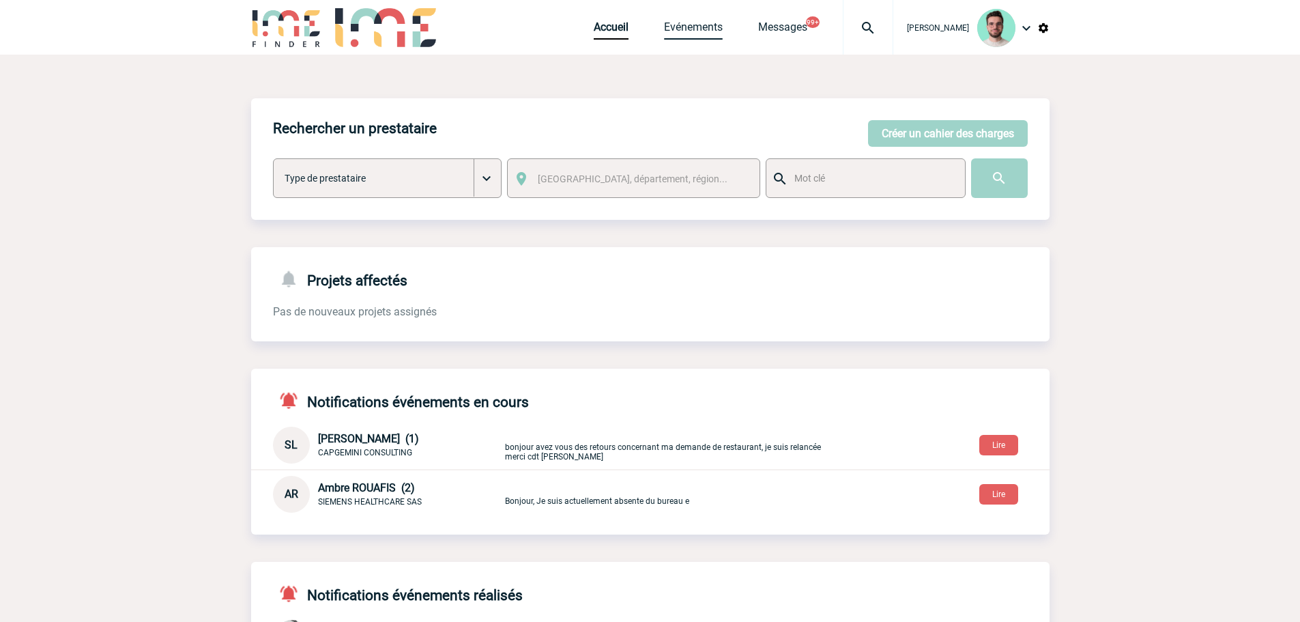
click at [677, 31] on link "Evénements" at bounding box center [693, 29] width 59 height 19
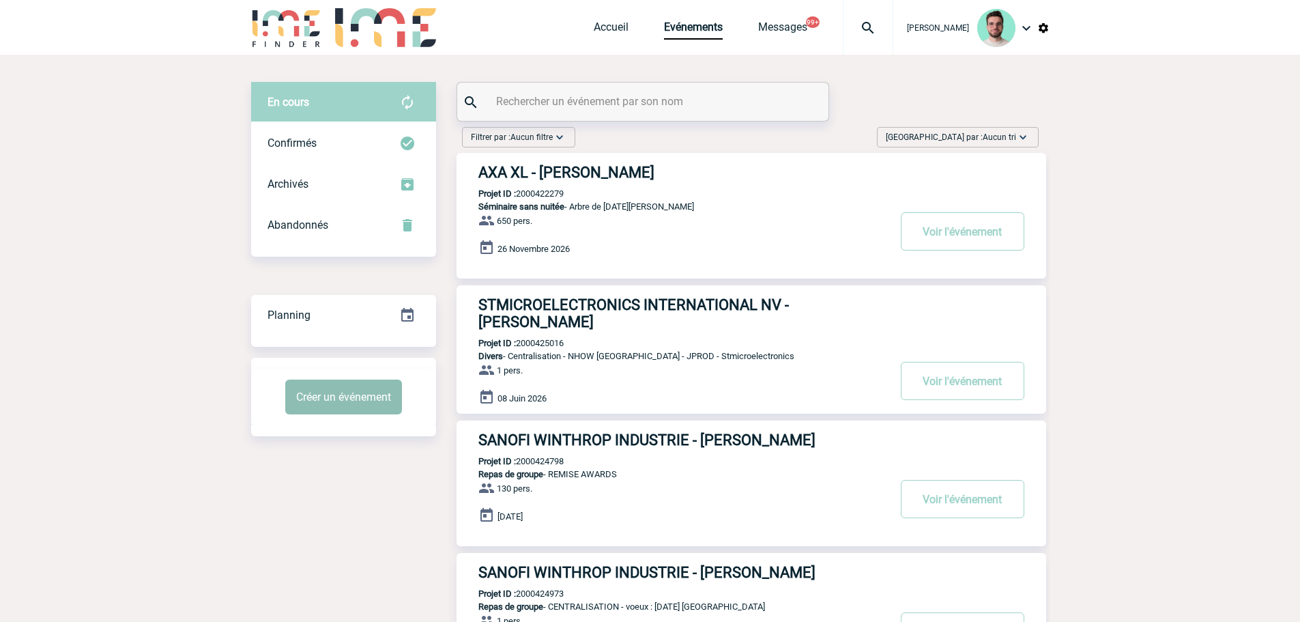
click at [393, 390] on button "Créer un événement" at bounding box center [343, 396] width 117 height 35
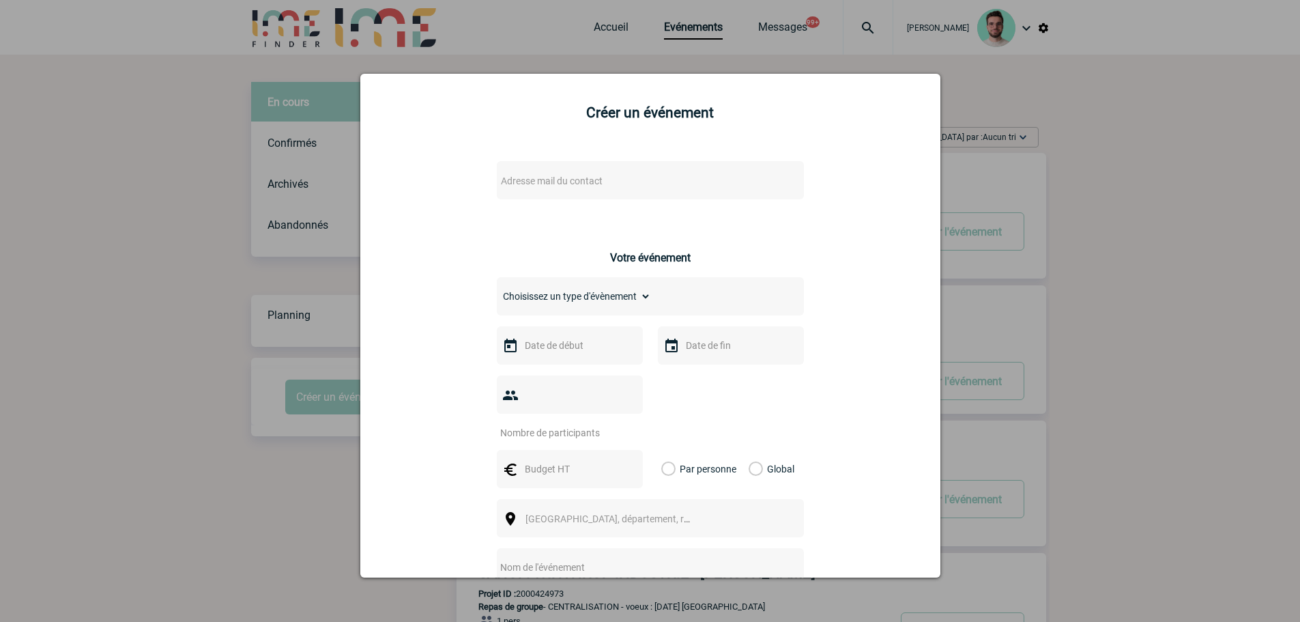
click at [592, 186] on span "Adresse mail du contact" at bounding box center [552, 180] width 102 height 11
type input "R.Henquinet@cnr.tm.fr"
click at [237, 257] on div at bounding box center [650, 311] width 1300 height 622
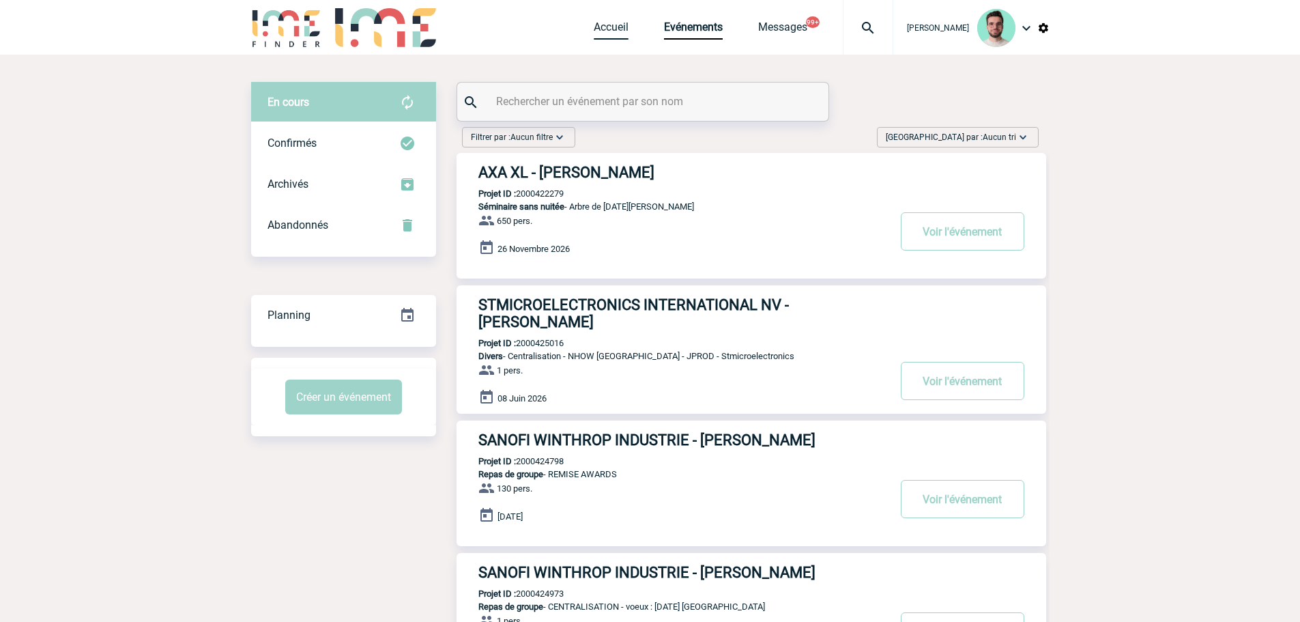
click at [605, 26] on link "Accueil" at bounding box center [611, 29] width 35 height 19
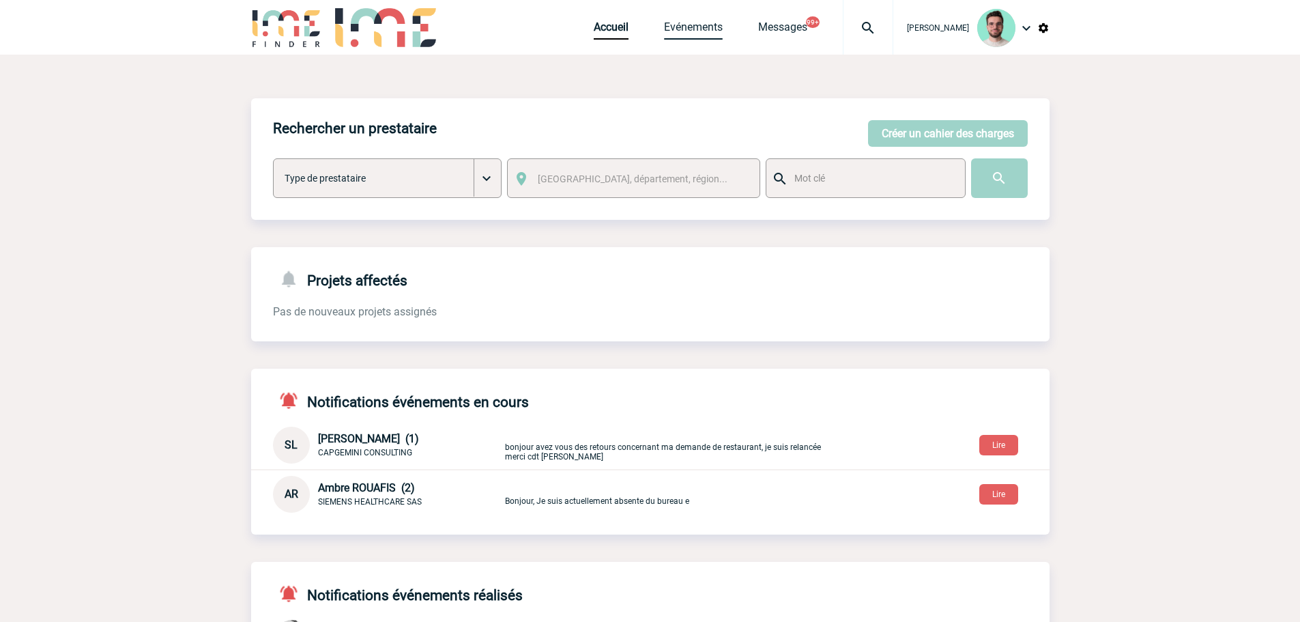
click at [667, 28] on link "Evénements" at bounding box center [693, 29] width 59 height 19
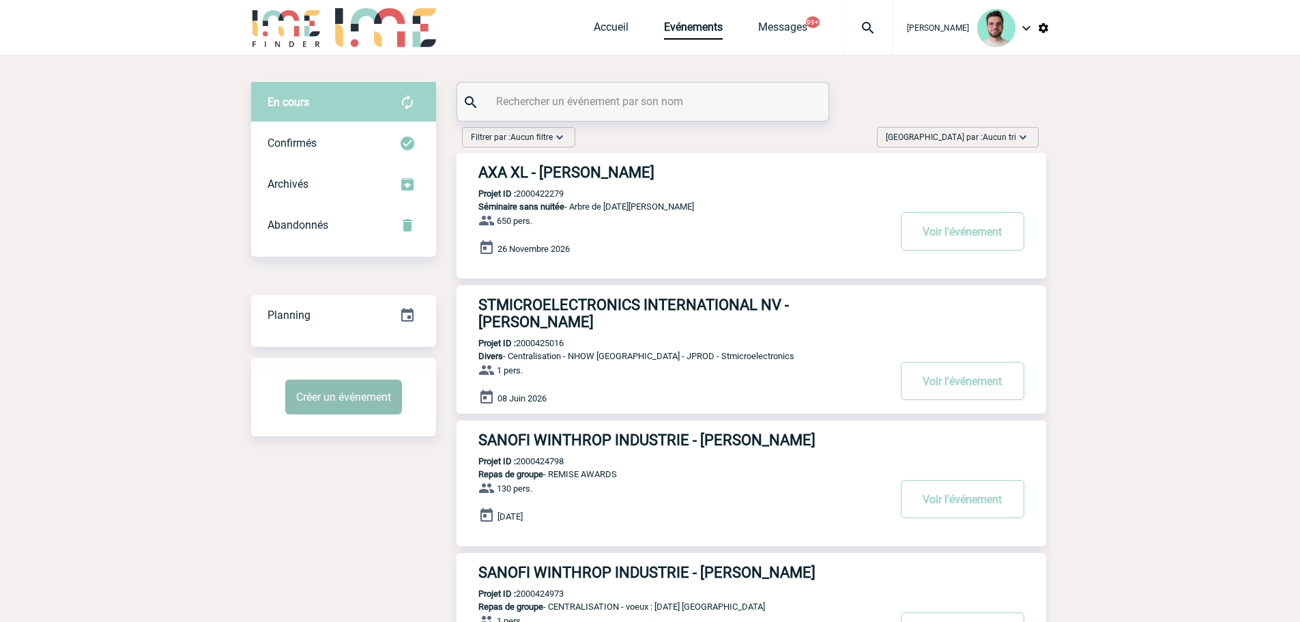
click at [328, 401] on button "Créer un événement" at bounding box center [343, 396] width 117 height 35
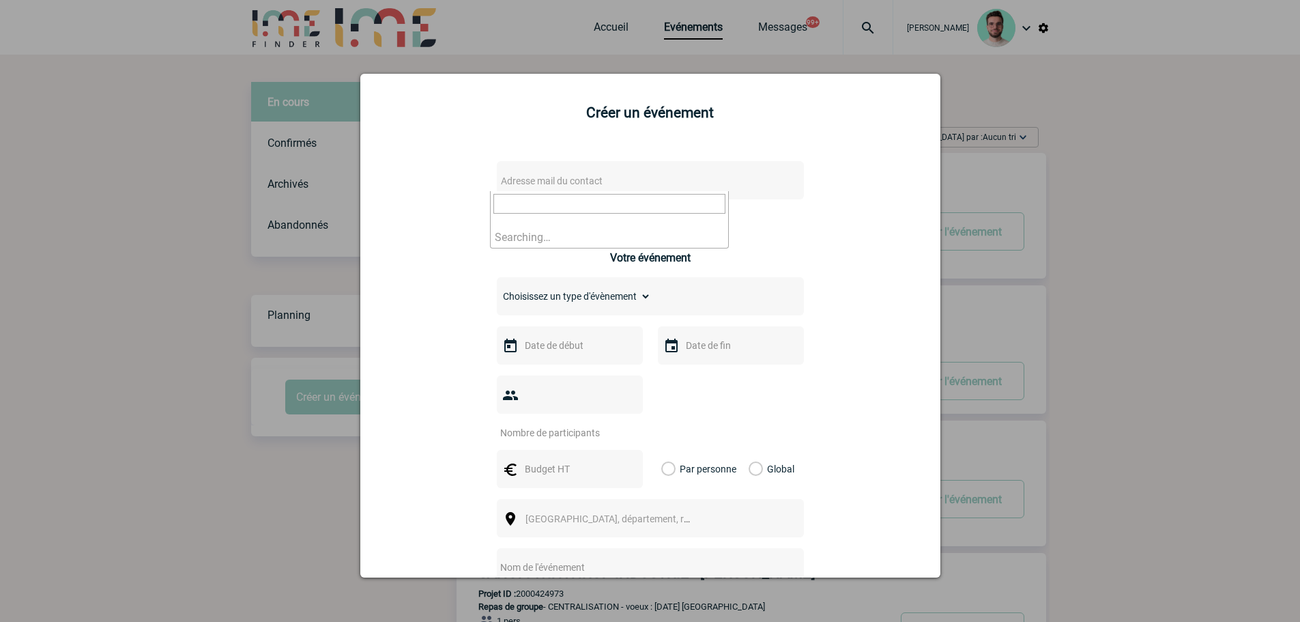
click at [542, 174] on span "Adresse mail du contact" at bounding box center [614, 180] width 239 height 19
type input "R.Henquinet@cnr.tm.fr"
click at [293, 242] on div at bounding box center [650, 311] width 1300 height 622
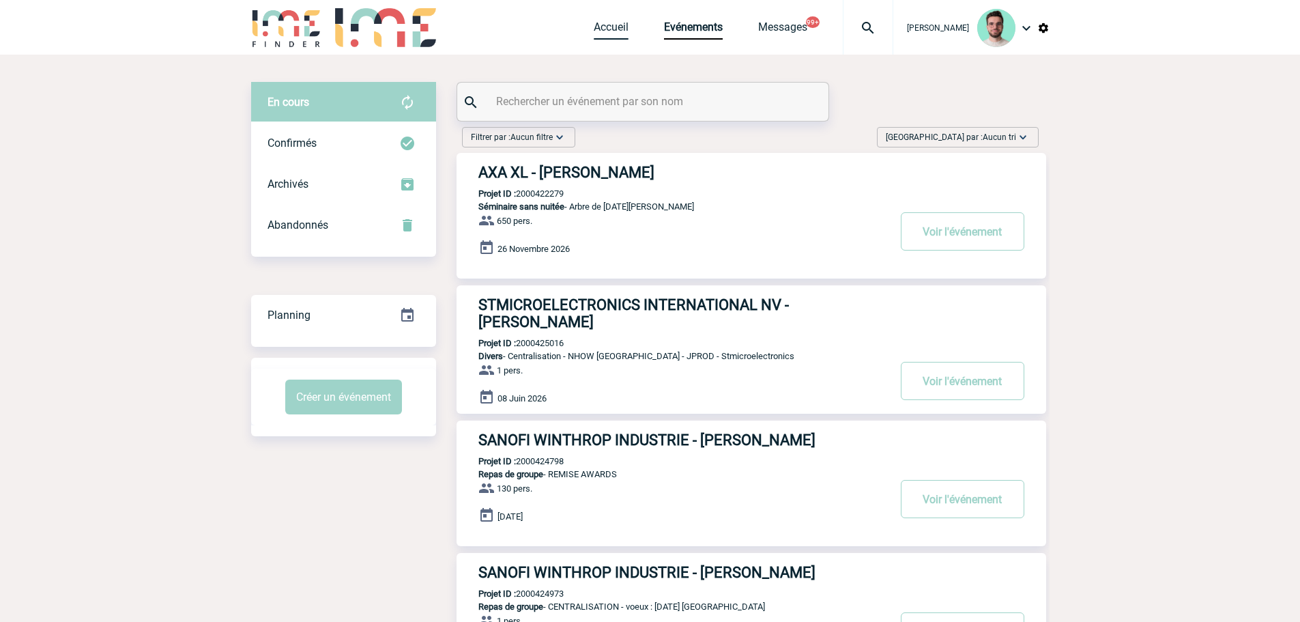
click at [598, 33] on link "Accueil" at bounding box center [611, 29] width 35 height 19
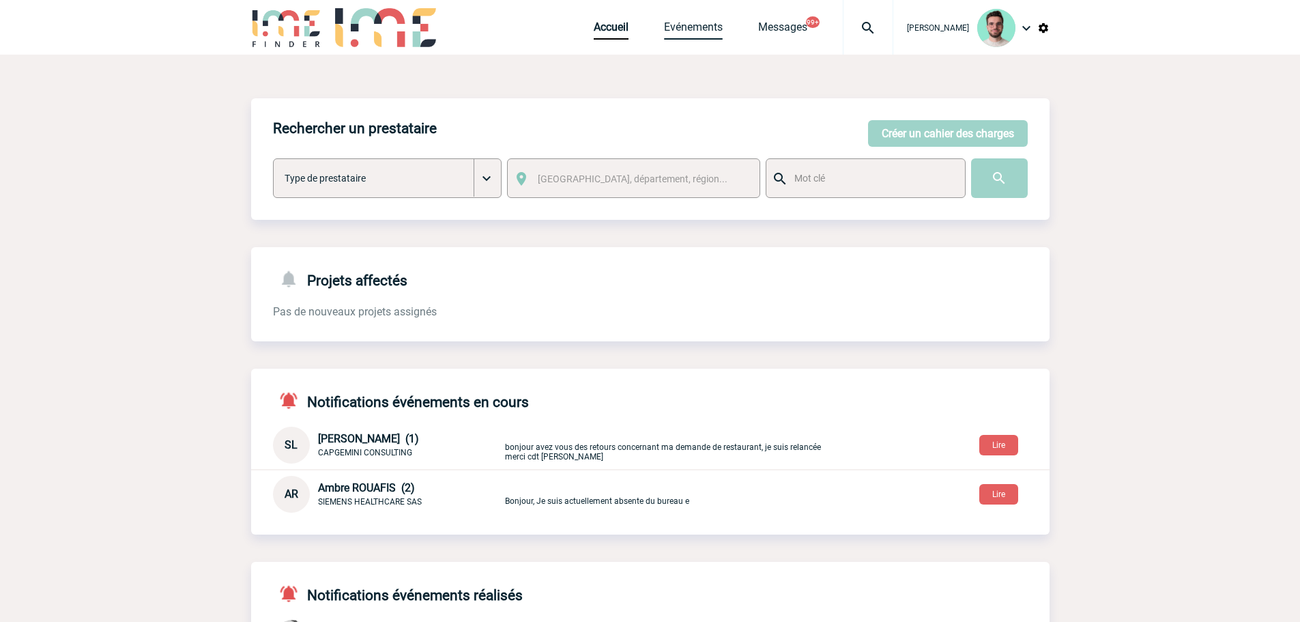
click at [672, 29] on link "Evénements" at bounding box center [693, 29] width 59 height 19
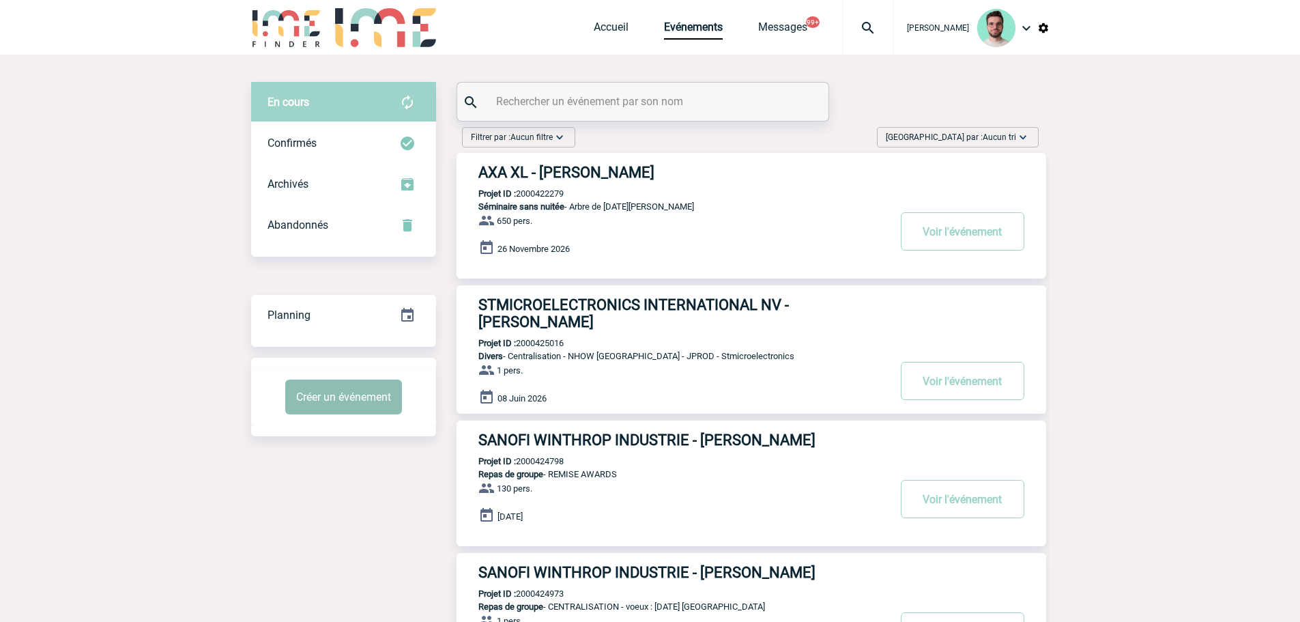
click at [356, 379] on button "Créer un événement" at bounding box center [343, 396] width 117 height 35
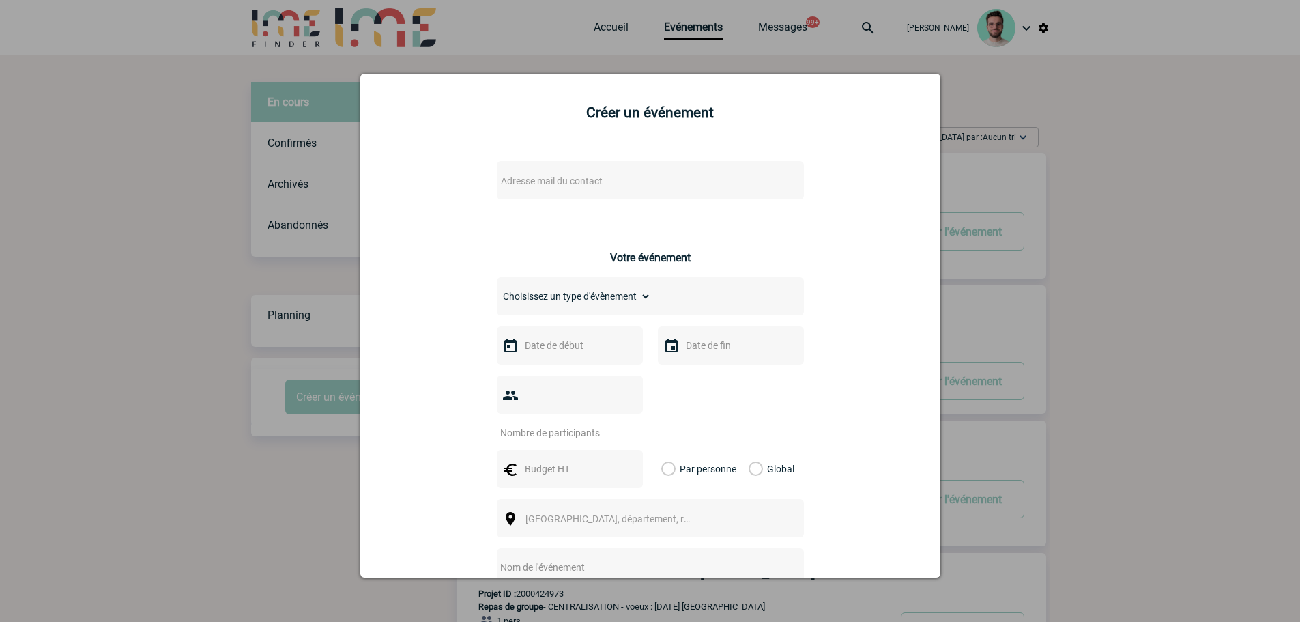
click at [573, 196] on div "Adresse mail du contact" at bounding box center [650, 180] width 307 height 38
click at [579, 176] on span "Adresse mail du contact" at bounding box center [552, 180] width 102 height 11
type input "R.Henquinet@cnr.tm.fr"
click at [214, 246] on div at bounding box center [650, 311] width 1300 height 622
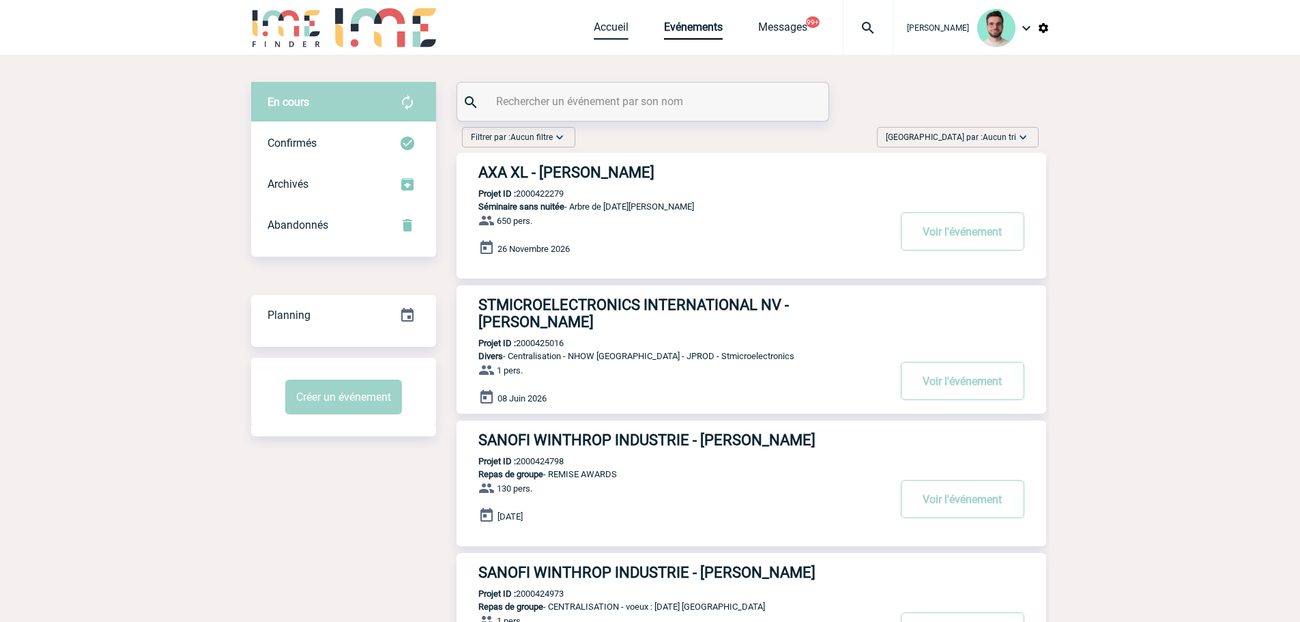
click at [594, 26] on link "Accueil" at bounding box center [611, 29] width 35 height 19
